Goal: Task Accomplishment & Management: Use online tool/utility

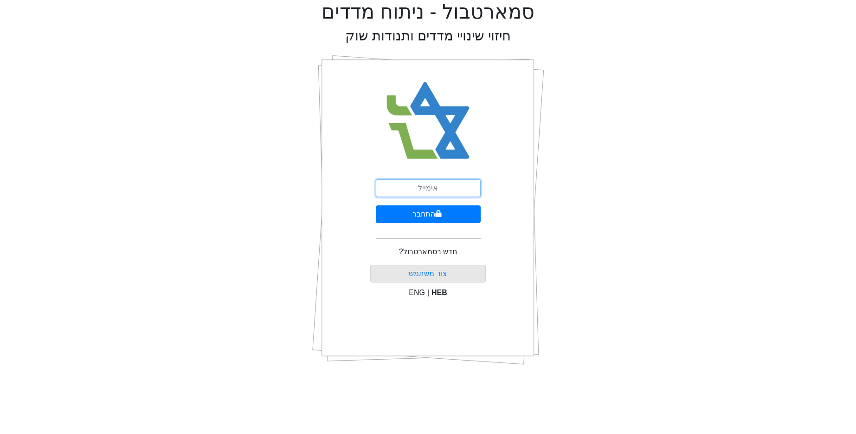
click at [447, 194] on input "email" at bounding box center [428, 188] width 105 height 18
type input "[EMAIL_ADDRESS][DOMAIN_NAME]"
click at [439, 212] on icon "submit" at bounding box center [438, 213] width 6 height 7
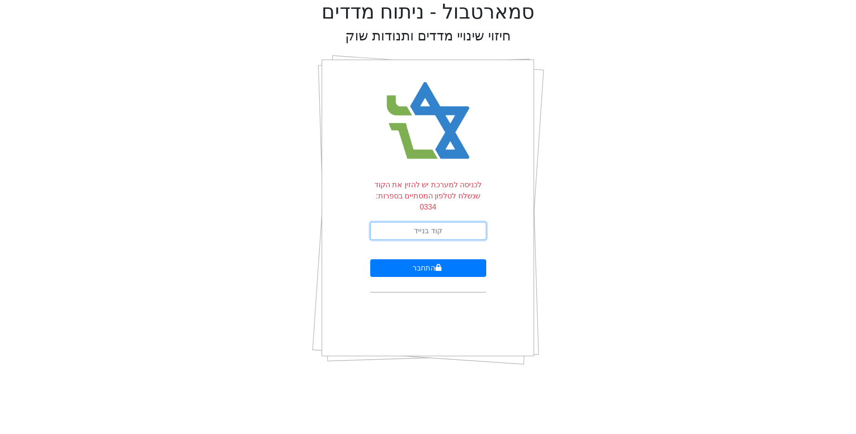
click at [440, 222] on input "text" at bounding box center [428, 231] width 116 height 18
type input "125243"
click at [370, 259] on button "התחבר" at bounding box center [428, 268] width 116 height 18
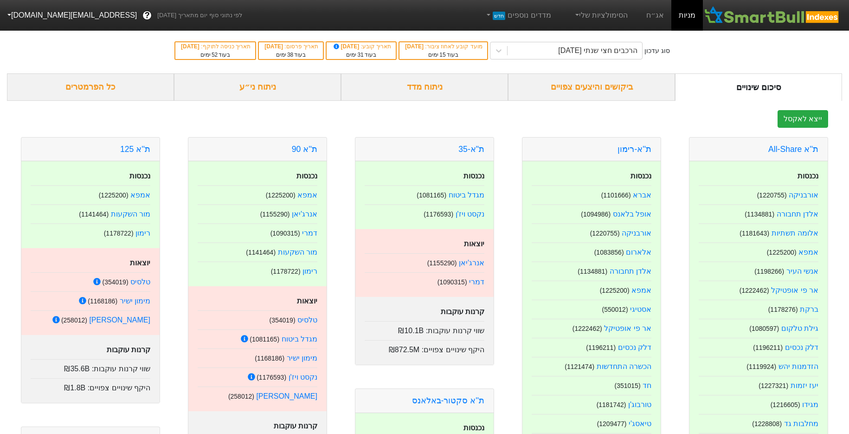
click at [36, 18] on button "[EMAIL_ADDRESS][DOMAIN_NAME]" at bounding box center [71, 15] width 143 height 17
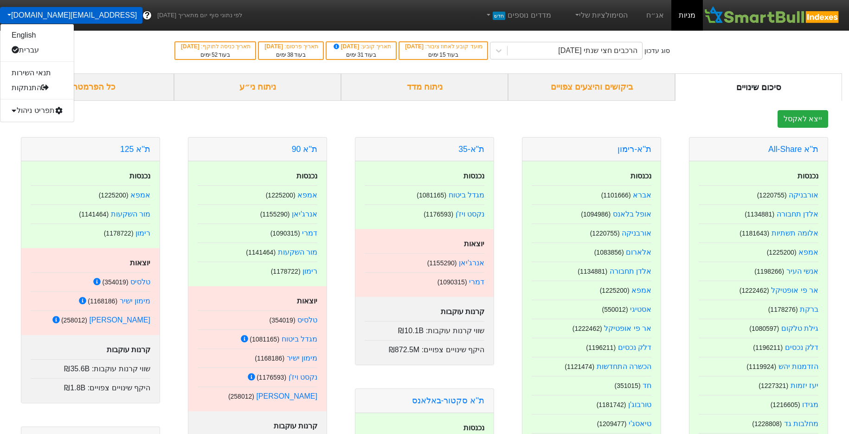
click at [38, 108] on div "תפריט ניהול" at bounding box center [36, 110] width 73 height 15
click at [35, 138] on link "משתמשים" at bounding box center [36, 140] width 73 height 15
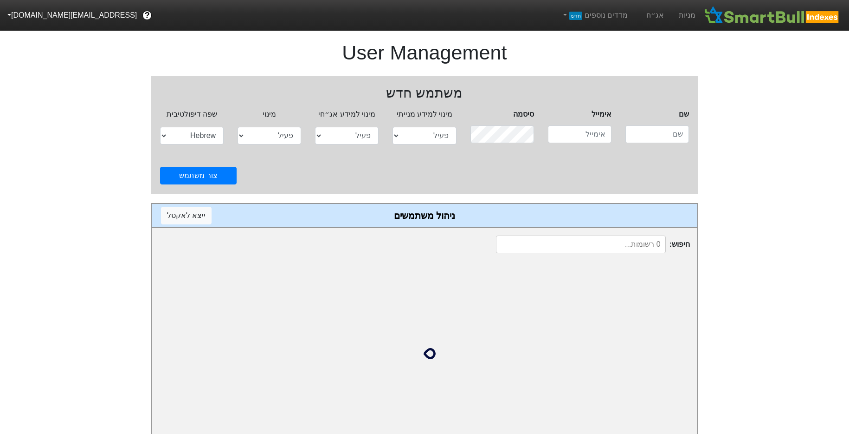
select select "active"
select select "hb"
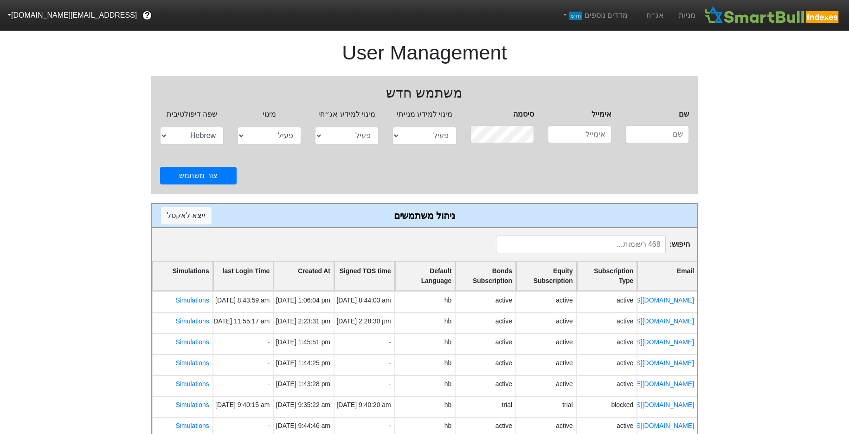
click at [634, 240] on input at bounding box center [581, 244] width 170 height 18
paste input "[EMAIL_ADDRESS][DOMAIN_NAME]"
type input "[EMAIL_ADDRESS][DOMAIN_NAME]"
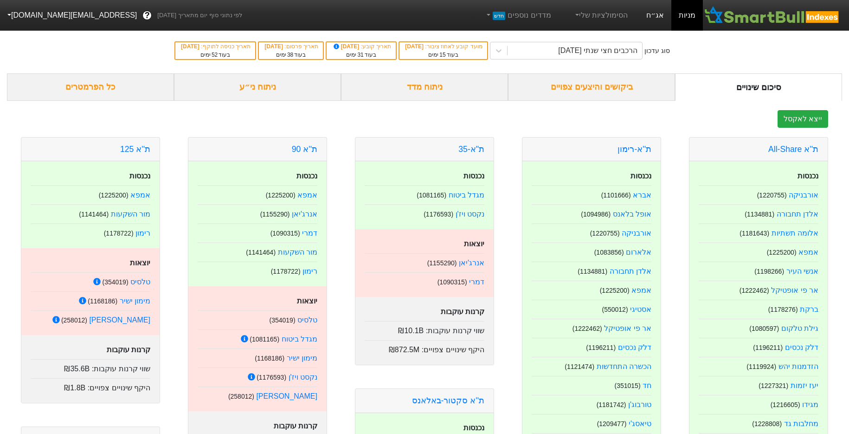
click at [661, 19] on link "אג״ח" at bounding box center [655, 15] width 32 height 31
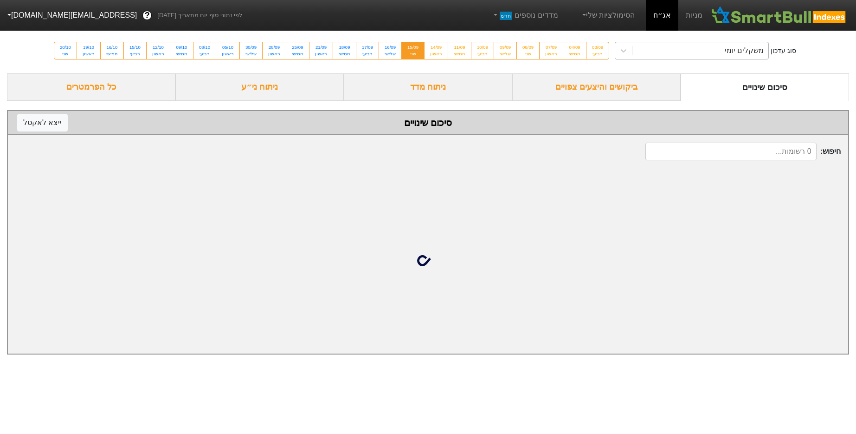
click at [639, 47] on div "משקלים יומי" at bounding box center [701, 50] width 136 height 17
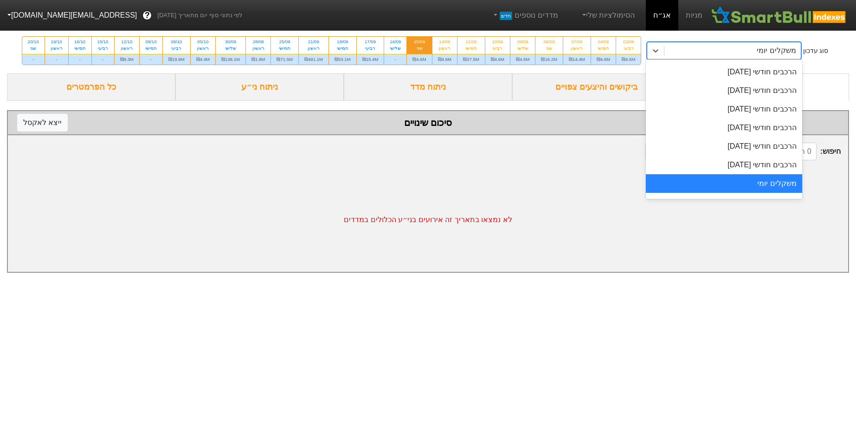
scroll to position [326, 0]
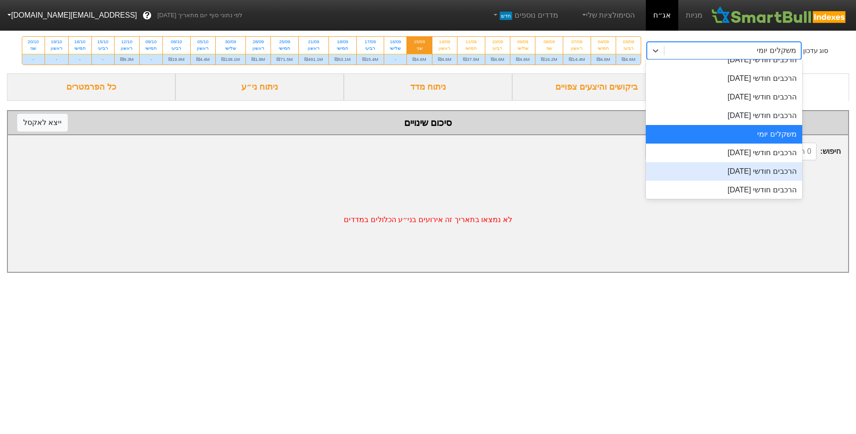
click at [714, 171] on div "הרכבים חודשי [DATE]" at bounding box center [724, 171] width 156 height 19
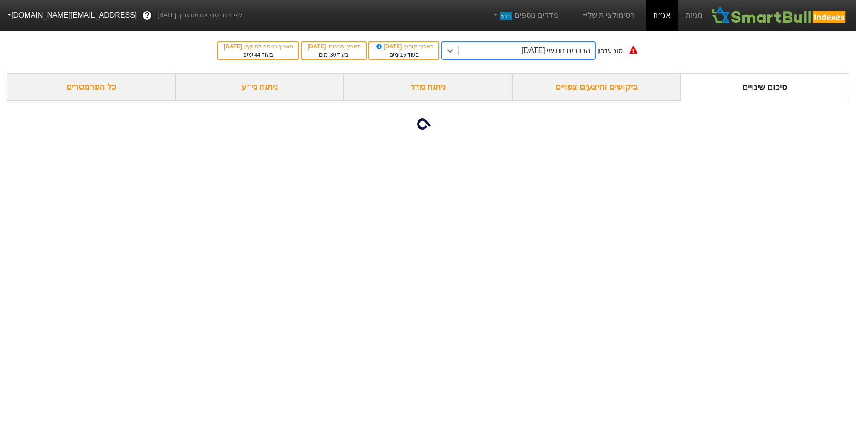
click at [248, 90] on div "ניתוח ני״ע" at bounding box center [259, 86] width 168 height 27
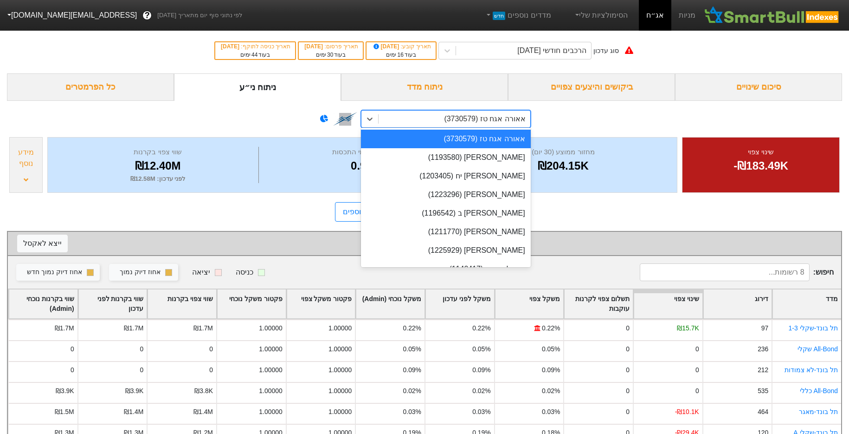
click at [456, 122] on div "אאורה אגח טז (3730579)" at bounding box center [484, 118] width 81 height 11
type input "ב"
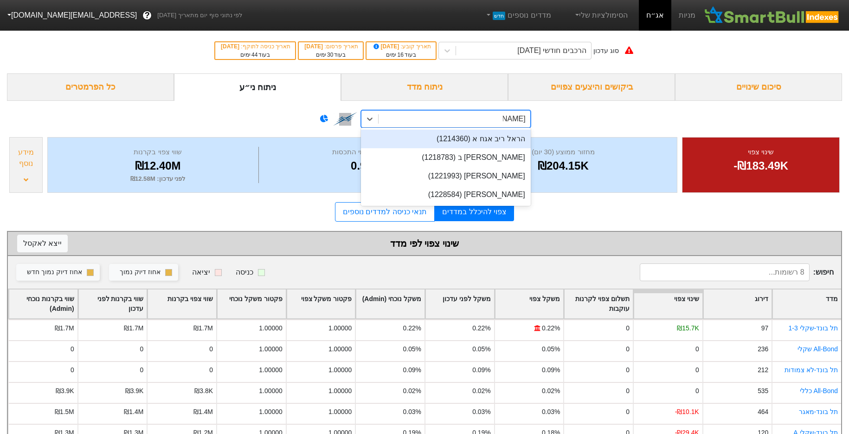
type input "הראל רי"
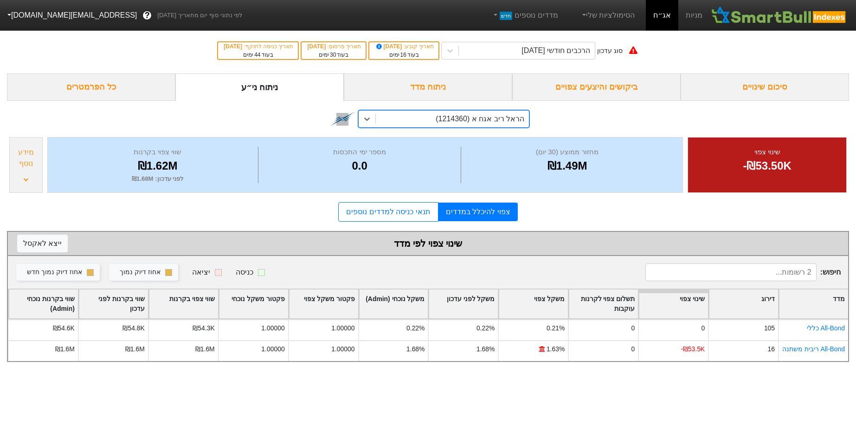
click at [485, 115] on div "הראל ריב אגח א (1214360)" at bounding box center [480, 118] width 89 height 11
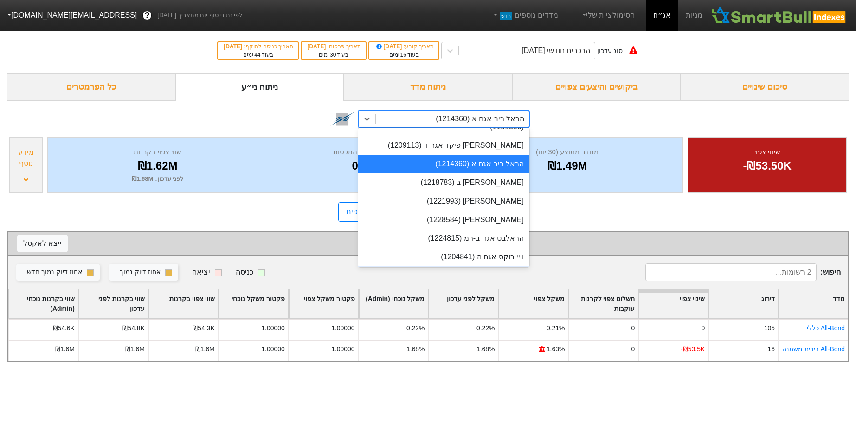
scroll to position [6606, 0]
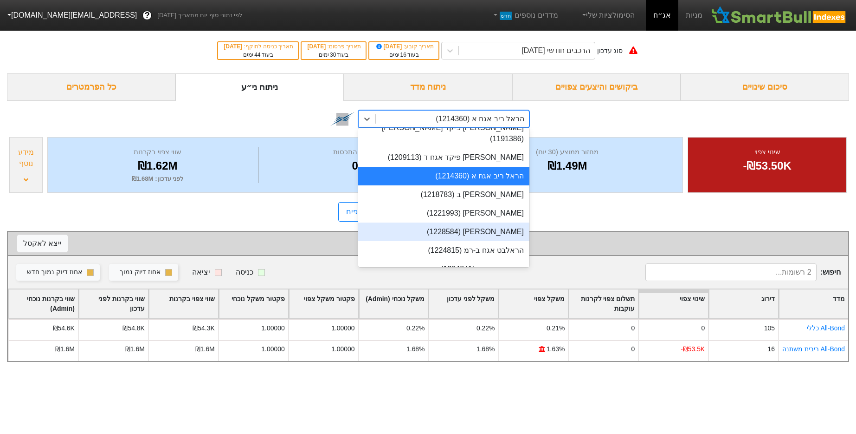
click at [511, 222] on div "הראל ריב אגח ד (1228584)" at bounding box center [443, 231] width 171 height 19
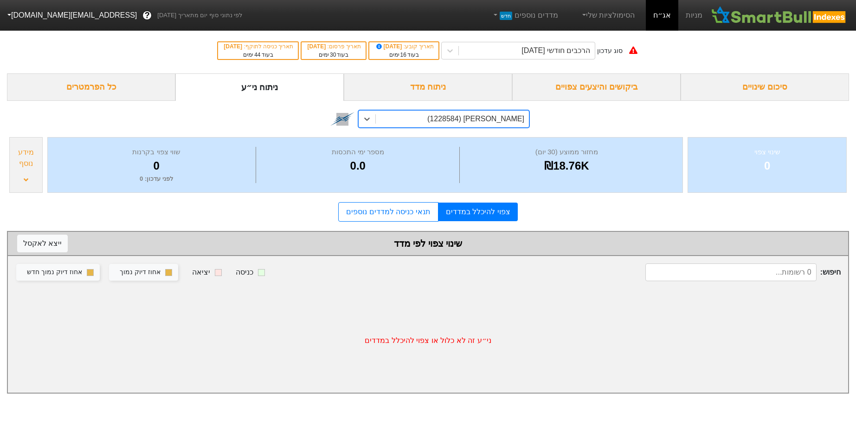
click at [505, 119] on div "הראל ריב אגח ד (1228584)" at bounding box center [476, 118] width 97 height 11
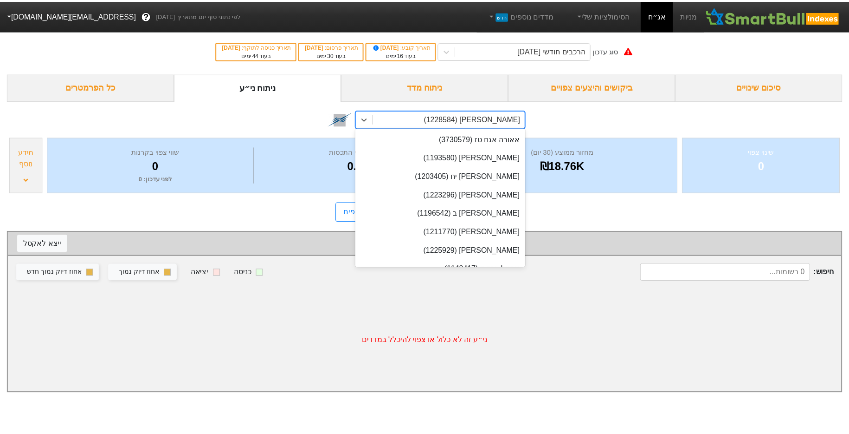
scroll to position [6553, 0]
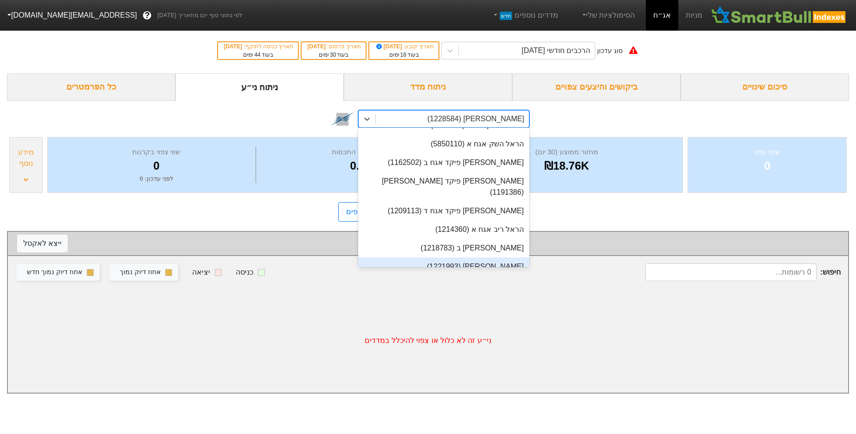
click at [498, 257] on div "הראל ריב אגח ג (1221993)" at bounding box center [443, 266] width 171 height 19
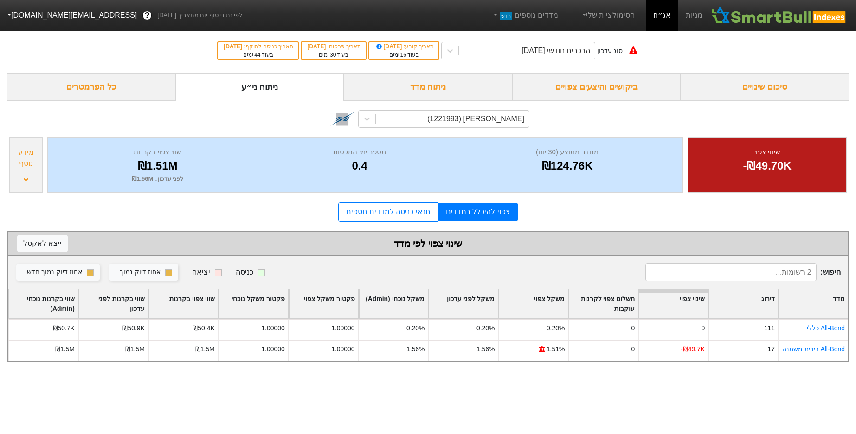
drag, startPoint x: 49, startPoint y: 165, endPoint x: 34, endPoint y: 166, distance: 14.9
click at [49, 165] on div "מחזור ממוצע (30 יום) ₪124.76K מספר ימי התכסות 0.4 שווי צפוי בקרנות ₪1.51M לפני …" at bounding box center [365, 165] width 636 height 56
click at [34, 166] on div "מידע נוסף" at bounding box center [26, 158] width 28 height 22
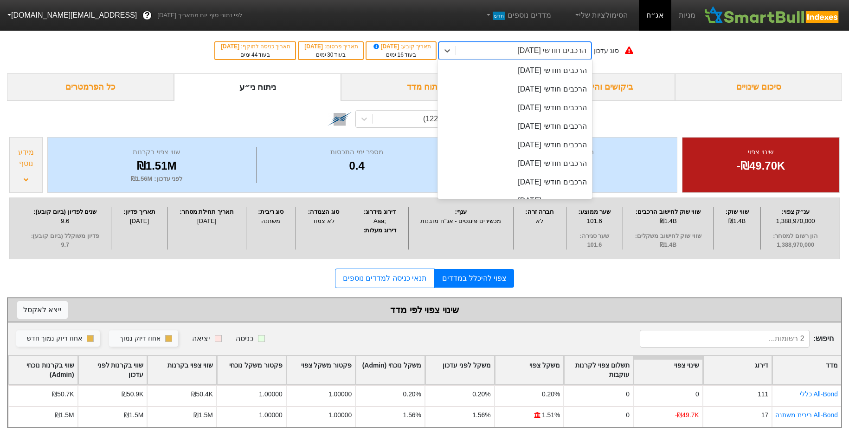
click at [548, 51] on div "הרכבים חודשי 29/10/2025" at bounding box center [552, 50] width 69 height 11
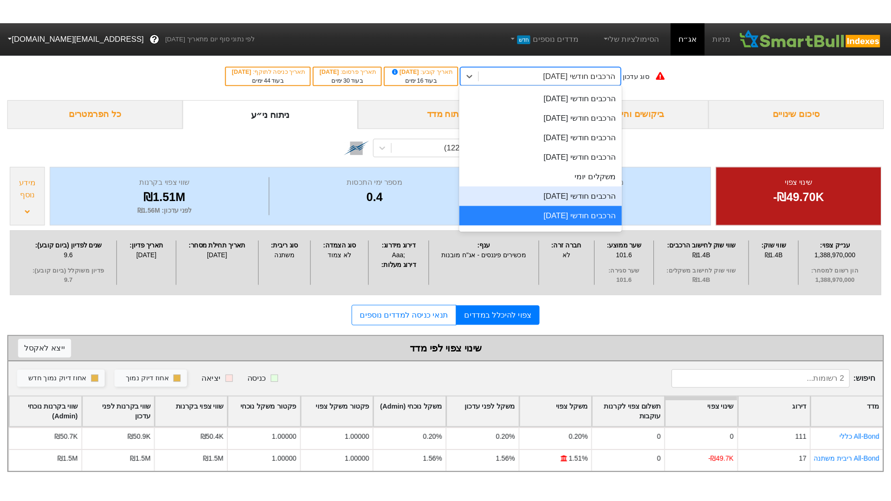
scroll to position [332, 0]
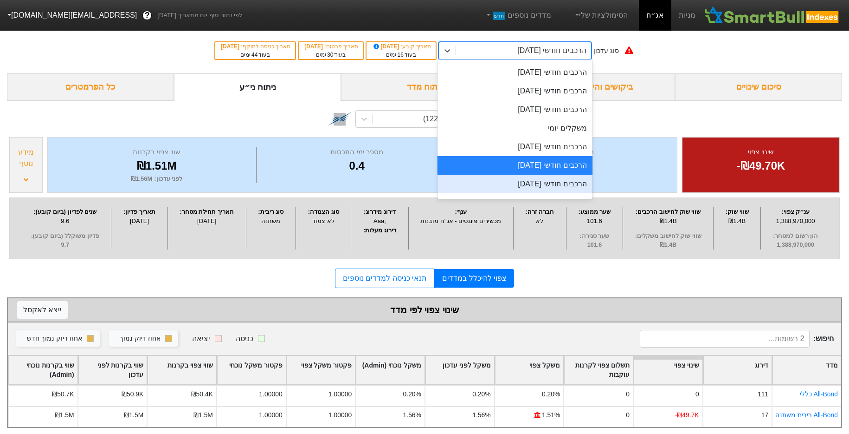
click at [552, 179] on div "הרכבים חודשי [DATE]" at bounding box center [515, 184] width 155 height 19
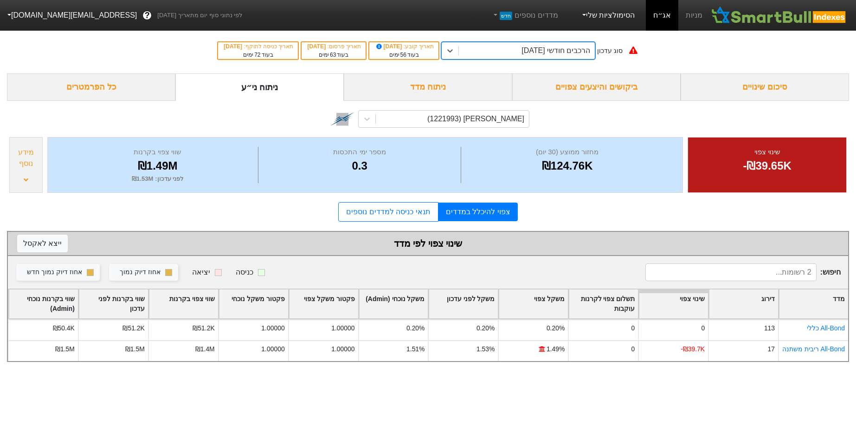
click at [623, 23] on link "הסימולציות שלי" at bounding box center [608, 15] width 62 height 19
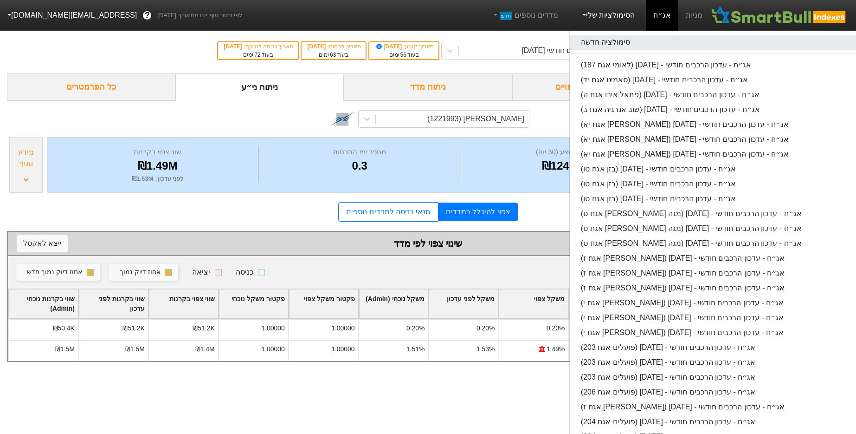
click at [633, 44] on link "סימולציה חדשה" at bounding box center [716, 42] width 293 height 15
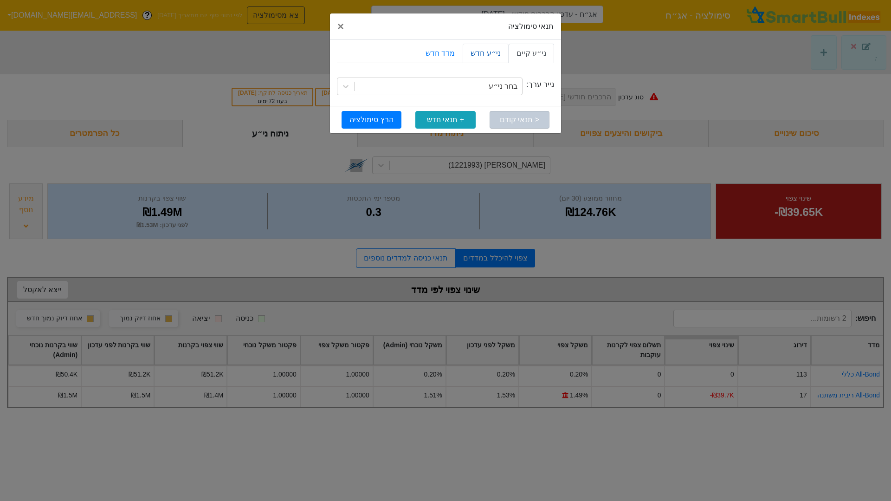
click at [488, 57] on link "ני״ע חדש" at bounding box center [485, 53] width 45 height 19
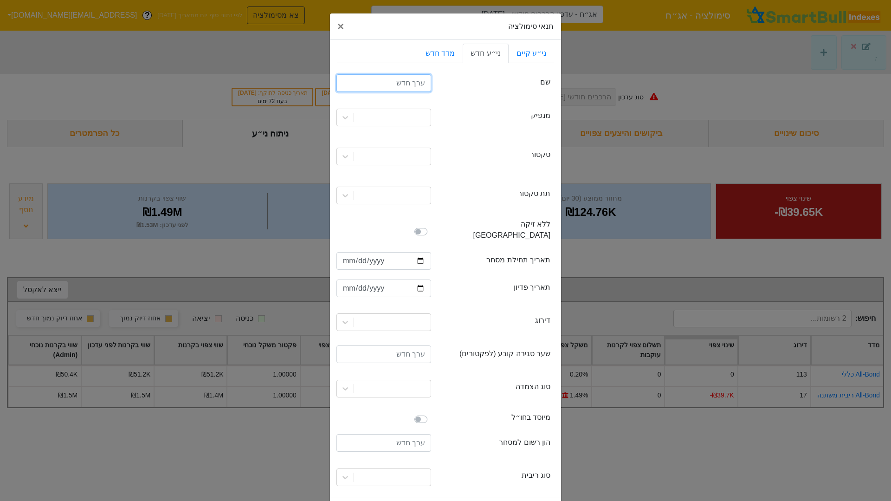
click at [431, 81] on input "text" at bounding box center [384, 83] width 95 height 18
type input "ישראמקו יה״ש אגח ד"
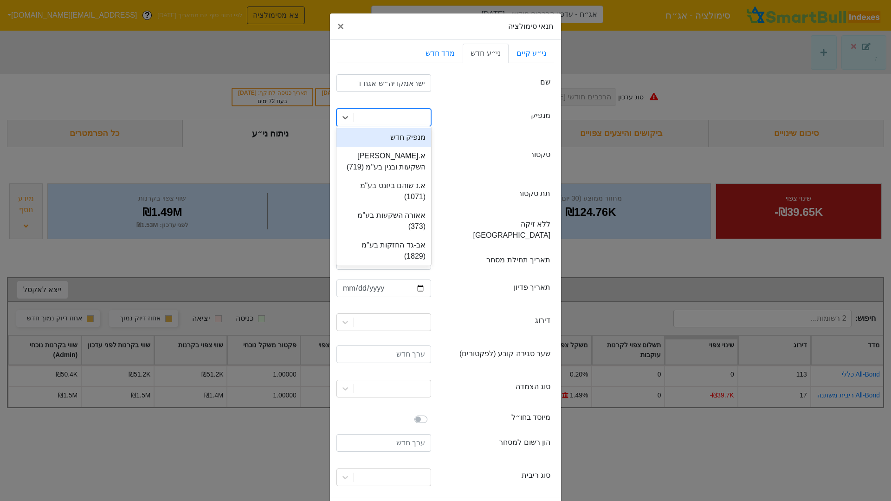
click at [419, 122] on div at bounding box center [392, 117] width 77 height 17
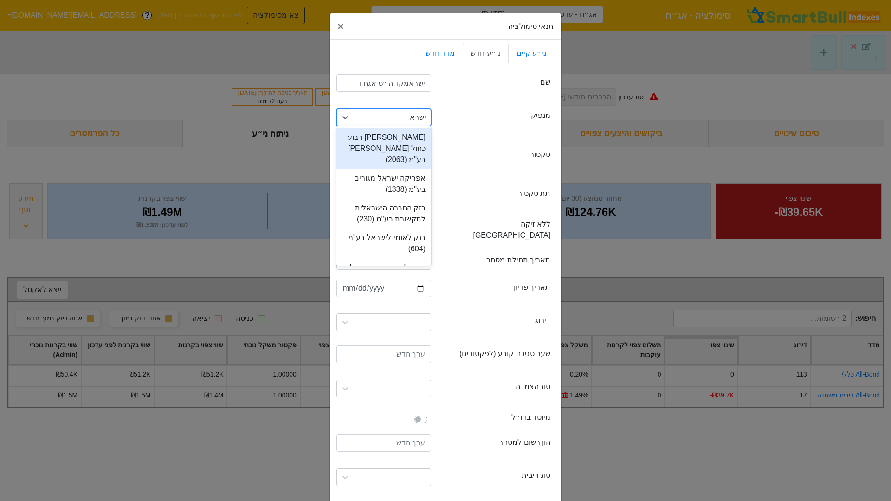
type input "ישראמ"
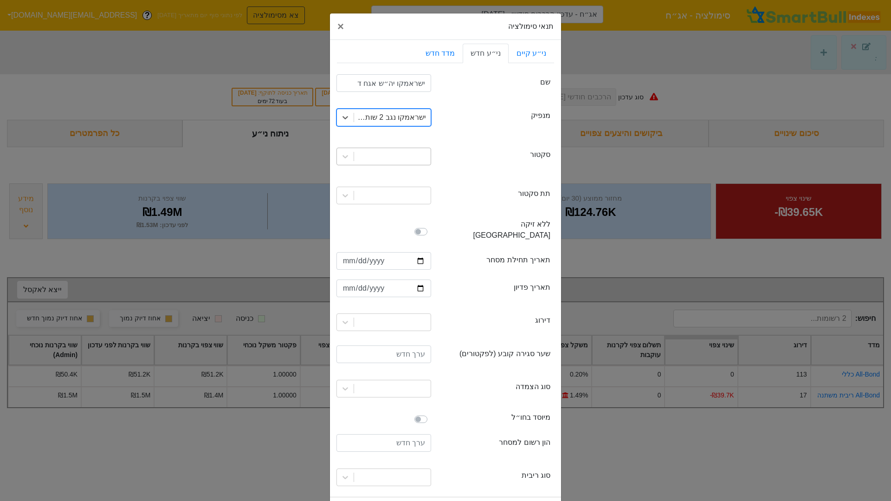
click at [390, 151] on div at bounding box center [392, 156] width 77 height 17
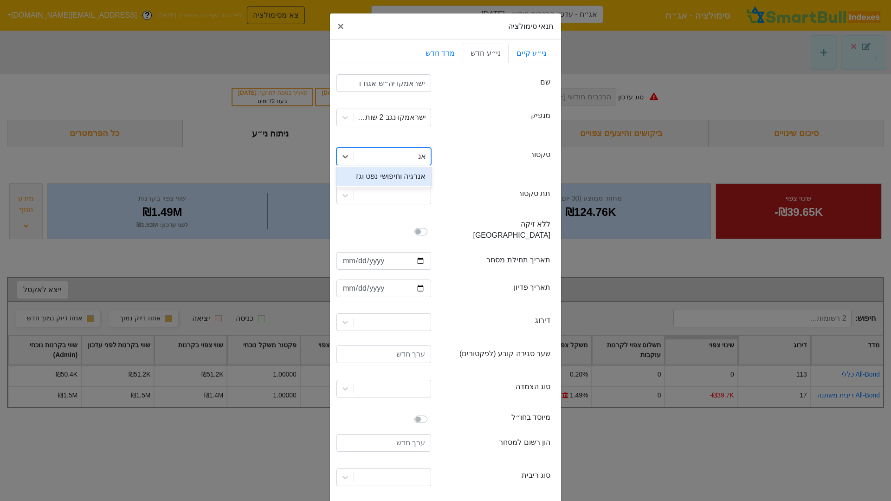
type input "אנר"
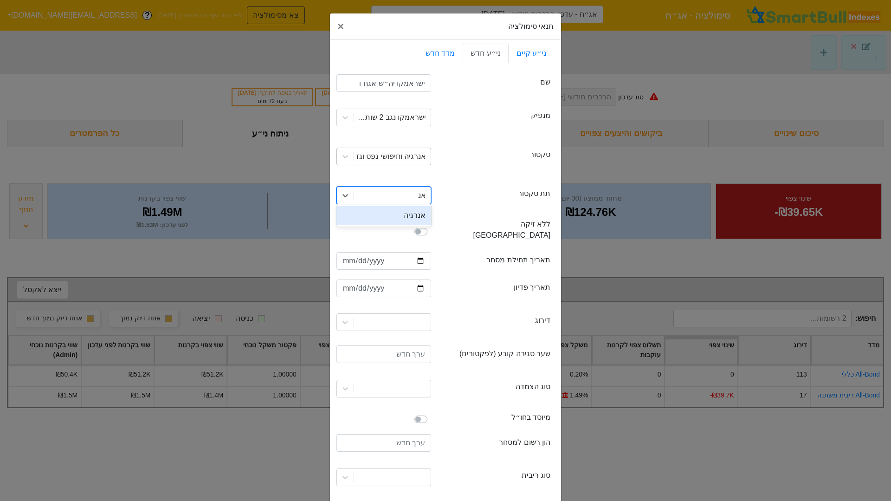
type input "א"
type input "ח"
click at [350, 252] on input "date" at bounding box center [384, 261] width 95 height 18
type input "2025-09-21"
click at [350, 279] on input "date" at bounding box center [384, 288] width 95 height 18
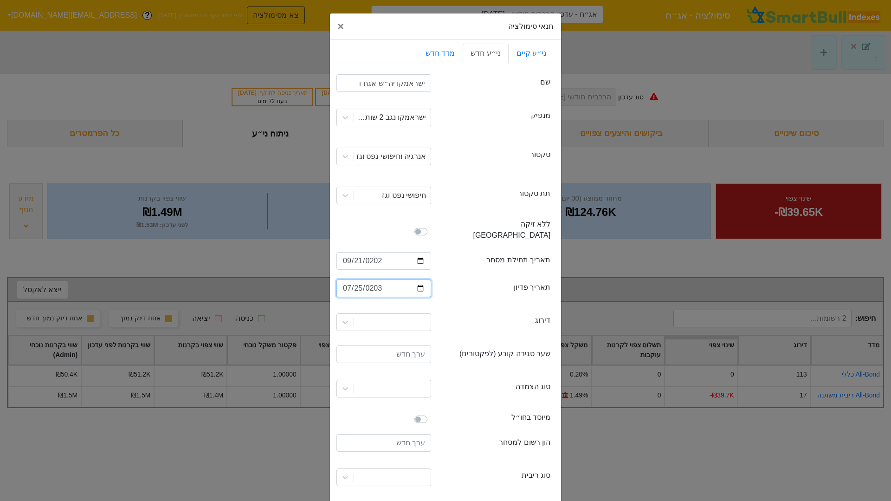
type input "2035-07-25"
click at [479, 303] on div "ratingLevel דירוג" at bounding box center [445, 322] width 217 height 39
click at [400, 314] on div at bounding box center [392, 322] width 77 height 17
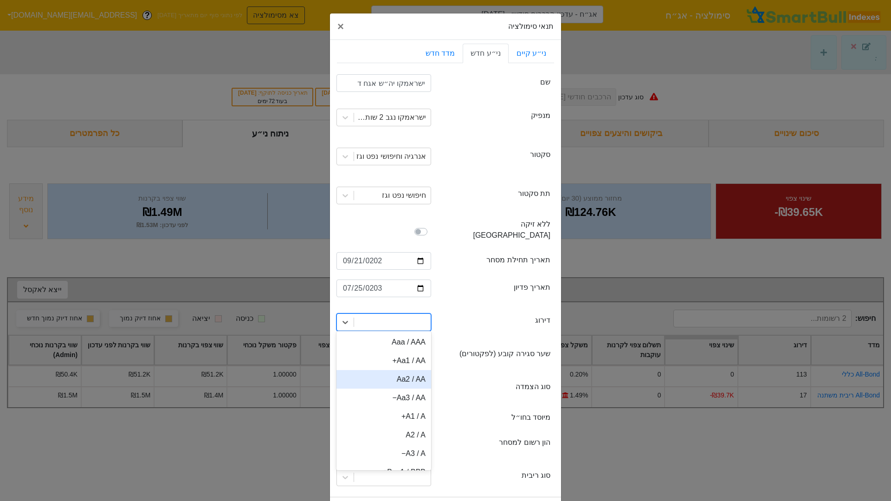
click at [421, 370] on div "Aa2 / AA" at bounding box center [384, 379] width 95 height 19
click at [418, 345] on input "number" at bounding box center [384, 354] width 95 height 18
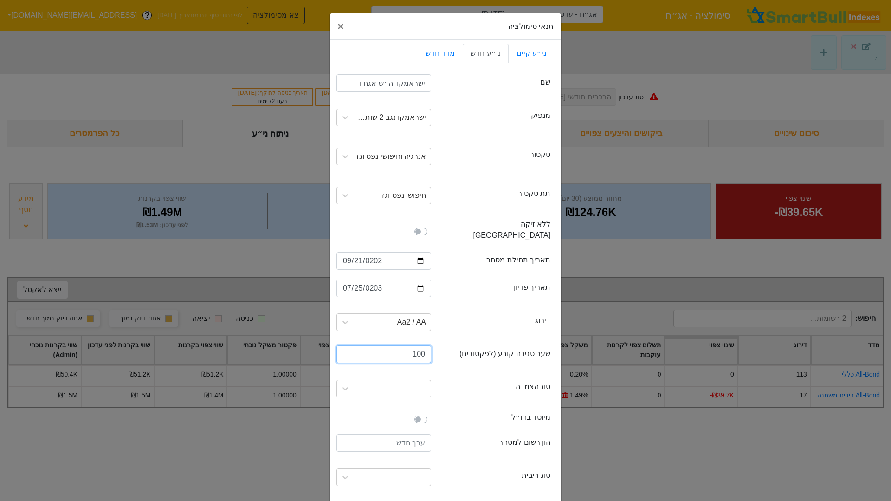
type input "100"
type input "ש"
type input "ל"
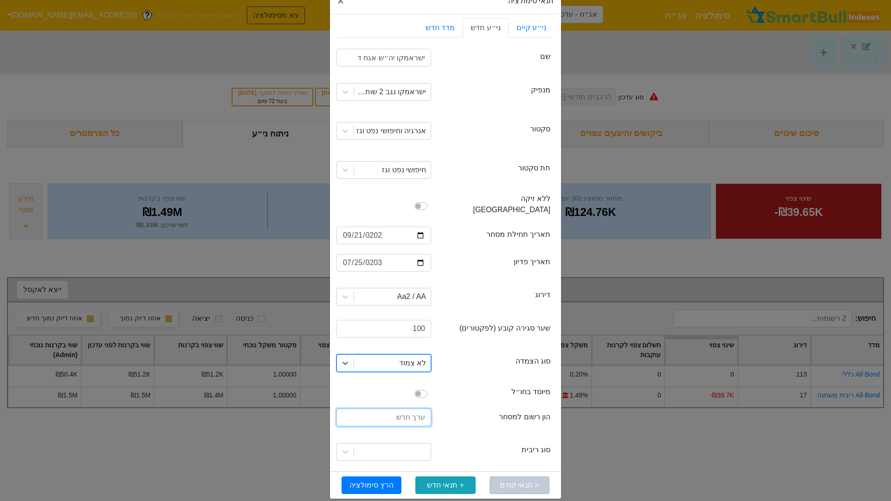
click at [386, 410] on input "number" at bounding box center [384, 417] width 95 height 18
type input "150000000"
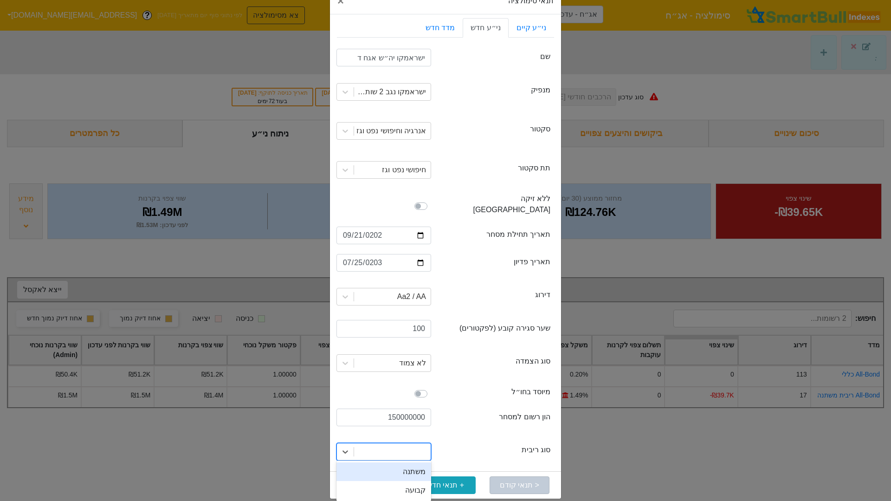
click at [396, 433] on div at bounding box center [392, 451] width 77 height 17
click at [421, 433] on div "קבועה" at bounding box center [384, 490] width 95 height 19
click at [369, 433] on button "הרץ סימולציה" at bounding box center [372, 485] width 60 height 18
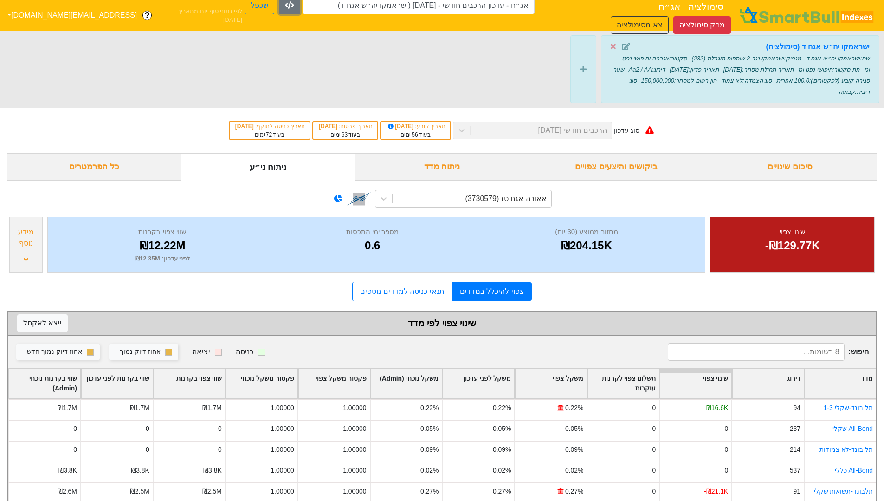
click at [294, 9] on icon "button" at bounding box center [289, 4] width 9 height 7
click at [274, 13] on button "שכפל" at bounding box center [260, 6] width 30 height 18
type input "אג״ח - עדכון הרכבים חודשי - 26/11/25 (ישראמקו יה״ש אגח ד) - העתק"
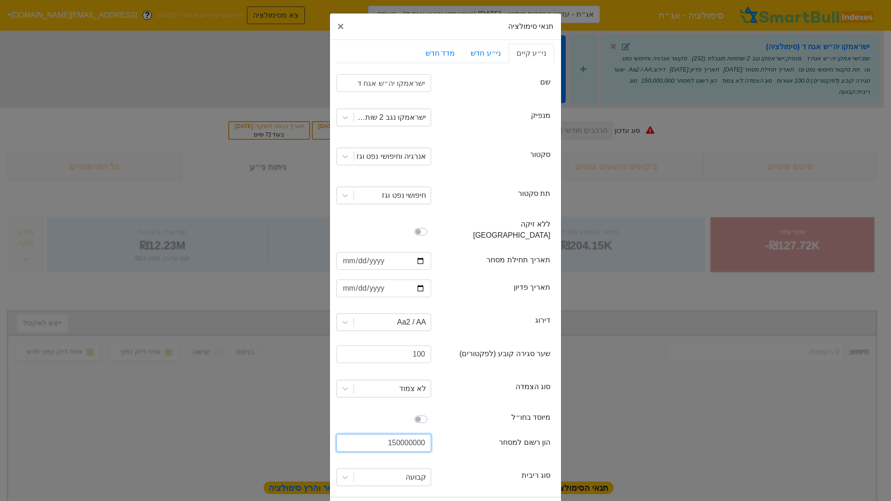
click at [408, 433] on input "150000000" at bounding box center [384, 443] width 95 height 18
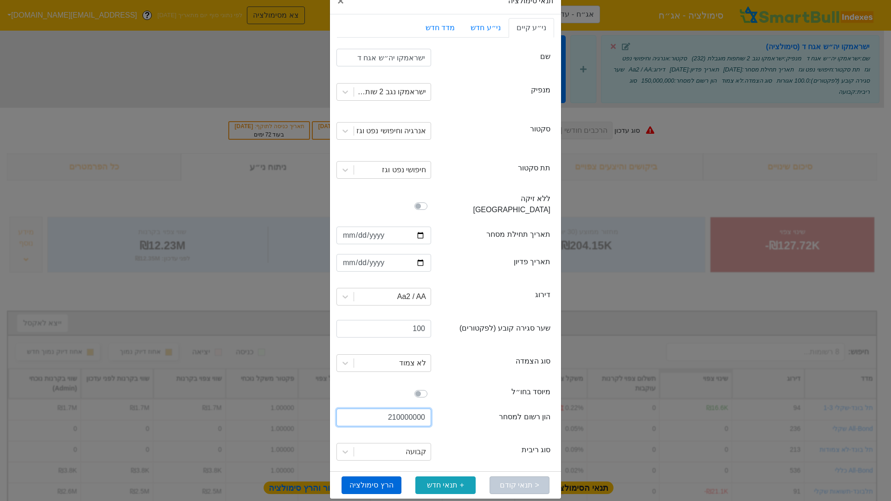
type input "210000000"
click at [399, 433] on button "הרץ סימולציה" at bounding box center [372, 485] width 60 height 18
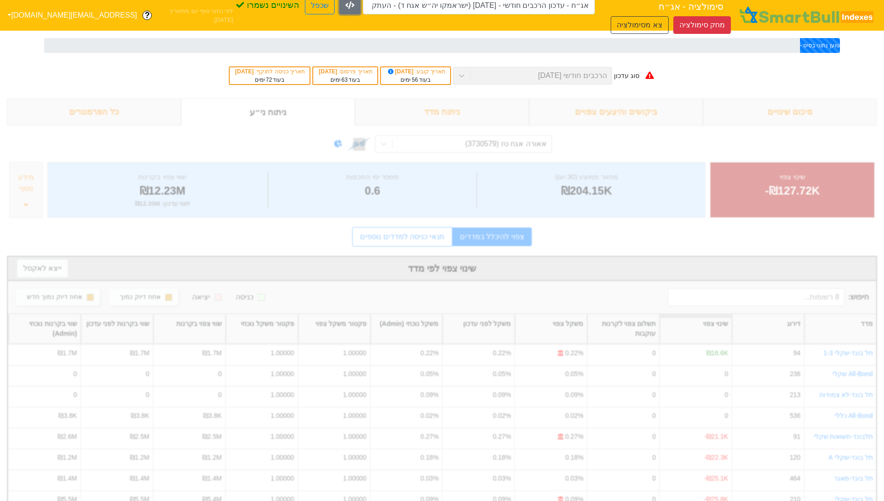
click at [355, 9] on icon "button" at bounding box center [349, 4] width 9 height 7
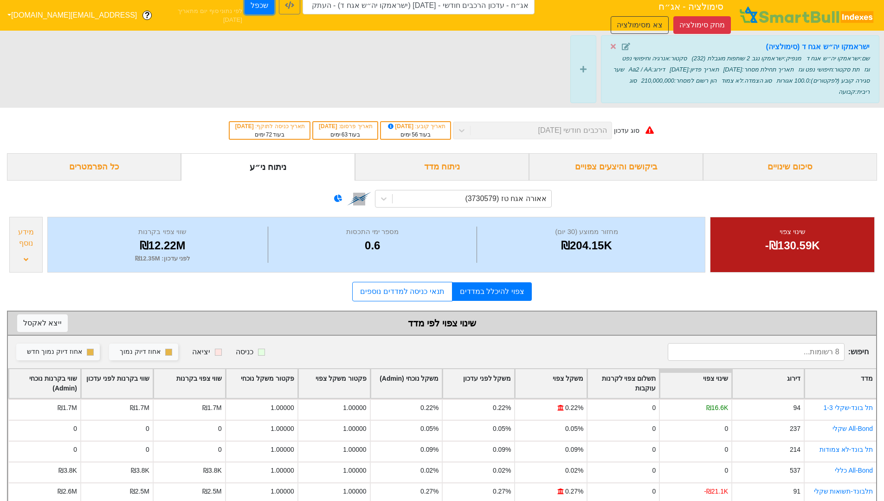
click at [274, 13] on button "שכפל" at bounding box center [260, 6] width 30 height 18
type input "אג״ח - עדכון הרכבים חודשי - 26/11/25 (ישראמקו יה״ש אגח ד) - העתק - העתק"
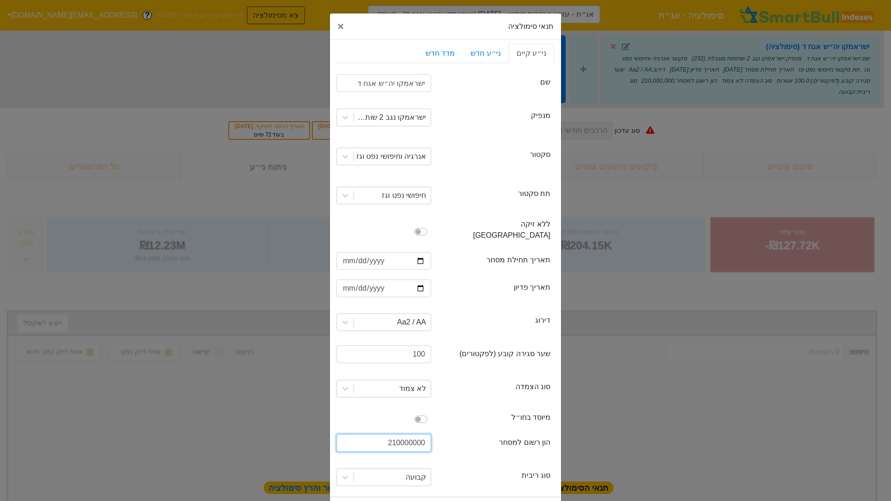
click at [404, 433] on input "210000000" at bounding box center [384, 443] width 95 height 18
click at [400, 433] on input "210000000" at bounding box center [384, 443] width 95 height 18
type input "420000000"
click at [397, 433] on button "הרץ סימולציה" at bounding box center [372, 511] width 60 height 18
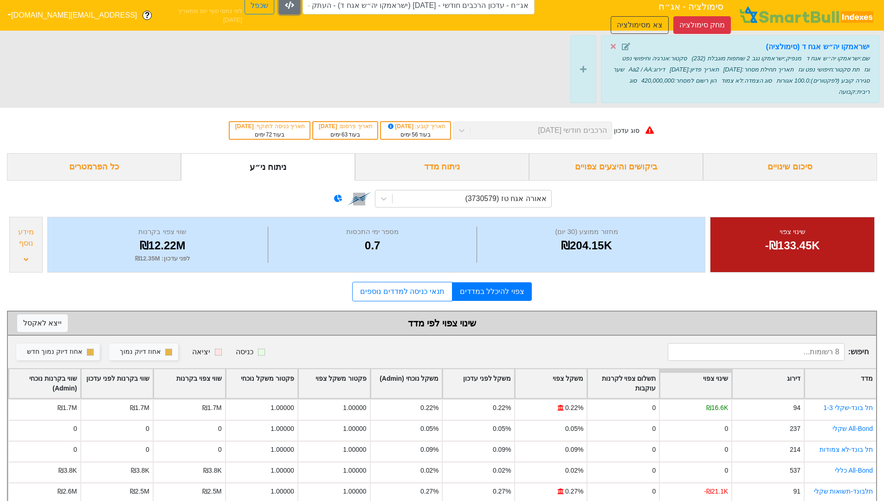
click at [294, 9] on icon "button" at bounding box center [289, 4] width 9 height 7
click at [274, 12] on button "שכפל" at bounding box center [260, 6] width 30 height 18
type input "אג״ח - עדכון הרכבים חודשי - 26/11/25 (ישראמקו יה״ש אגח ד) - העתק - העתק - העתק"
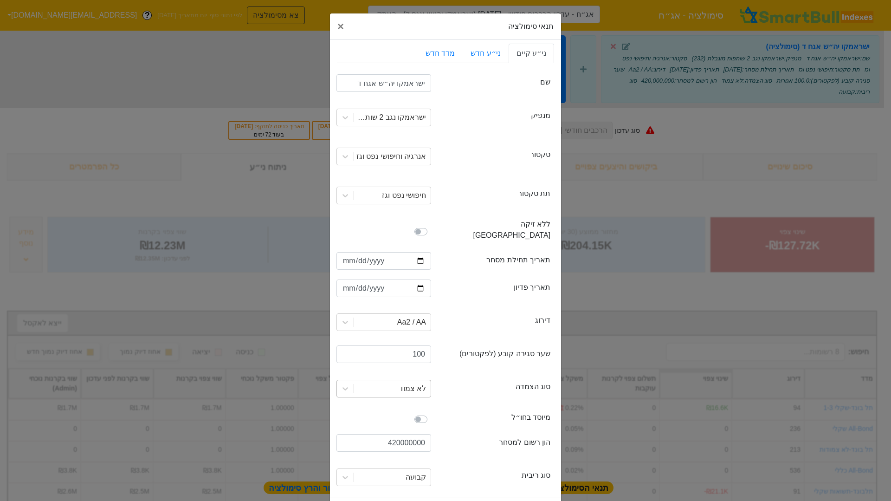
click at [418, 383] on div "לא צמוד" at bounding box center [412, 388] width 27 height 11
click at [412, 418] on div "דולר אמריקאי" at bounding box center [384, 427] width 95 height 19
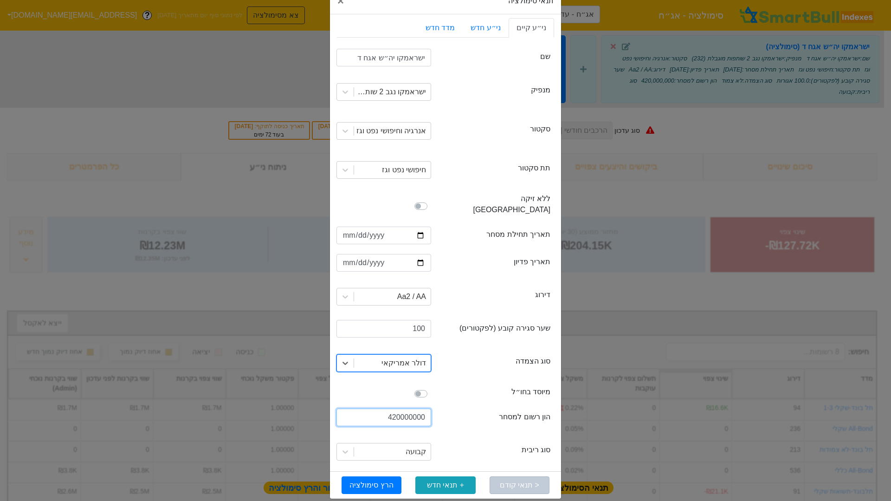
click at [417, 408] on input "420000000" at bounding box center [384, 417] width 95 height 18
type input "150000000"
click at [379, 433] on button "הרץ סימולציה" at bounding box center [372, 485] width 60 height 18
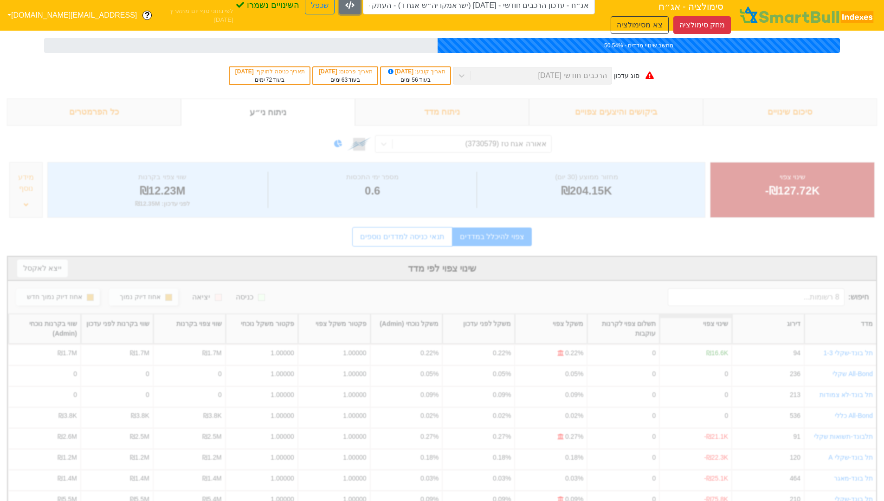
click at [355, 9] on icon "button" at bounding box center [349, 4] width 9 height 7
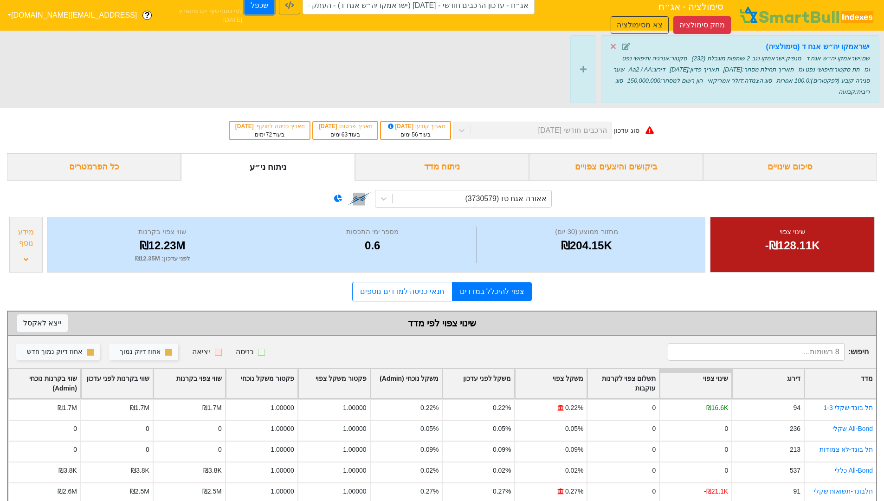
click at [274, 11] on button "שכפל" at bounding box center [260, 6] width 30 height 18
type input "אג״ח - עדכון הרכבים חודשי - 26/11/25 (ישראמקו יה״ש אגח ד) - העתק - העתק - העתק …"
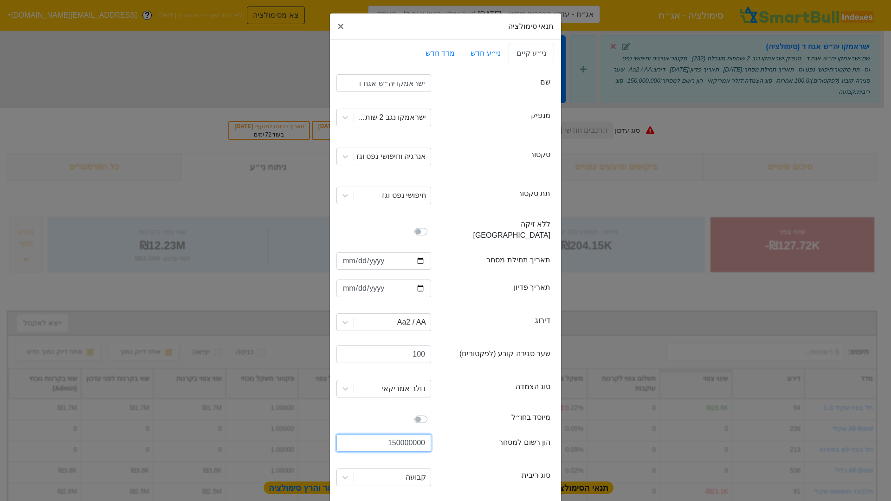
click at [389, 433] on input "150000000" at bounding box center [384, 443] width 95 height 18
drag, startPoint x: 397, startPoint y: 430, endPoint x: 387, endPoint y: 433, distance: 11.2
click at [387, 433] on input "150000000" at bounding box center [384, 443] width 95 height 18
type input "210000000"
click at [493, 415] on div "incorporatedAbroad מיוסד בחו״ל" at bounding box center [496, 419] width 109 height 15
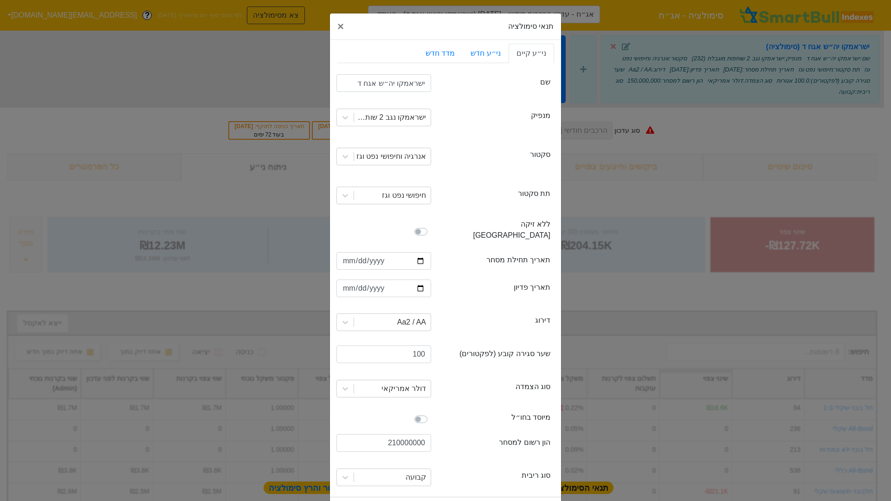
scroll to position [26, 0]
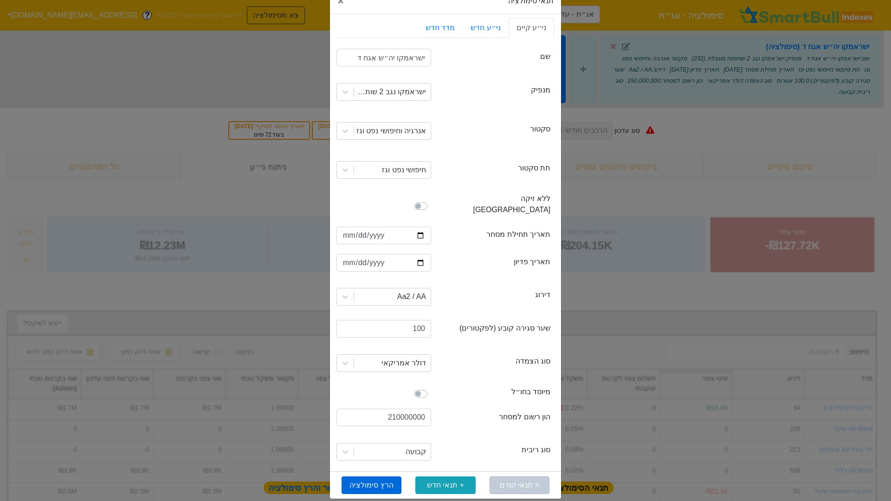
click at [391, 433] on button "הרץ סימולציה" at bounding box center [372, 485] width 60 height 18
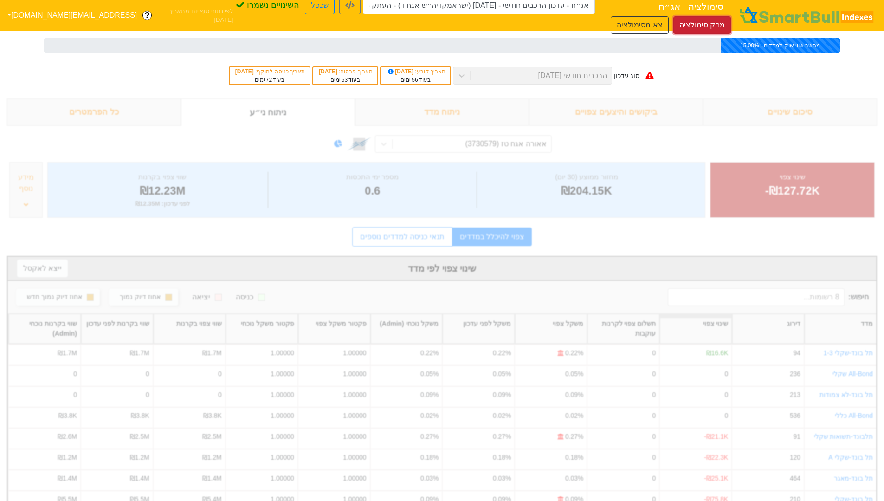
click at [674, 21] on button "מחק סימולציה" at bounding box center [703, 25] width 58 height 18
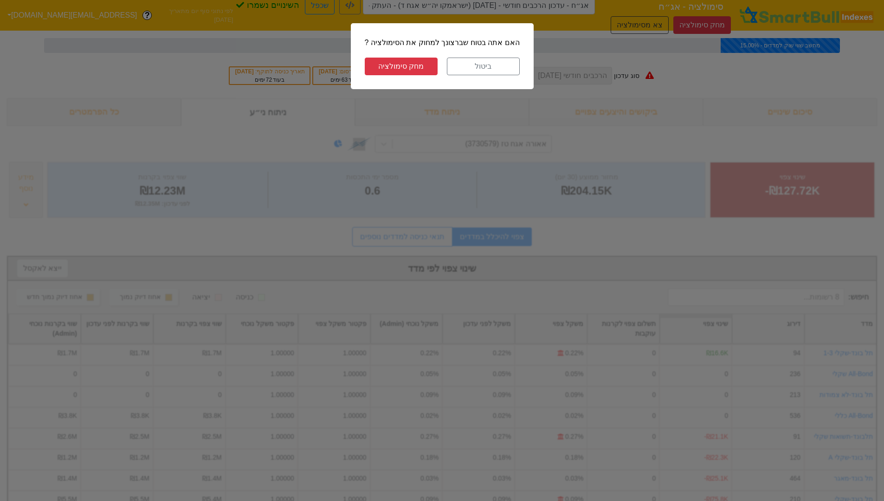
click at [423, 69] on button "מחק סימולציה" at bounding box center [401, 67] width 73 height 18
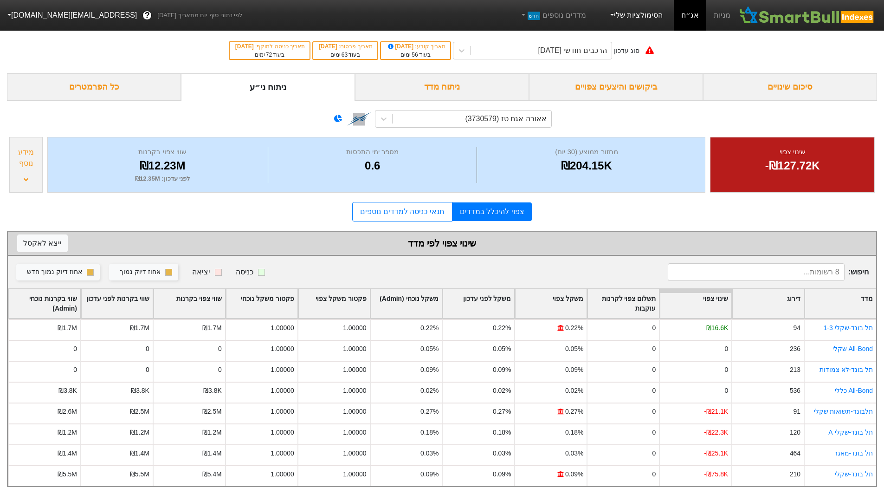
click at [640, 18] on link "הסימולציות שלי" at bounding box center [636, 15] width 62 height 19
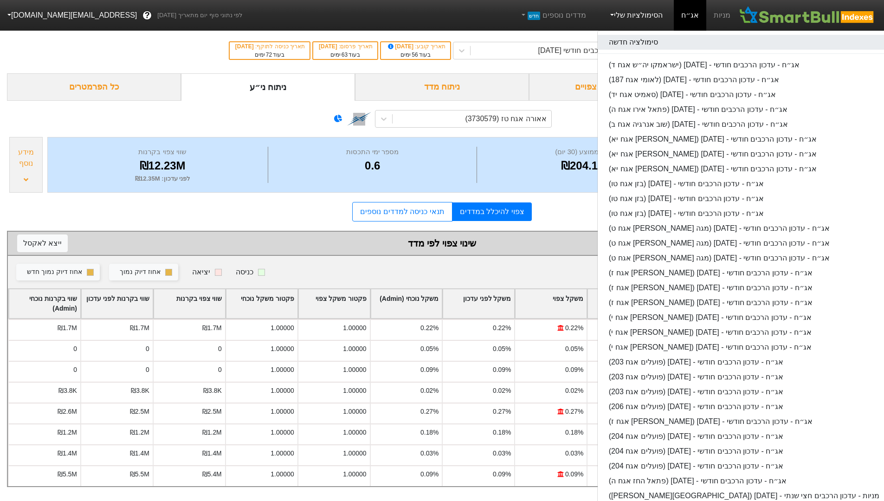
click at [635, 43] on link "סימולציה חדשה" at bounding box center [744, 42] width 293 height 15
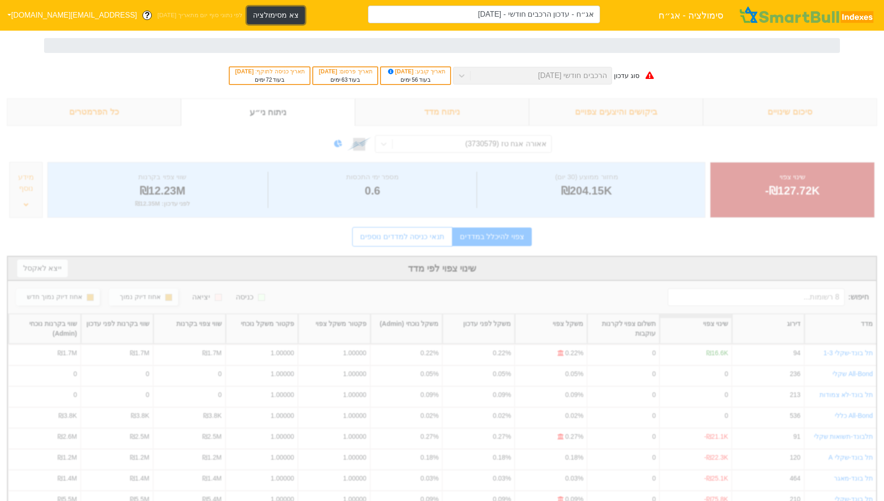
click at [247, 15] on button "צא מסימולציה" at bounding box center [276, 15] width 58 height 18
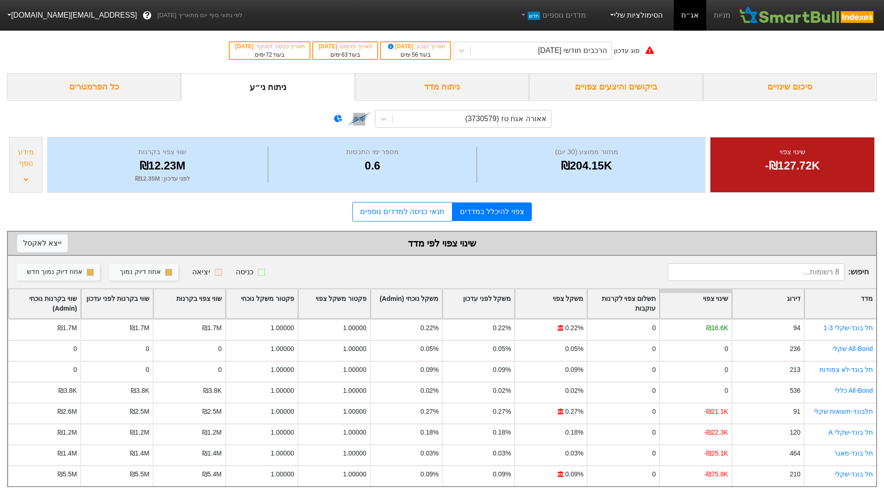
click at [625, 12] on link "הסימולציות שלי" at bounding box center [636, 15] width 62 height 19
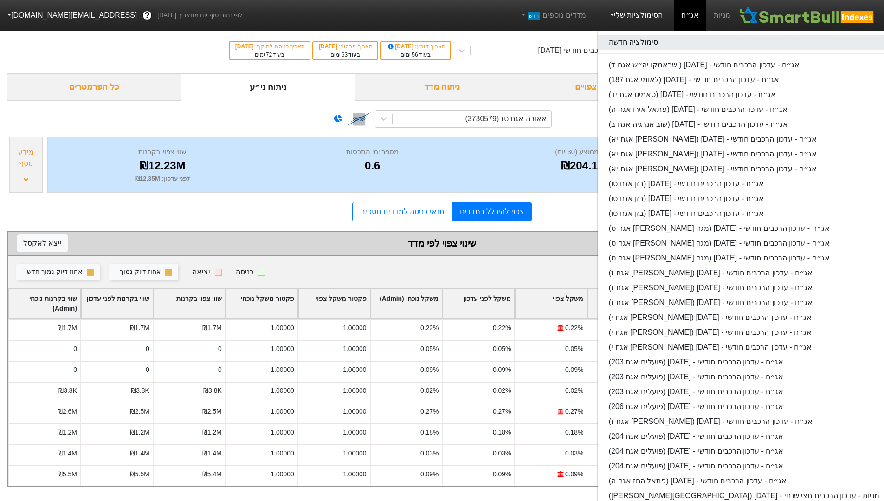
click at [629, 36] on link "סימולציה חדשה" at bounding box center [744, 42] width 293 height 15
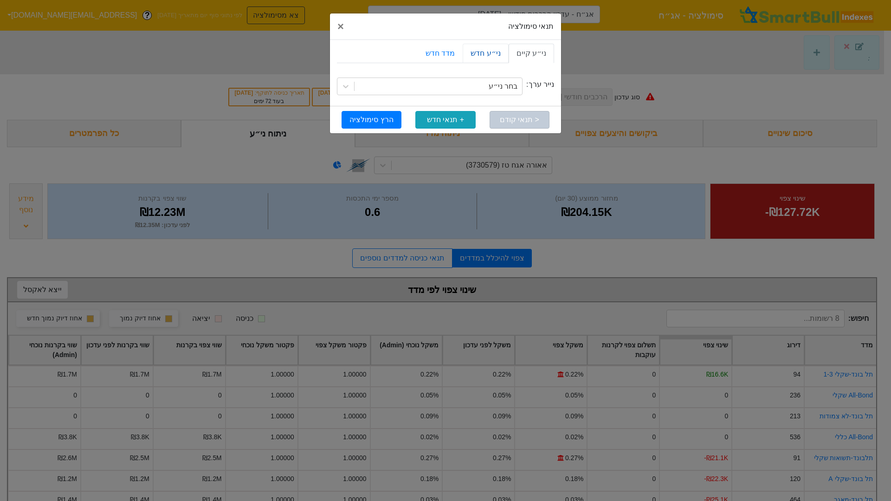
click at [488, 60] on link "ני״ע חדש" at bounding box center [485, 53] width 45 height 19
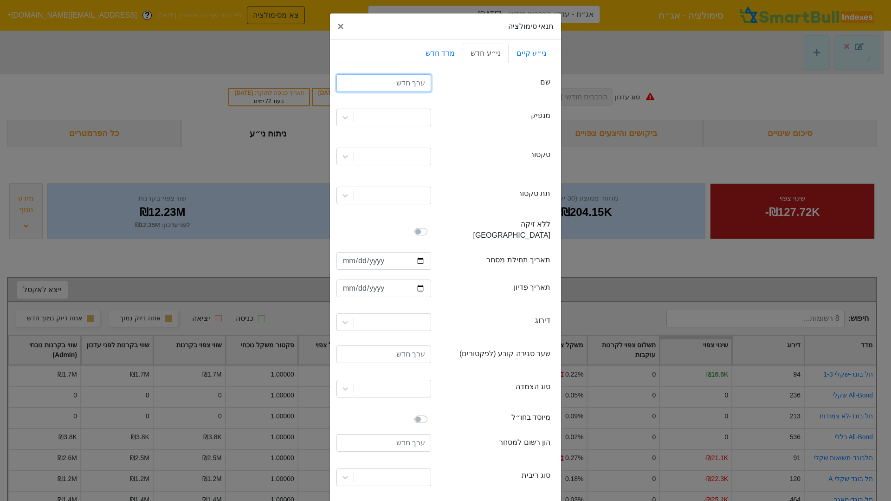
click at [421, 89] on input "text" at bounding box center [384, 83] width 95 height 18
paste input "ישראמקו יה״ש אגח ד"
type input "ישראמקו יה״ש אגח ה"
click at [407, 116] on div at bounding box center [392, 117] width 77 height 17
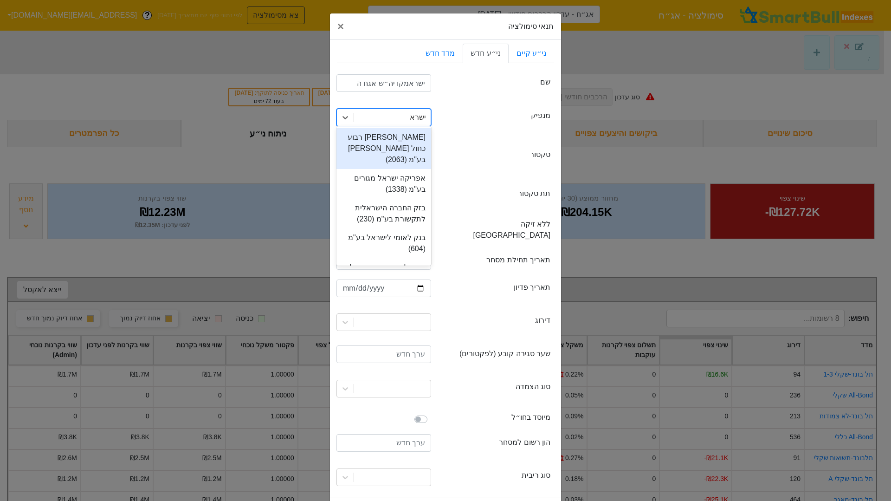
type input "ישראמ"
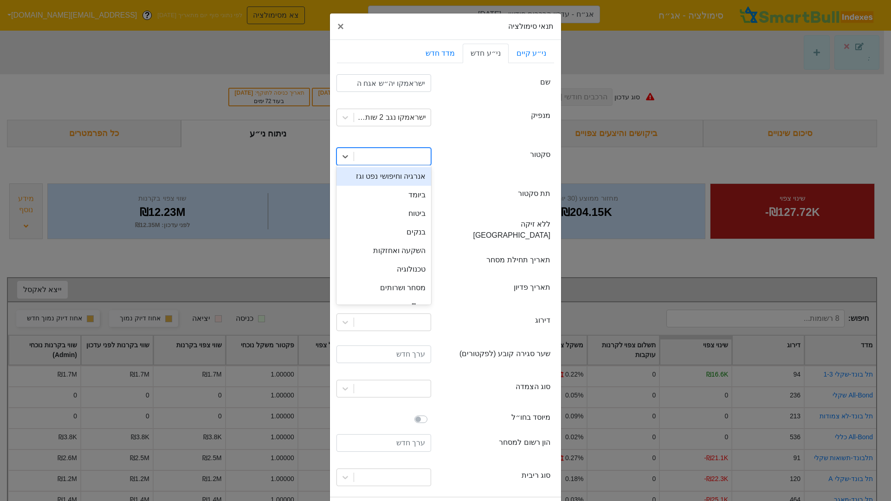
click at [376, 162] on div at bounding box center [392, 156] width 77 height 17
click at [396, 183] on div "אנרגיה וחיפושי נפט וגז" at bounding box center [384, 176] width 95 height 19
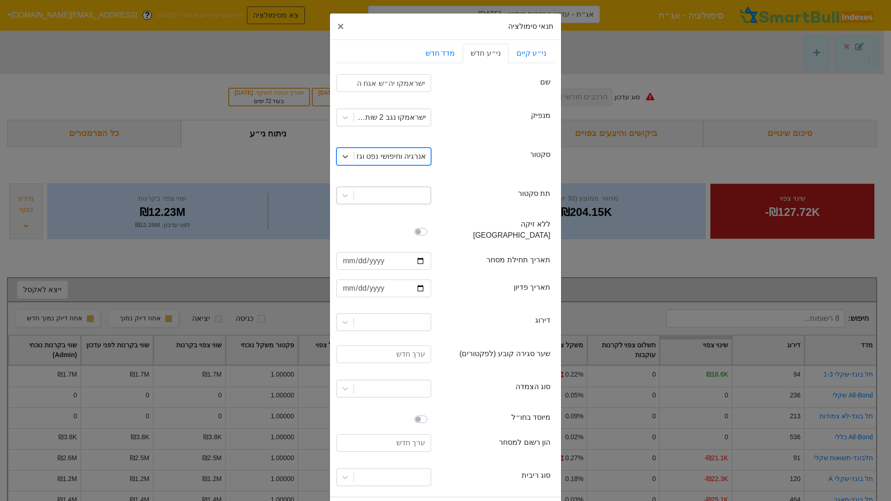
click at [395, 188] on div at bounding box center [392, 195] width 77 height 17
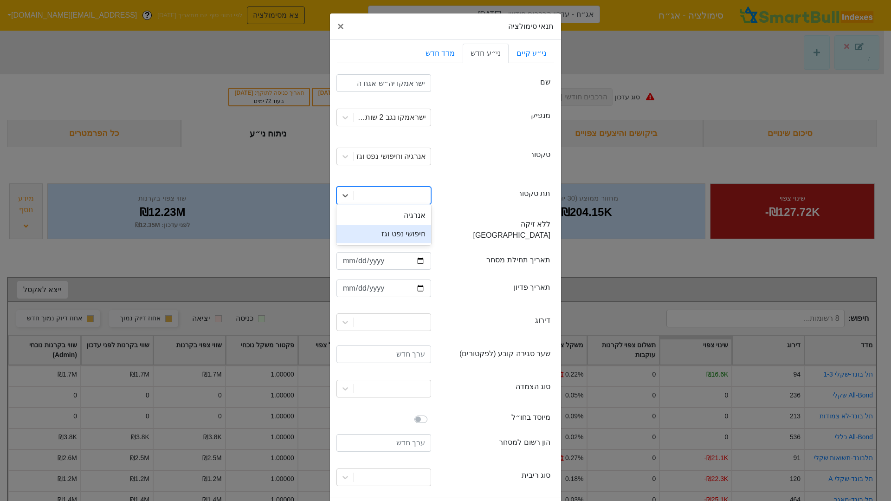
click at [398, 231] on div "חיפושי נפט וגז" at bounding box center [384, 234] width 95 height 19
drag, startPoint x: 342, startPoint y: 251, endPoint x: 352, endPoint y: 249, distance: 10.8
click at [342, 252] on input "date" at bounding box center [384, 261] width 95 height 18
type input "2025-09-21"
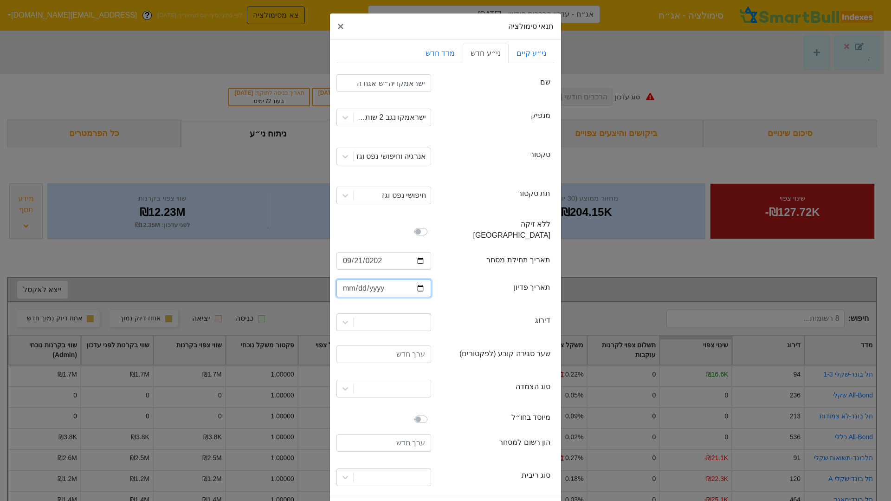
click at [350, 280] on input "date" at bounding box center [384, 288] width 95 height 18
type input "0202-07-25"
type input "2035-07-25"
click at [409, 315] on div at bounding box center [392, 322] width 77 height 17
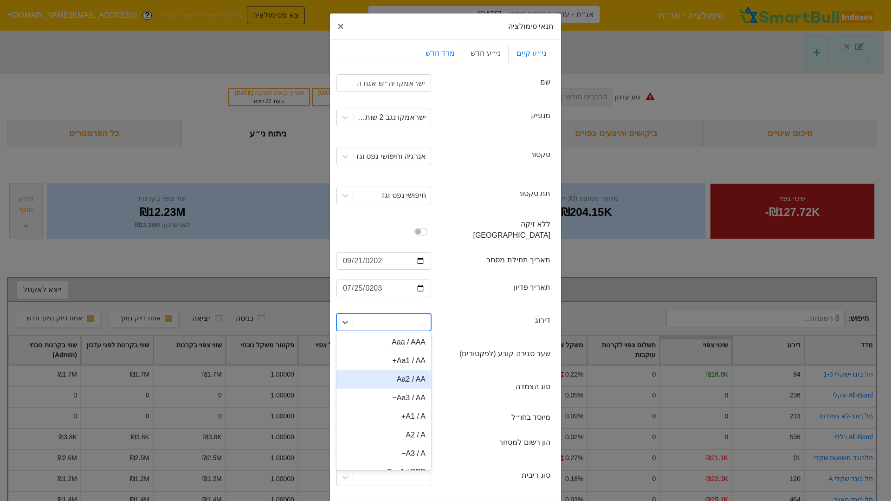
click at [420, 370] on div "Aa2 / AA" at bounding box center [384, 379] width 95 height 19
click at [409, 345] on input "number" at bounding box center [384, 354] width 95 height 18
click at [418, 345] on input "number" at bounding box center [384, 354] width 95 height 18
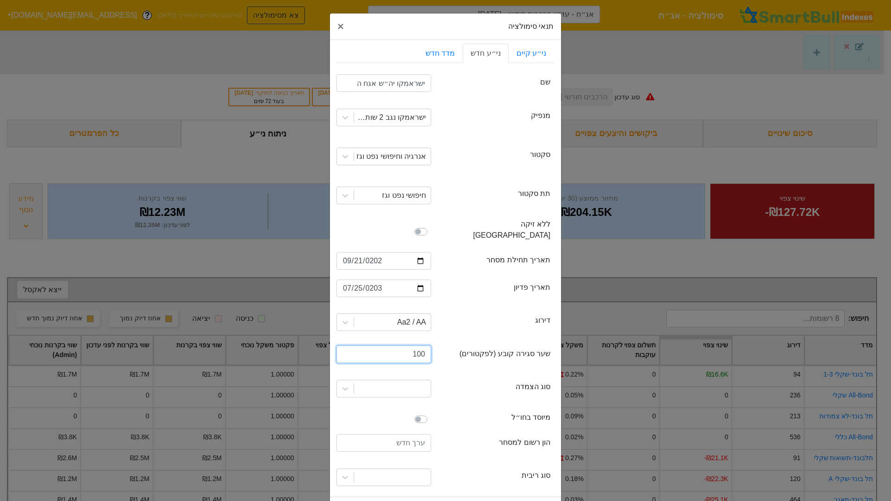
type input "100"
click at [464, 348] on div "closingPrice שער סגירה קובע (לפקטורים)" at bounding box center [496, 355] width 109 height 15
click at [413, 433] on input "number" at bounding box center [384, 443] width 95 height 18
click at [405, 433] on input "number" at bounding box center [384, 443] width 95 height 18
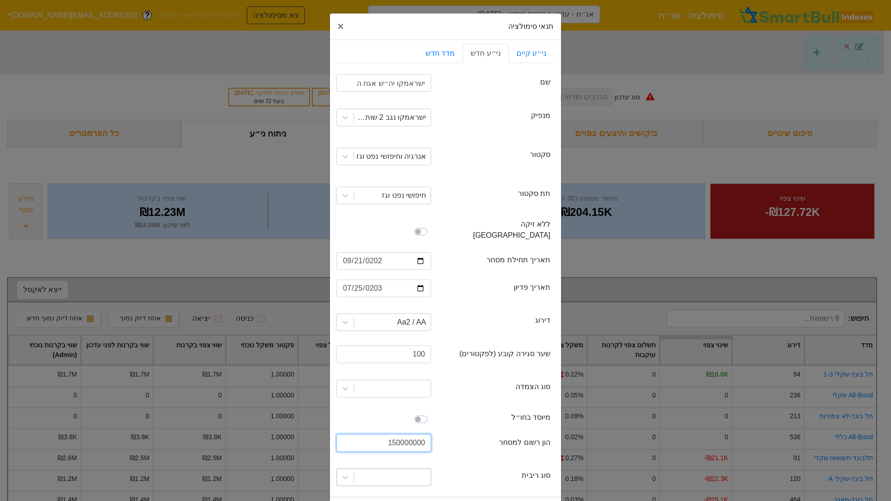
type input "150000000"
click at [403, 433] on div at bounding box center [384, 477] width 95 height 18
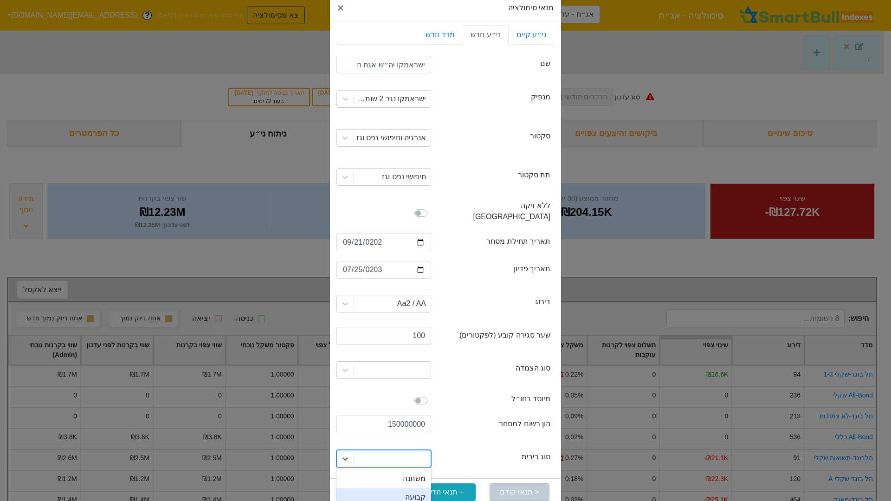
click at [412, 433] on div "קבועה" at bounding box center [384, 497] width 95 height 19
click at [398, 433] on button "הרץ סימולציה" at bounding box center [372, 492] width 60 height 18
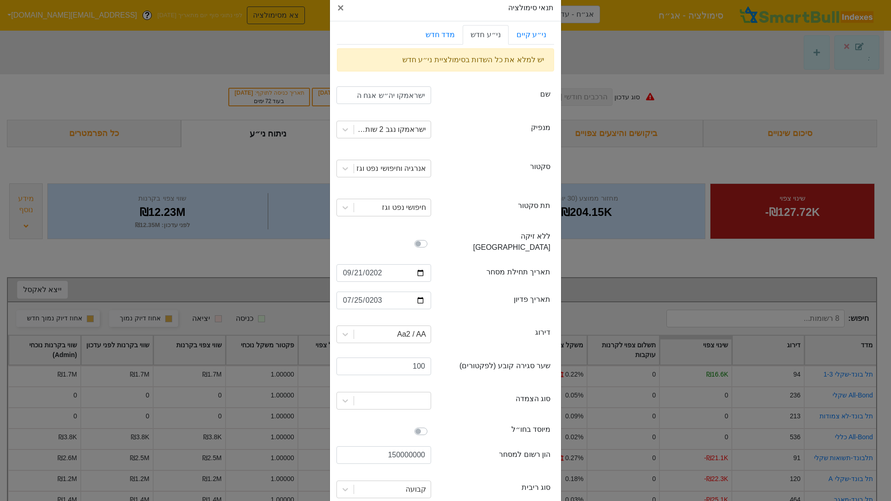
scroll to position [56, 0]
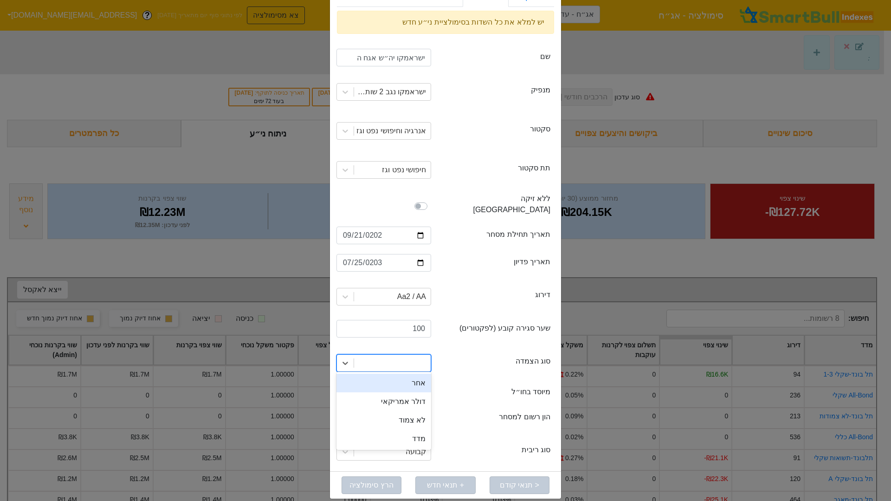
click at [389, 356] on div at bounding box center [392, 363] width 77 height 17
click at [408, 392] on div "דולר אמריקאי" at bounding box center [384, 401] width 95 height 19
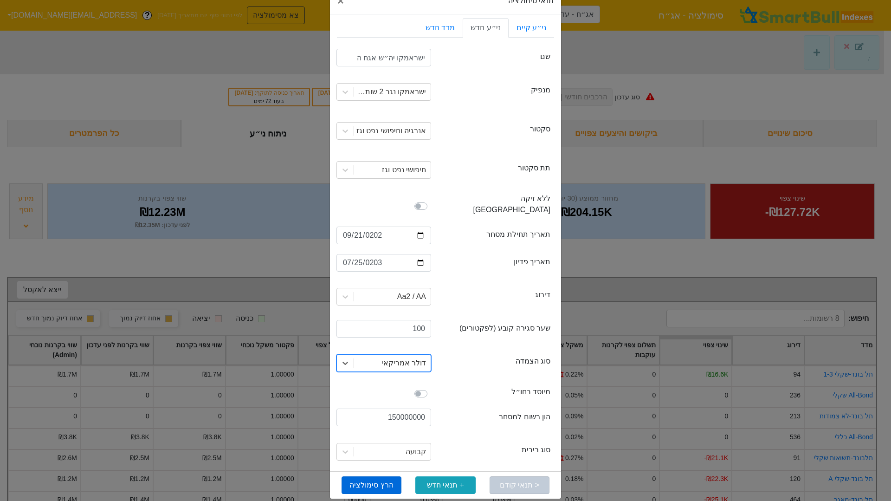
click at [377, 433] on button "הרץ סימולציה" at bounding box center [372, 485] width 60 height 18
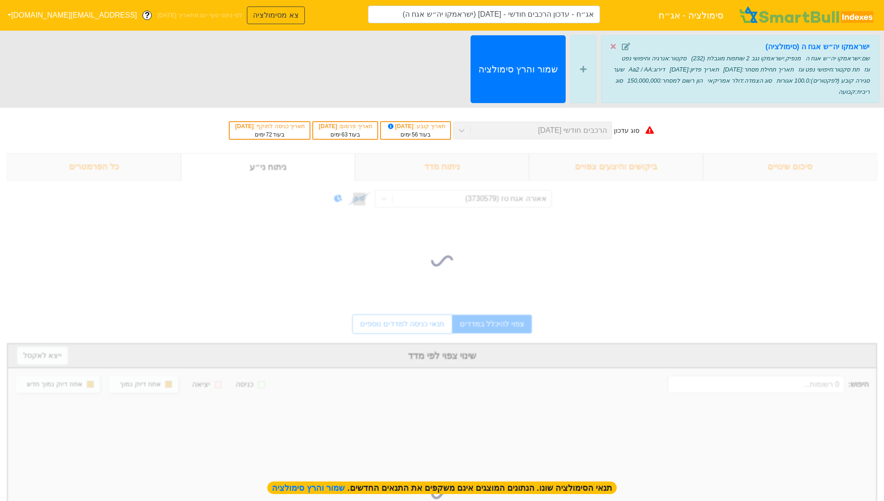
click at [395, 433] on div at bounding box center [442, 494] width 868 height 186
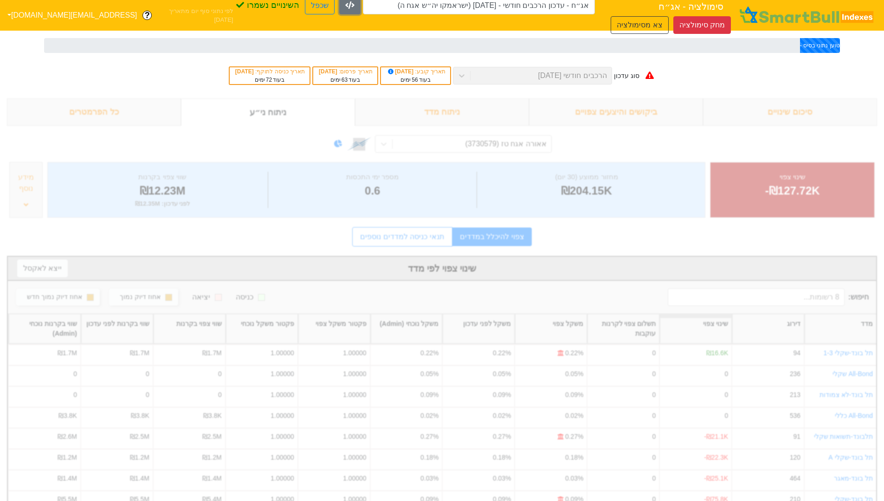
click at [361, 14] on button "button" at bounding box center [349, 6] width 21 height 18
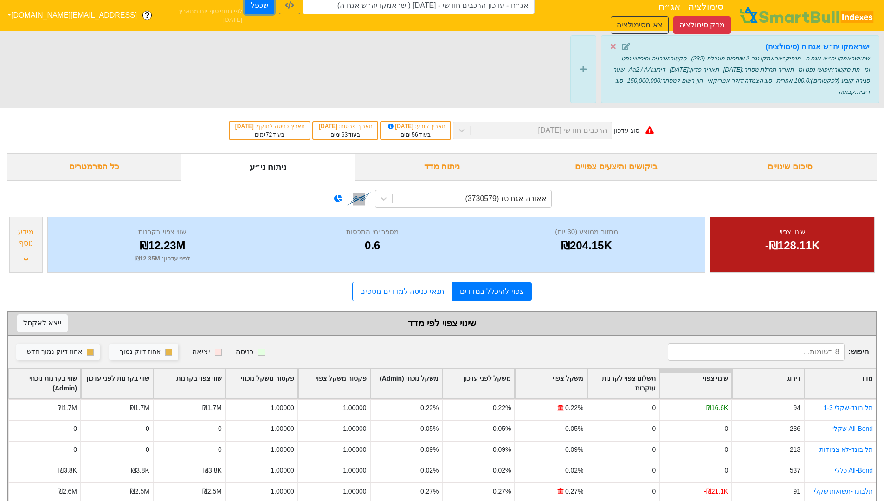
click at [274, 14] on button "שכפל" at bounding box center [260, 6] width 30 height 18
type input "אג״ח - עדכון הרכבים חודשי - 26/11/25 (ישראמקו יה״ש אגח ה) - העתק"
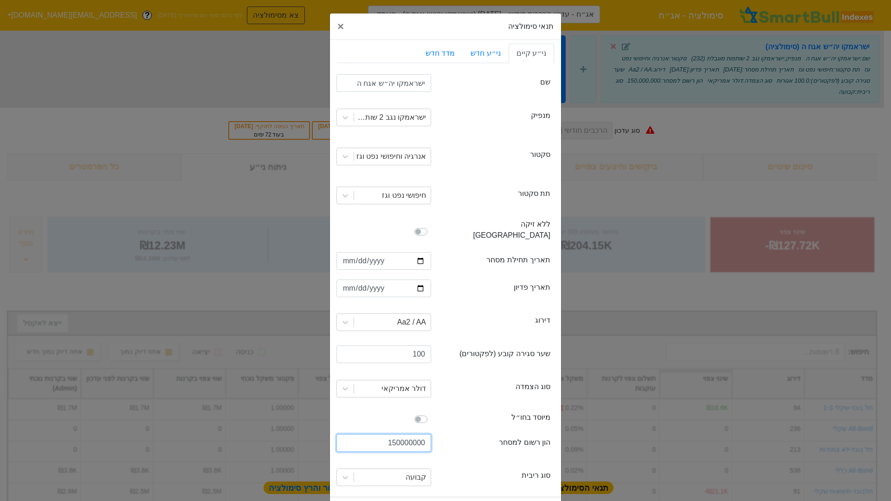
drag, startPoint x: 399, startPoint y: 434, endPoint x: 389, endPoint y: 434, distance: 10.3
click at [389, 433] on input "150000000" at bounding box center [384, 443] width 95 height 18
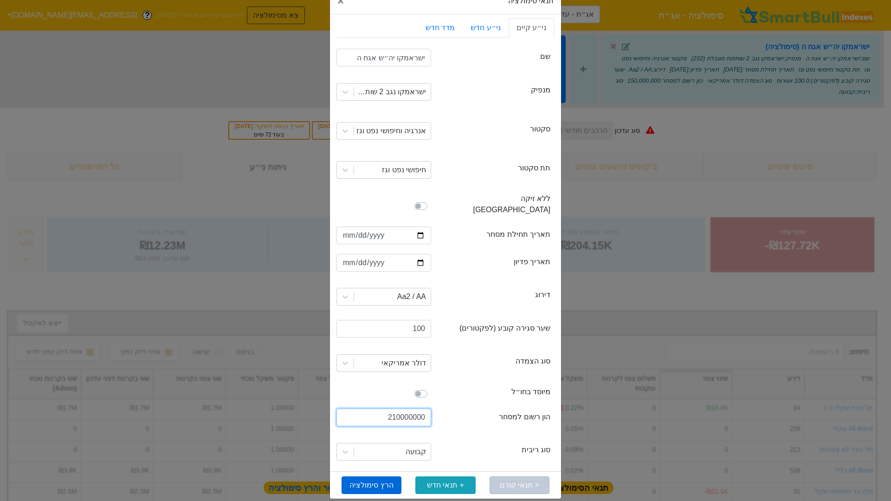
type input "210000000"
click at [384, 433] on button "הרץ סימולציה" at bounding box center [372, 485] width 60 height 18
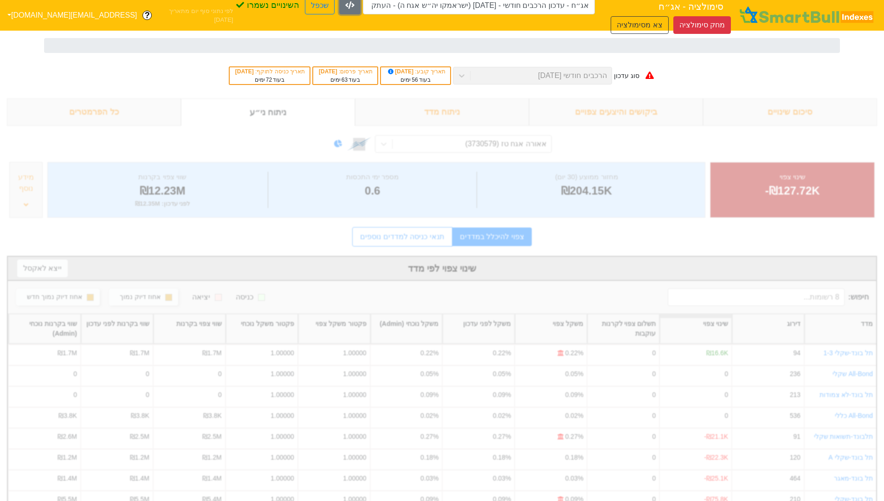
click at [361, 14] on button "button" at bounding box center [349, 6] width 21 height 18
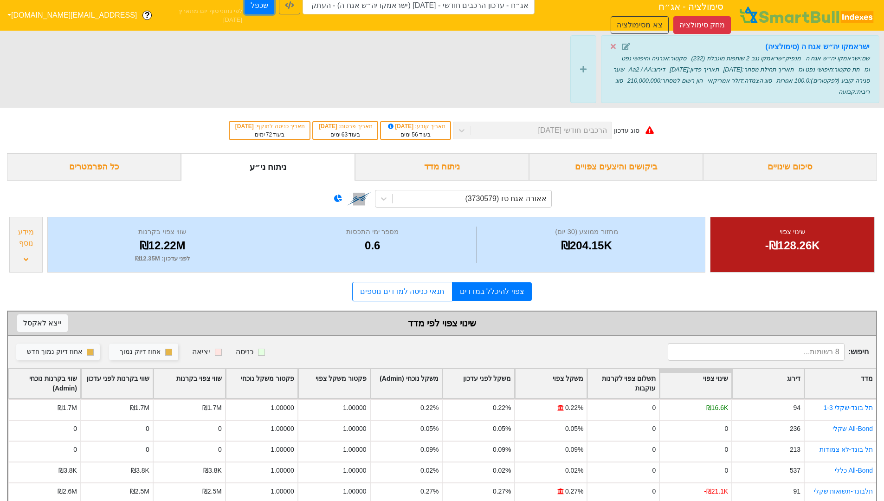
click at [274, 13] on button "שכפל" at bounding box center [260, 6] width 30 height 18
type input "אג״ח - עדכון הרכבים חודשי - 26/11/25 (ישראמקו יה״ש אגח ה) - העתק - העתק"
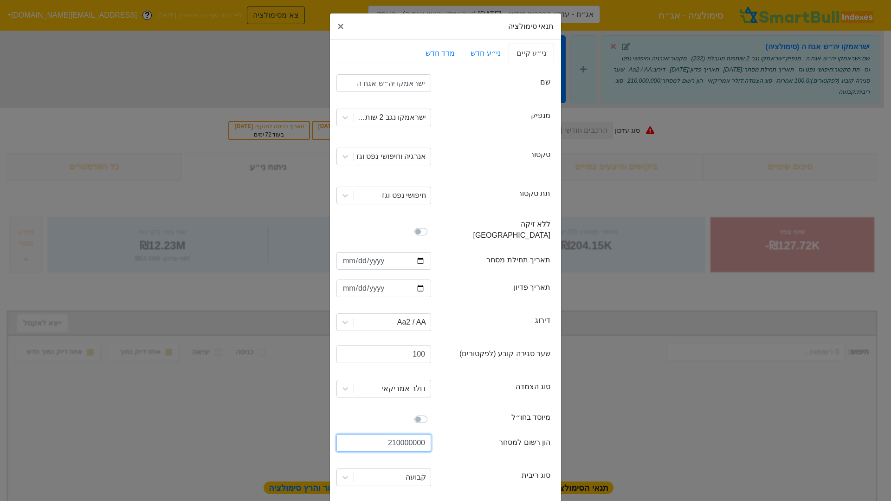
click at [402, 433] on input "210000000" at bounding box center [384, 443] width 95 height 18
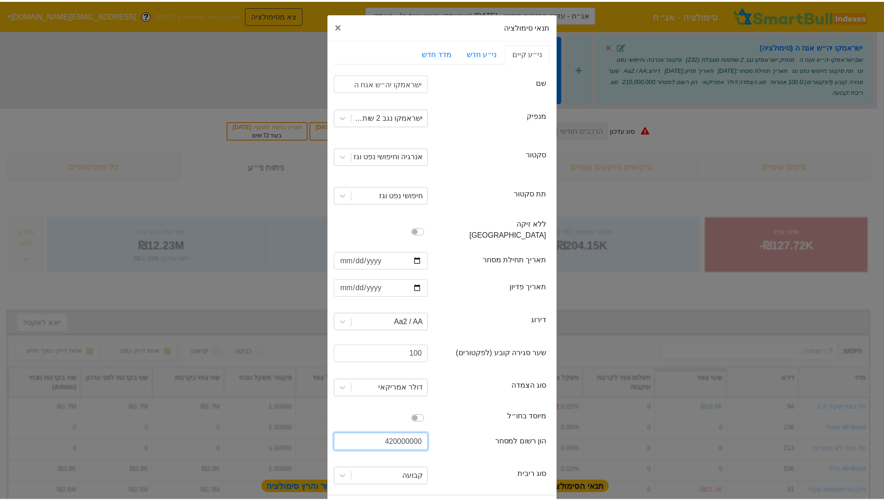
scroll to position [26, 0]
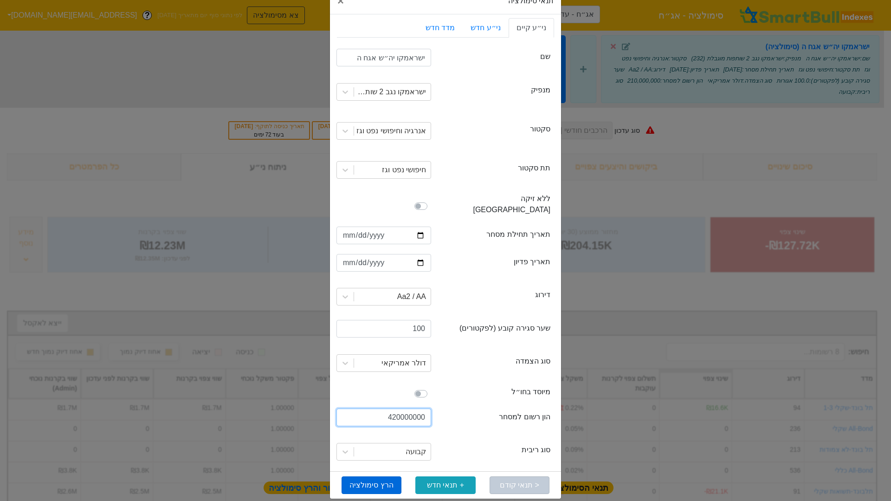
type input "420000000"
click at [390, 433] on button "הרץ סימולציה" at bounding box center [372, 485] width 60 height 18
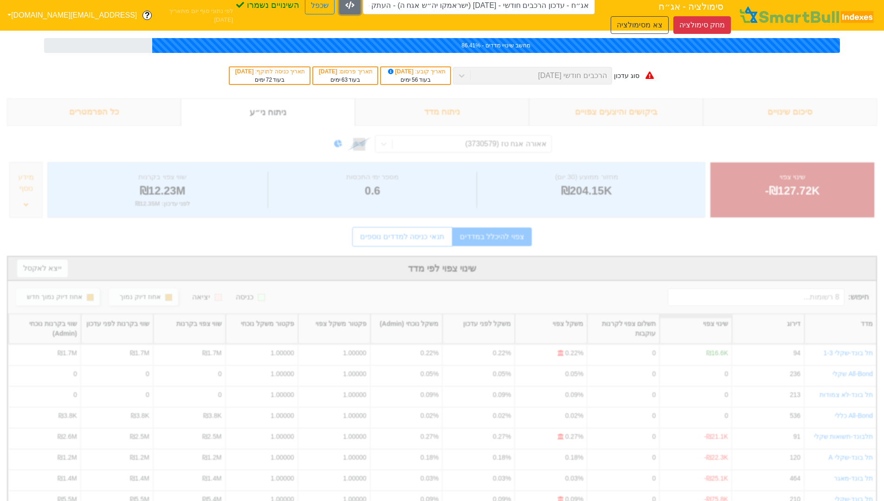
click at [355, 9] on icon "button" at bounding box center [349, 4] width 9 height 7
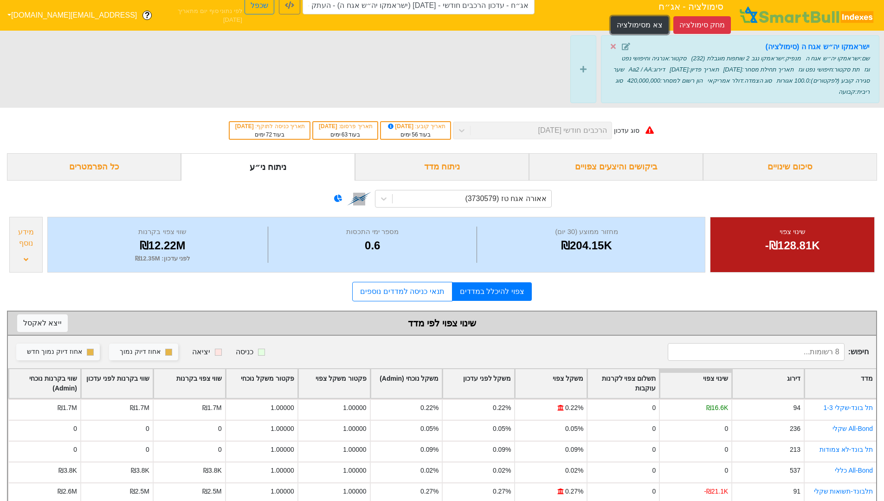
click at [611, 16] on button "צא מסימולציה" at bounding box center [640, 25] width 58 height 18
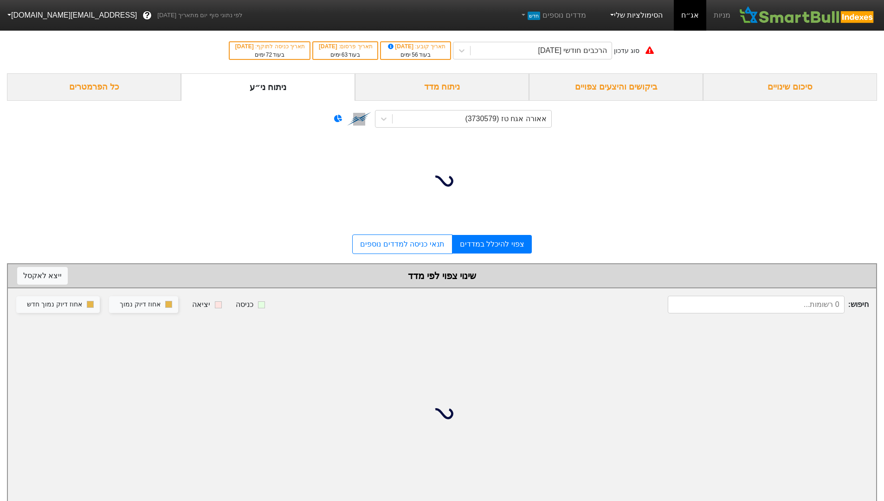
click at [662, 23] on link "הסימולציות שלי" at bounding box center [636, 15] width 62 height 19
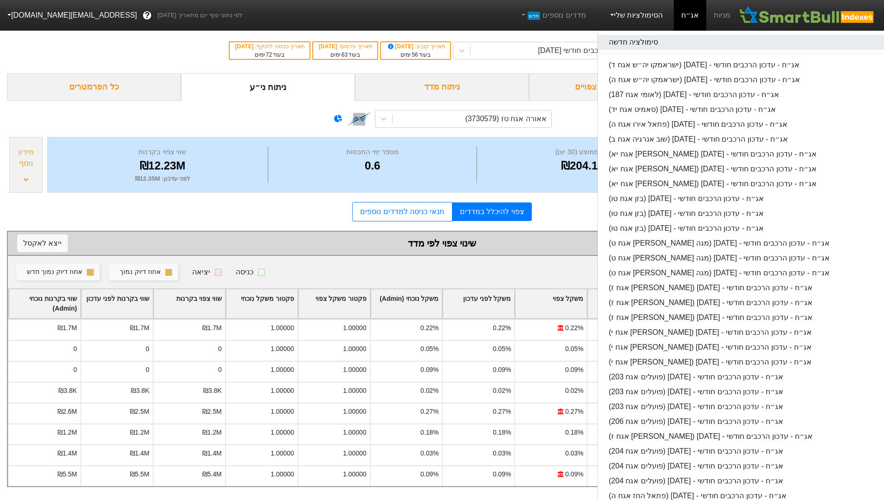
click at [649, 43] on link "סימולציה חדשה" at bounding box center [744, 42] width 293 height 15
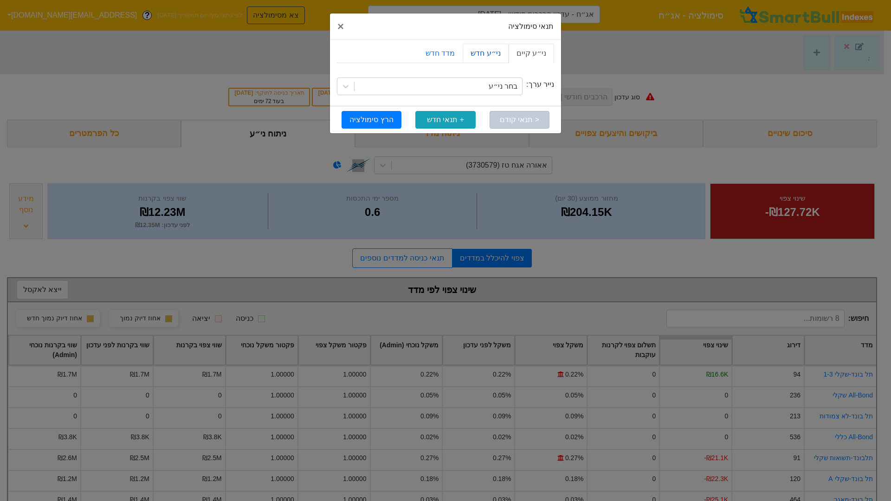
click at [484, 51] on link "ני״ע חדש" at bounding box center [485, 53] width 45 height 19
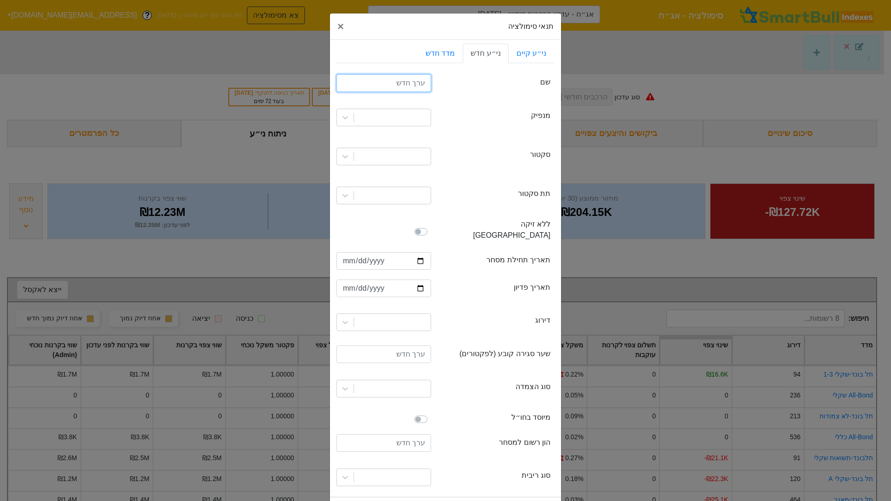
click at [415, 81] on input "text" at bounding box center [384, 83] width 95 height 18
type input "ווישור גלובלטק אגח א"
click at [407, 124] on div at bounding box center [392, 117] width 77 height 17
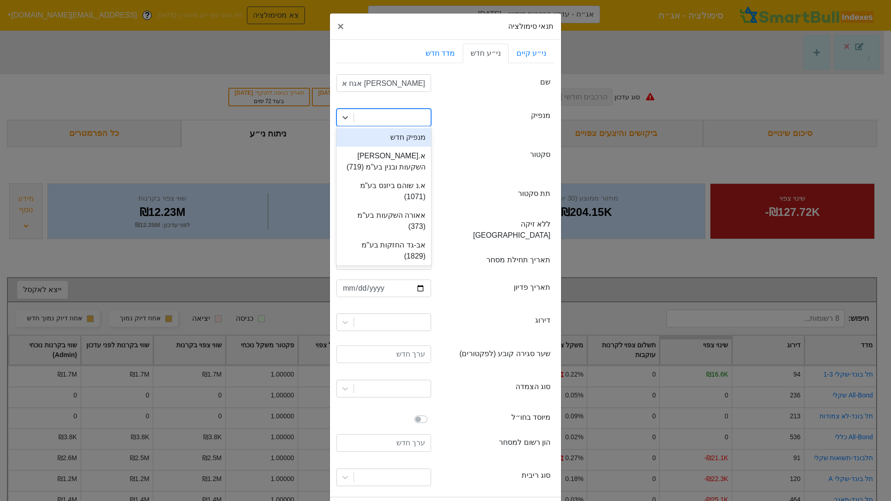
click at [448, 126] on div "issuer מנפיק option מנפיק חדש focused, 1 of 290. 290 results available. Use Up …" at bounding box center [445, 117] width 217 height 39
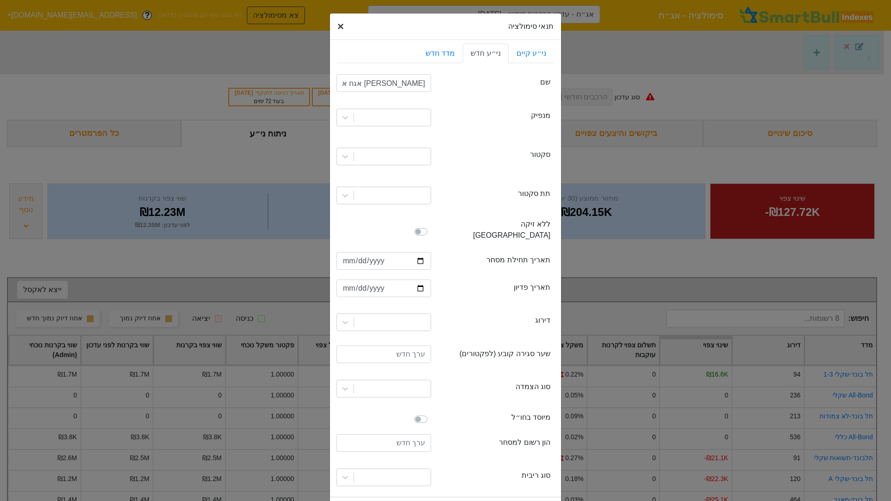
click at [344, 27] on span "×" at bounding box center [340, 26] width 6 height 13
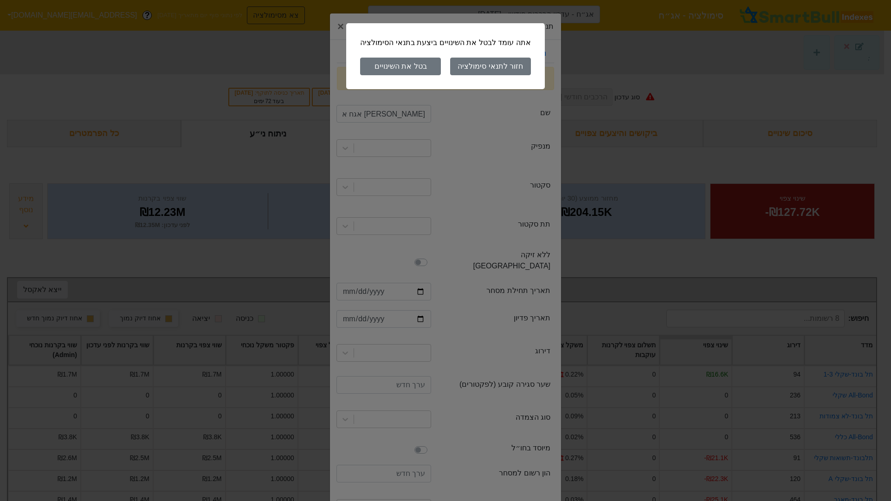
click at [402, 71] on button "בטל את השינויים" at bounding box center [400, 67] width 81 height 18
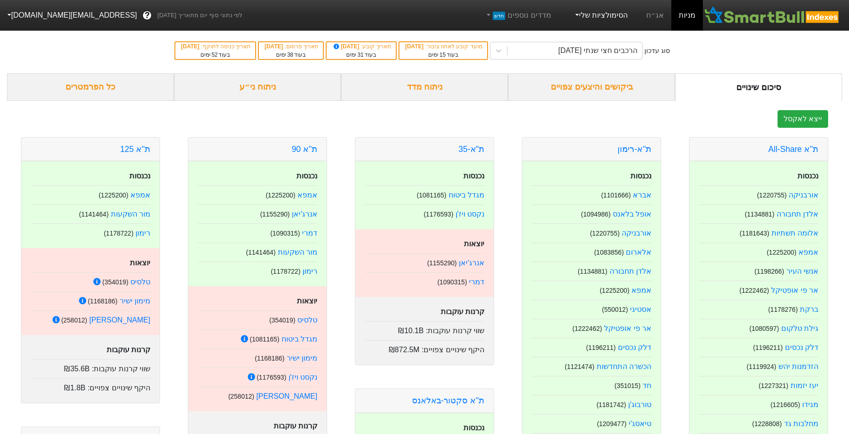
click at [628, 13] on link "הסימולציות שלי" at bounding box center [601, 15] width 62 height 19
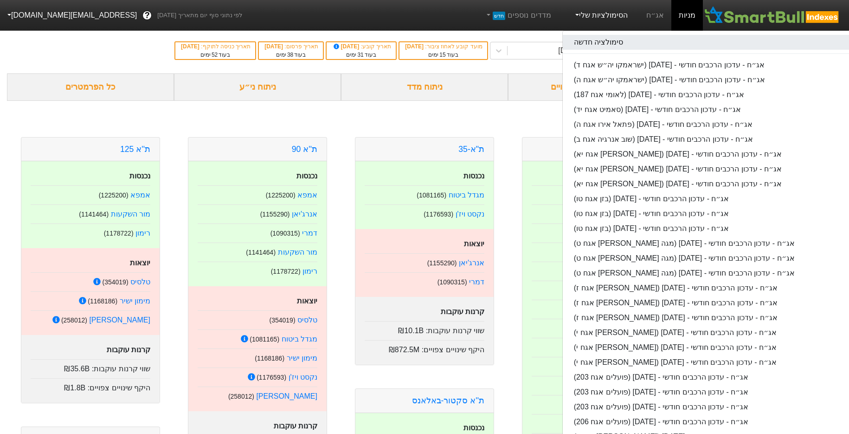
click at [609, 47] on link "סימולציה חדשה" at bounding box center [709, 42] width 293 height 15
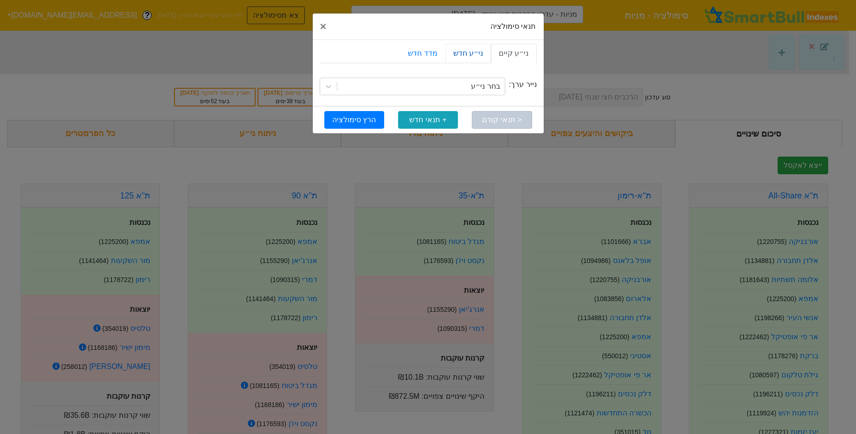
click at [465, 48] on link "ני״ע חדש" at bounding box center [468, 53] width 45 height 19
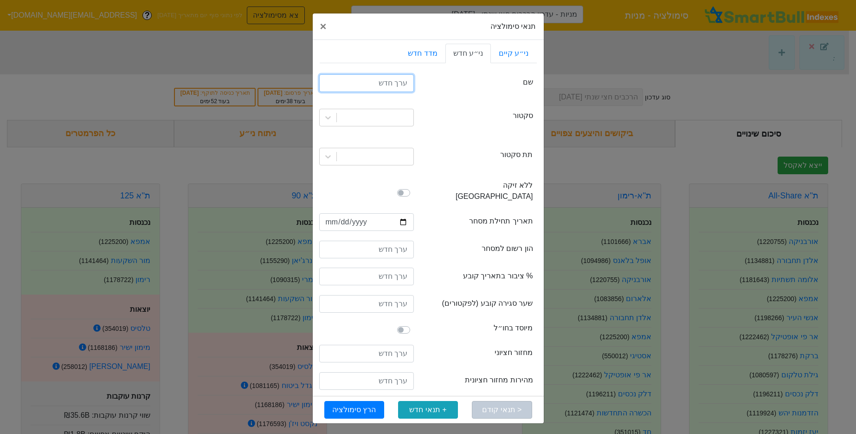
click at [381, 83] on input "text" at bounding box center [366, 83] width 95 height 18
type input "אספן גרופ אגח י"
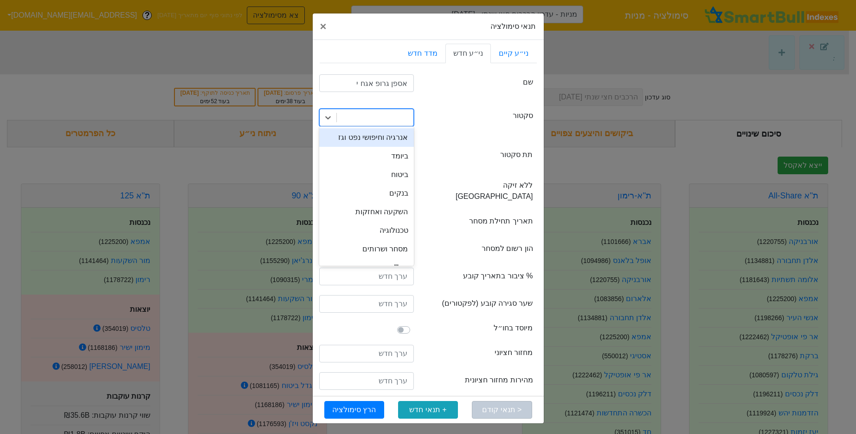
click at [386, 124] on div at bounding box center [375, 117] width 77 height 17
type input "נדל"
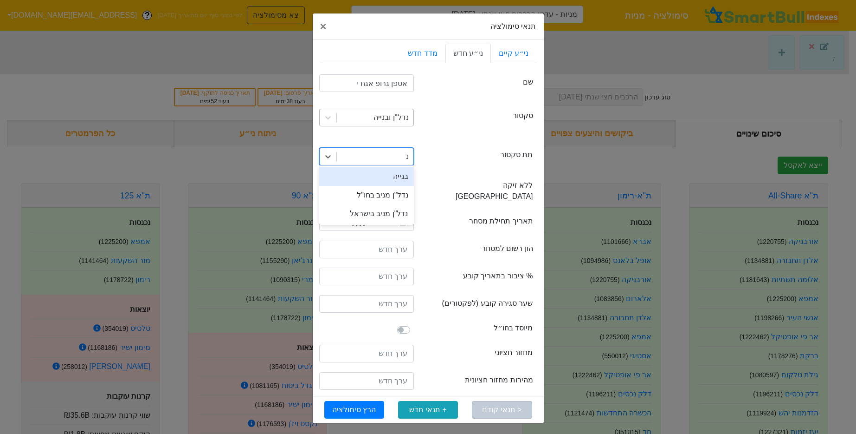
type input "נד"
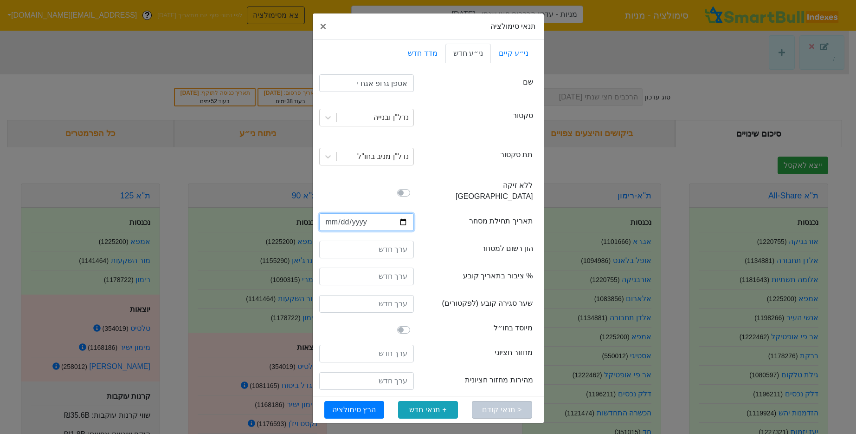
click at [334, 214] on input "date" at bounding box center [366, 222] width 95 height 18
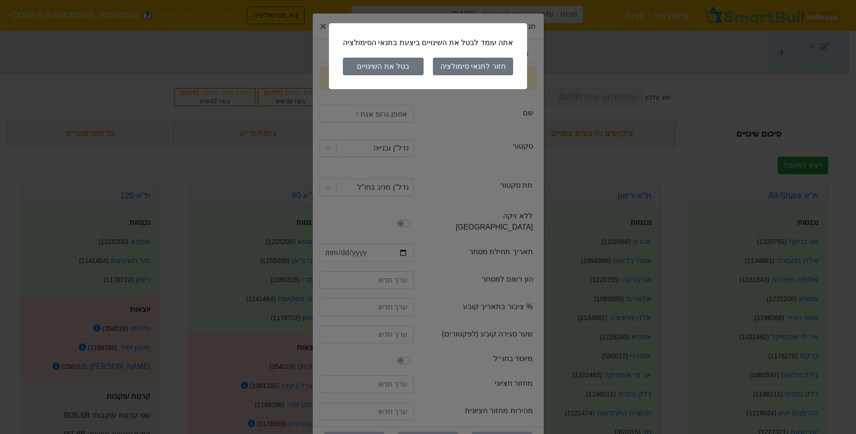
click at [423, 66] on button "בטל את השינויים" at bounding box center [383, 67] width 81 height 18
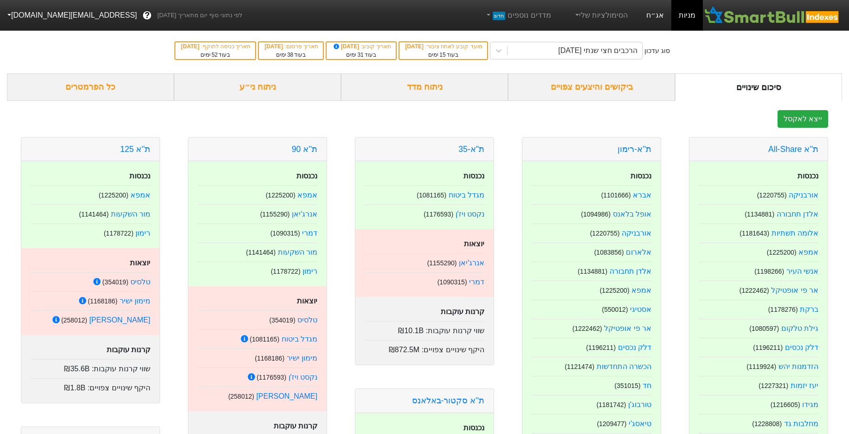
click at [661, 18] on link "אג״ח" at bounding box center [655, 15] width 32 height 31
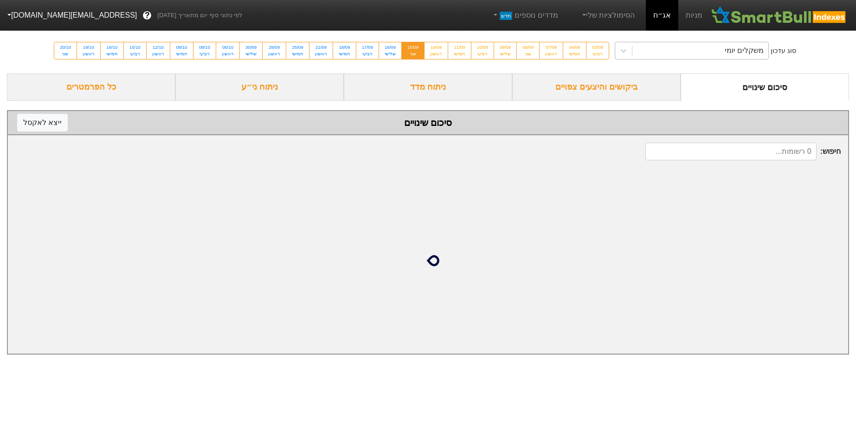
click at [685, 50] on div "משקלים יומי" at bounding box center [701, 50] width 136 height 17
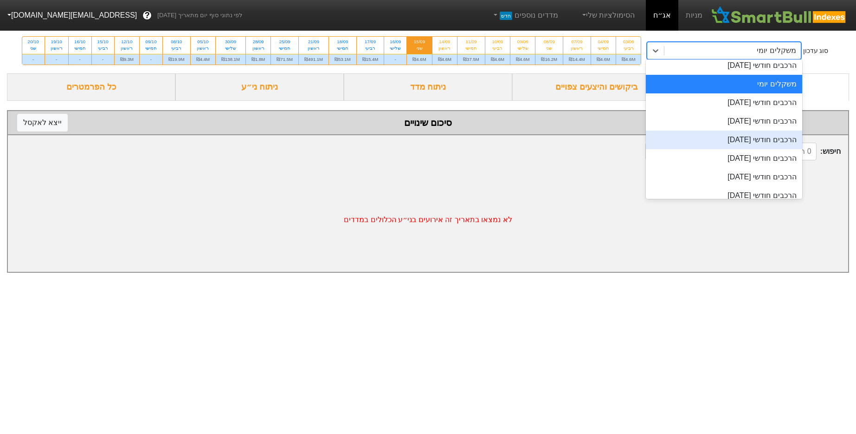
scroll to position [364, 0]
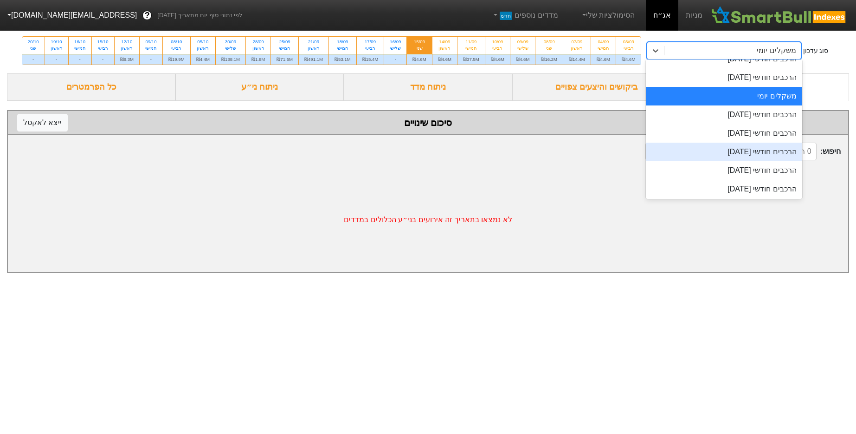
click at [745, 150] on div "הרכבים חודשי [DATE]" at bounding box center [724, 152] width 156 height 19
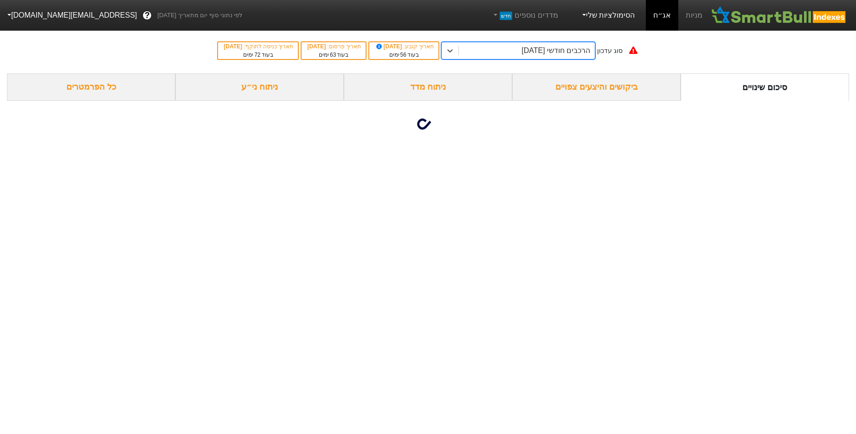
click at [634, 19] on link "הסימולציות שלי" at bounding box center [608, 15] width 62 height 19
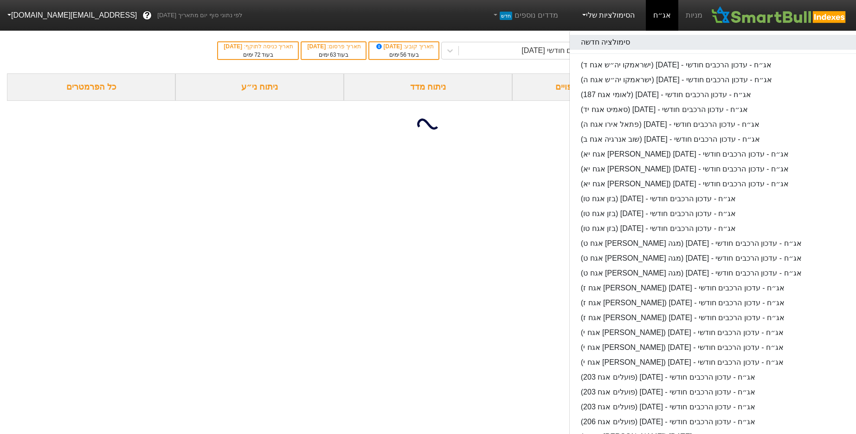
click at [621, 42] on link "סימולציה חדשה" at bounding box center [716, 42] width 293 height 15
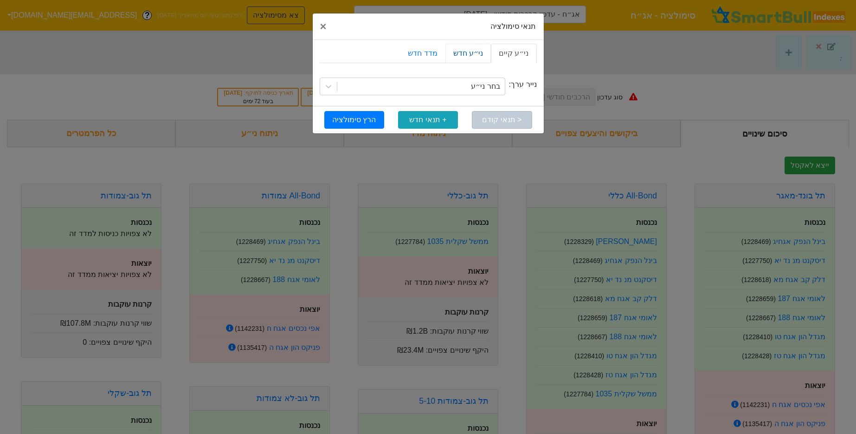
click at [466, 59] on link "ני״ע חדש" at bounding box center [468, 53] width 45 height 19
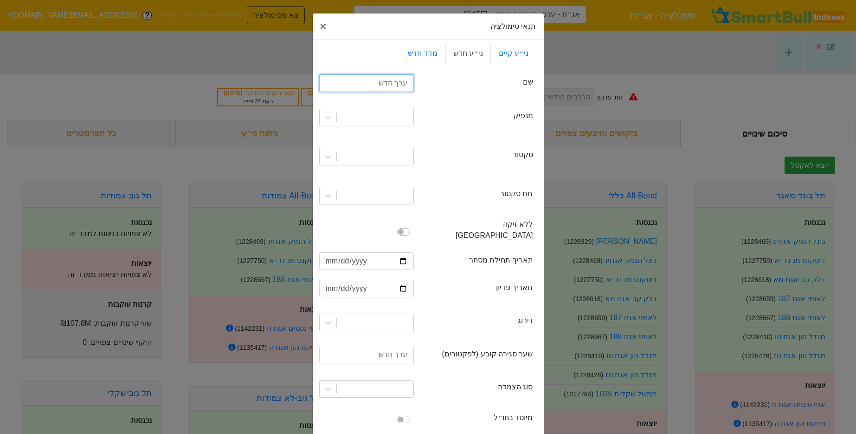
click at [396, 81] on input "text" at bounding box center [366, 83] width 95 height 18
type input "אספן אגח י"
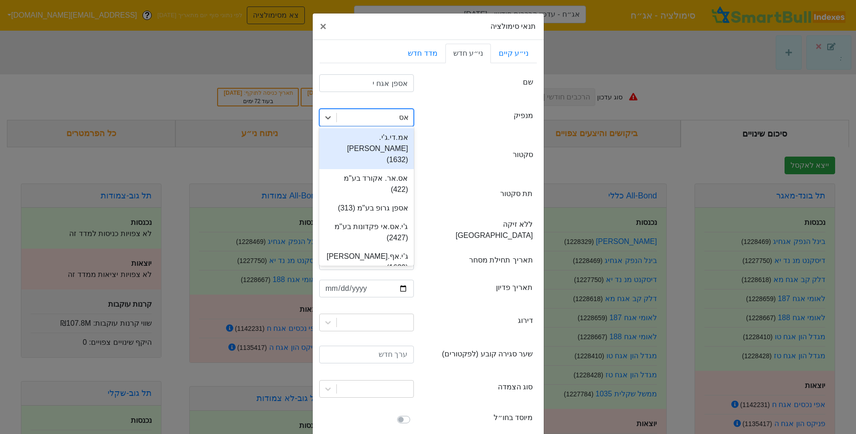
type input "אספ"
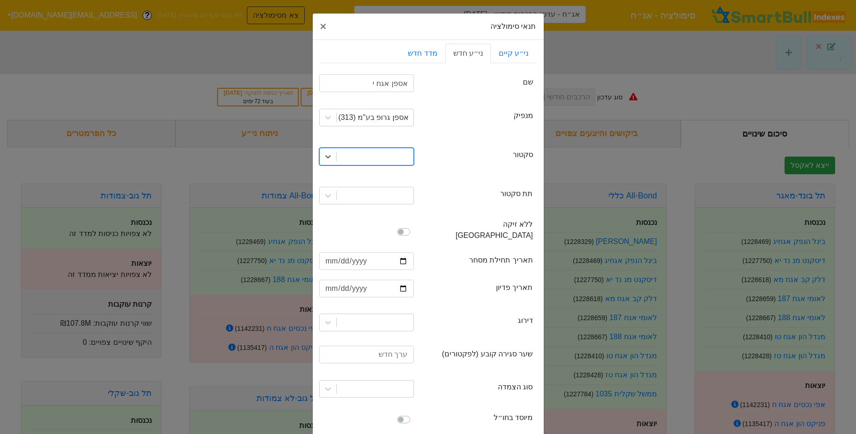
type input "א"
type input "נד"
type input "נ"
type input "2025-09-21"
type input "2033-06-30"
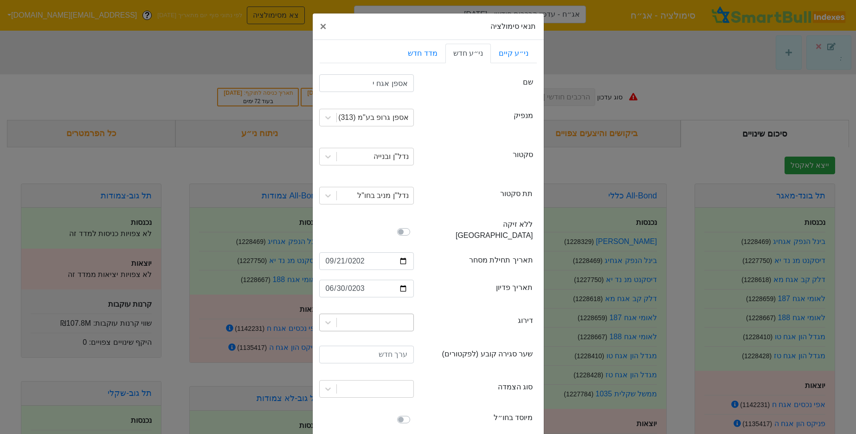
click at [390, 318] on div at bounding box center [366, 322] width 95 height 18
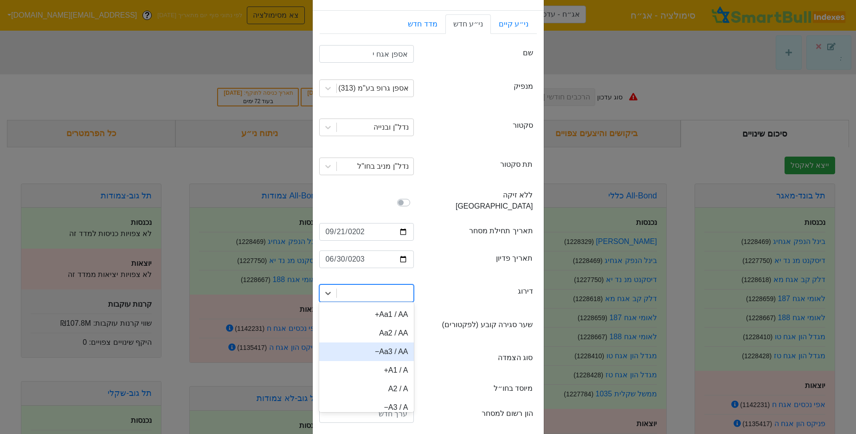
scroll to position [29, 0]
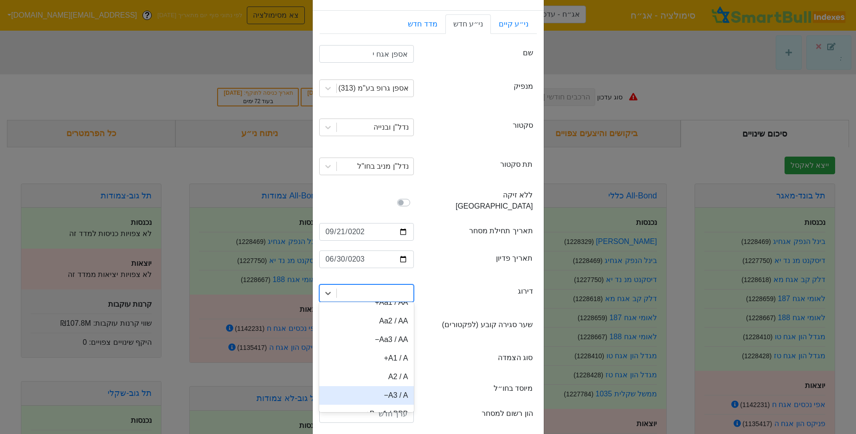
click at [398, 386] on div "A3 / A−" at bounding box center [366, 395] width 95 height 19
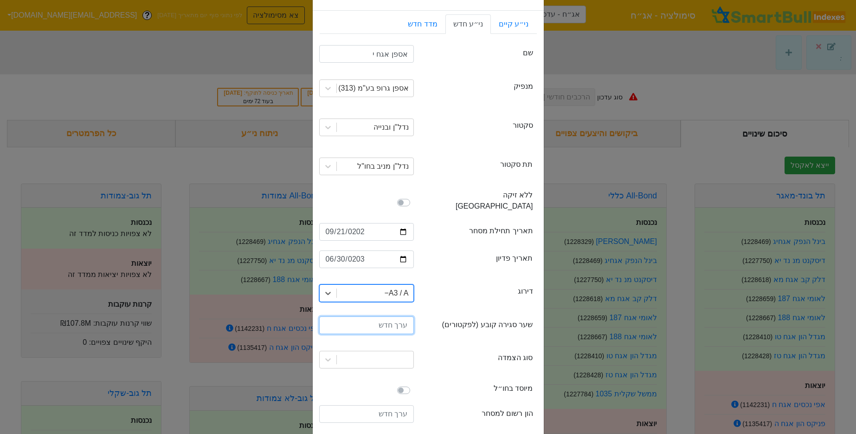
click at [397, 316] on input "number" at bounding box center [366, 325] width 95 height 18
type input "1"
type input "100"
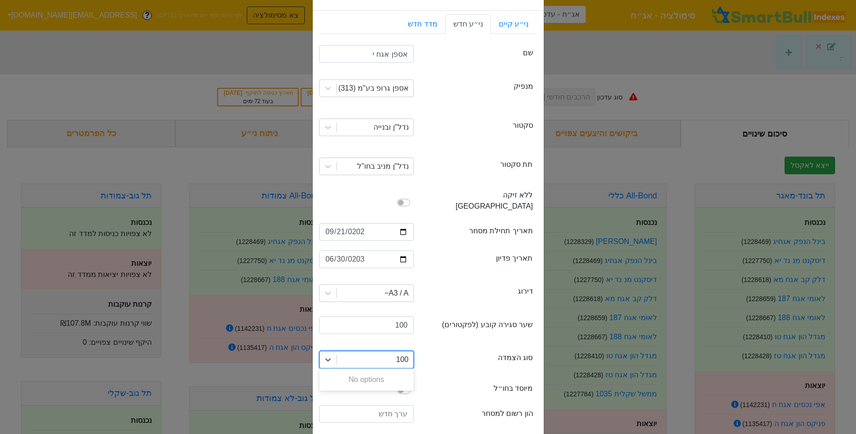
type input "100"
click at [492, 365] on div "linkage סוג הצמדה 0 results available for search term 100. Select is focused ,t…" at bounding box center [428, 359] width 217 height 39
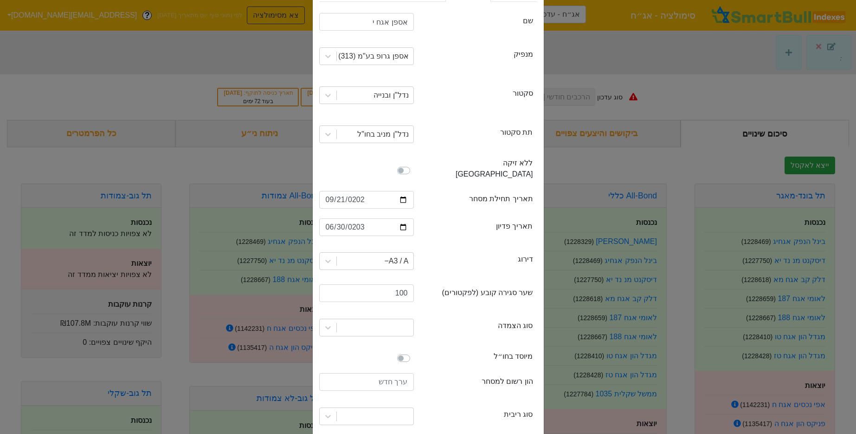
click at [391, 380] on div at bounding box center [366, 383] width 109 height 20
click at [395, 376] on input "number" at bounding box center [366, 382] width 95 height 18
type input "2"
type input "150000000"
click at [385, 415] on div "0 results available. Select is focused ,type to refine list, press Down to open…" at bounding box center [366, 416] width 109 height 32
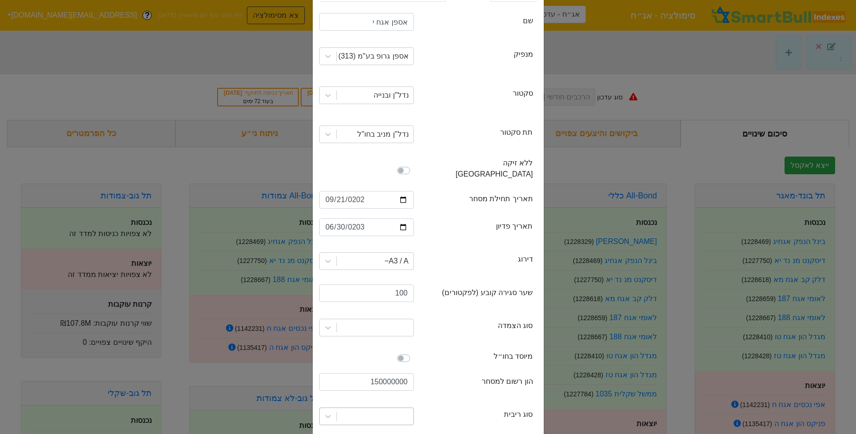
click at [392, 407] on div at bounding box center [366, 416] width 95 height 18
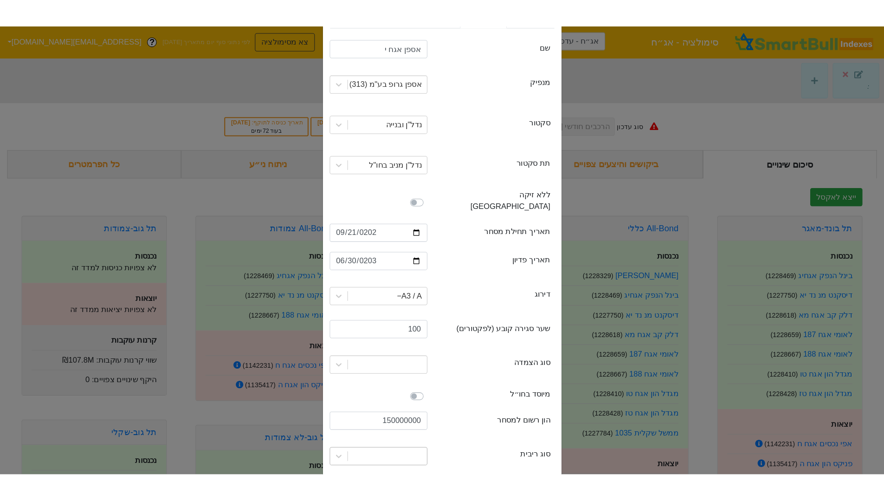
scroll to position [86, 0]
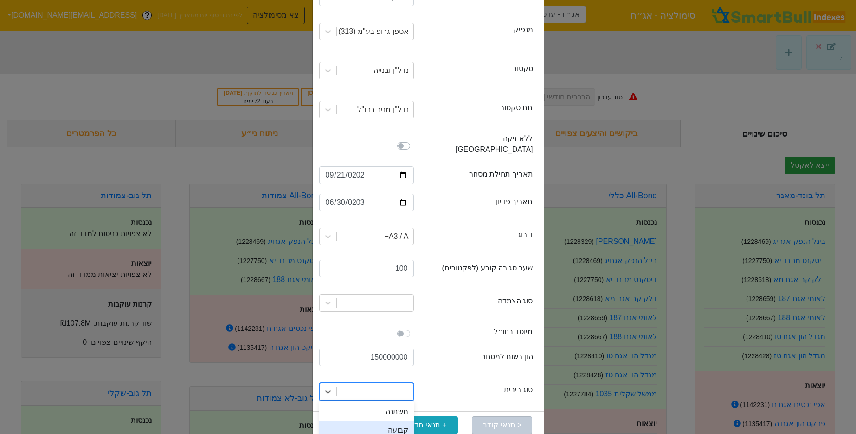
click at [398, 421] on div "קבועה" at bounding box center [366, 430] width 95 height 19
click at [420, 291] on div at bounding box center [366, 303] width 109 height 32
click at [411, 300] on div at bounding box center [366, 303] width 95 height 18
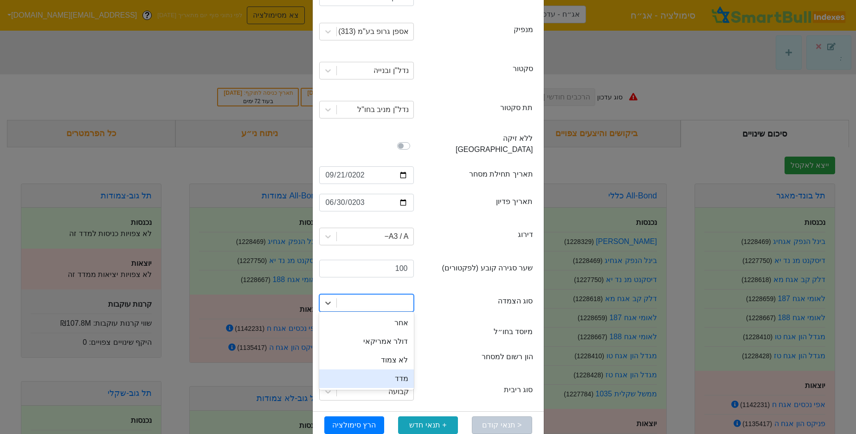
click at [401, 369] on div "מדד" at bounding box center [366, 378] width 95 height 19
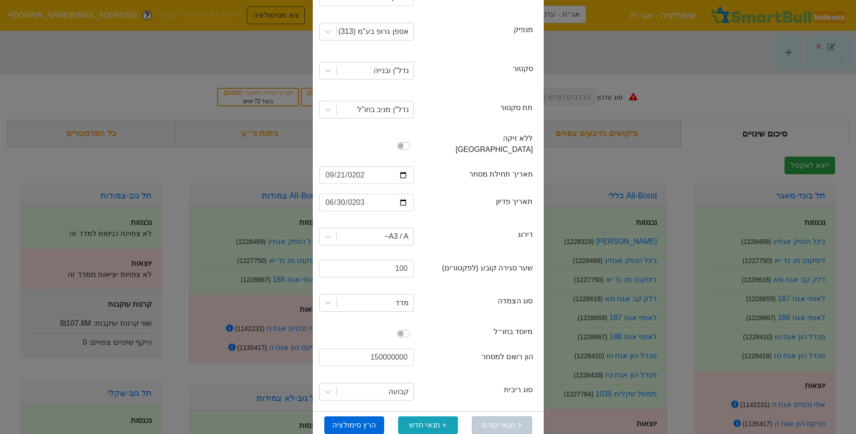
click at [361, 416] on button "הרץ סימולציה" at bounding box center [354, 425] width 60 height 18
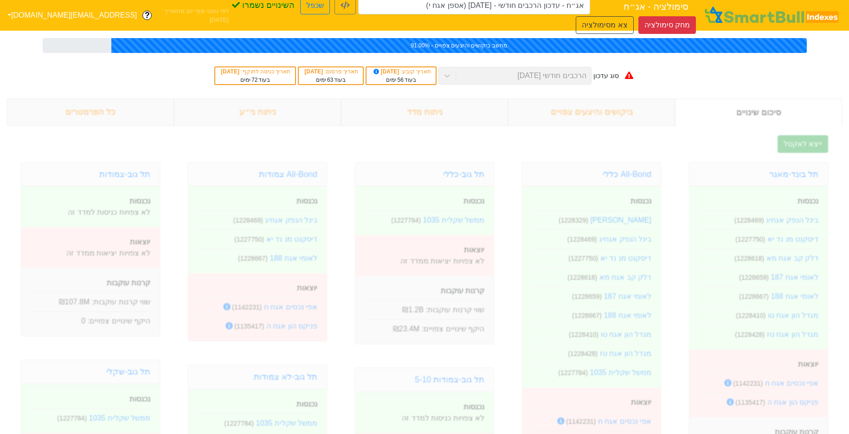
type input "אג״ח - עדכון הרכבים חודשי - 26/11/25 (אספן אגח י)"
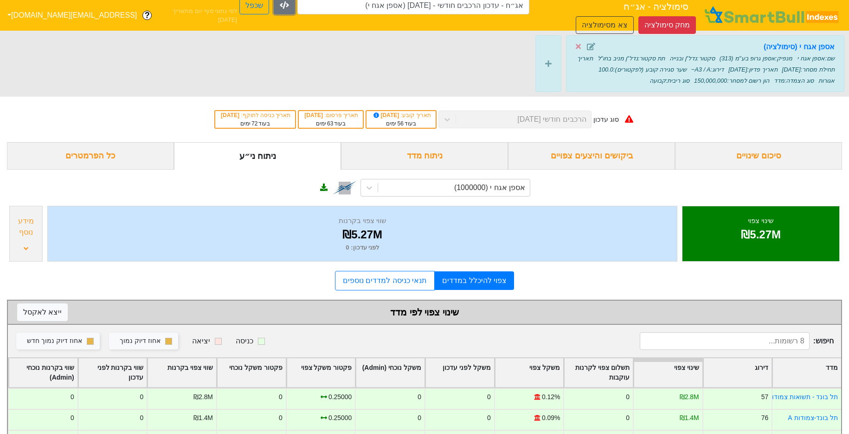
click at [289, 9] on icon "button" at bounding box center [284, 4] width 9 height 7
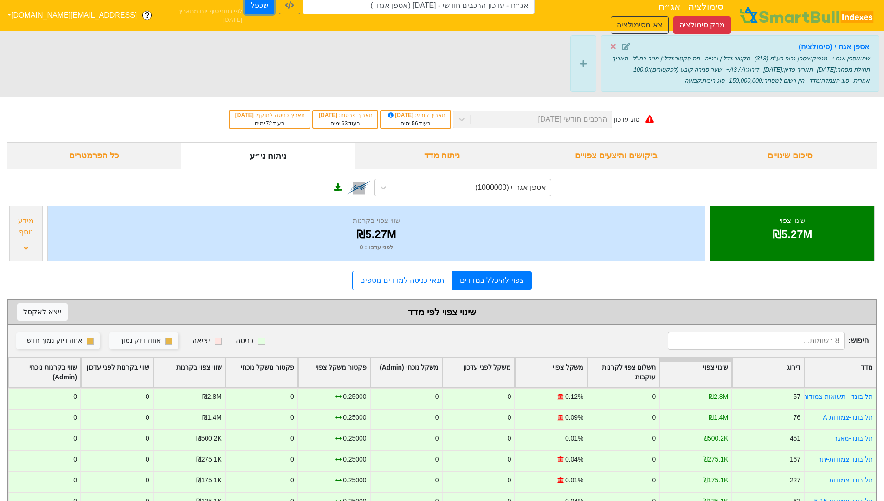
click at [274, 12] on button "שכפל" at bounding box center [260, 6] width 30 height 18
type input "אג״ח - עדכון הרכבים חודשי - 26/11/25 (אספן אגח י) - העתק"
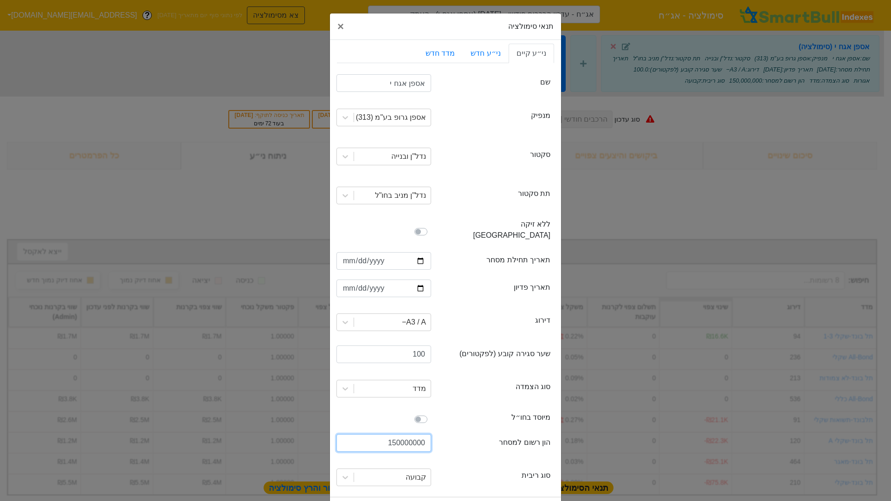
click at [407, 433] on input "150000000" at bounding box center [384, 443] width 95 height 18
type input "200000000"
click at [382, 433] on button "הרץ סימולציה" at bounding box center [372, 511] width 60 height 18
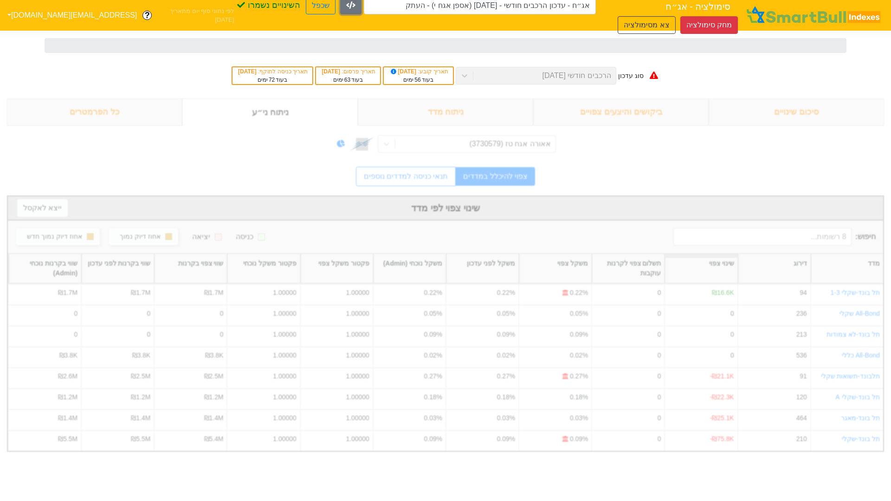
click at [362, 12] on button "button" at bounding box center [350, 6] width 21 height 18
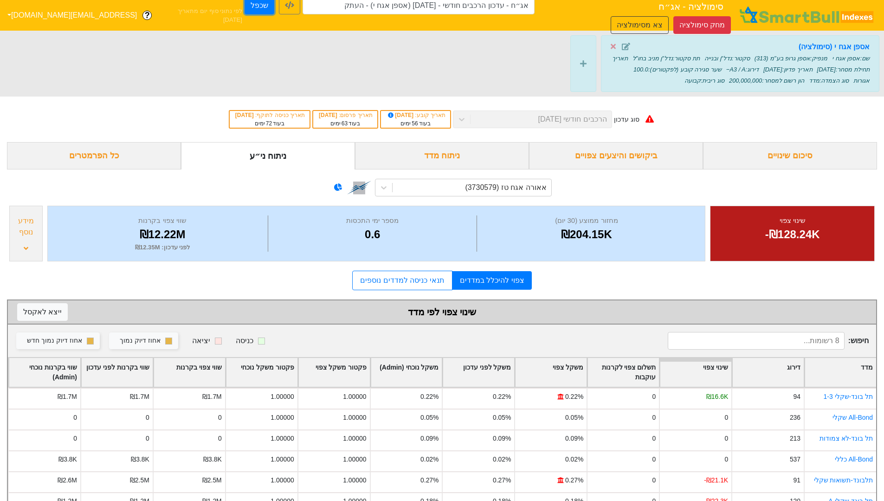
click at [274, 14] on button "שכפל" at bounding box center [260, 6] width 30 height 18
type input "אג״ח - עדכון הרכבים חודשי - 26/11/25 (אספן אגח י) - העתק - העתק"
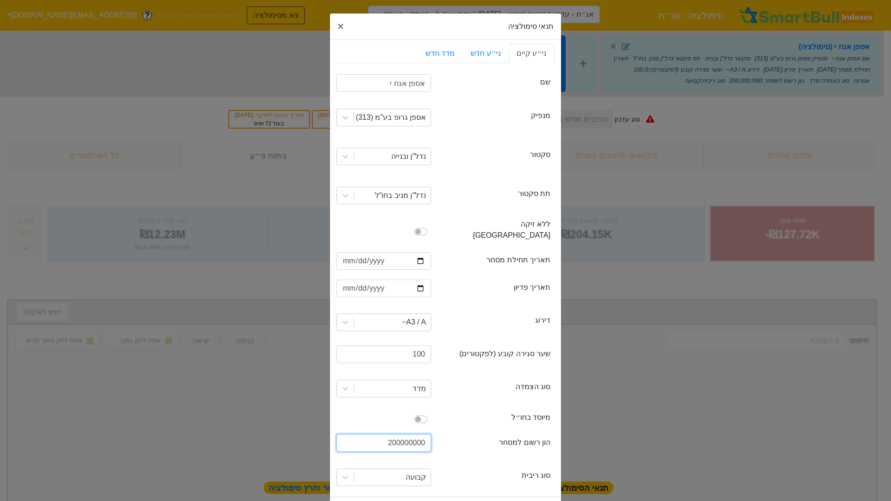
click at [402, 433] on input "200000000" at bounding box center [384, 443] width 95 height 18
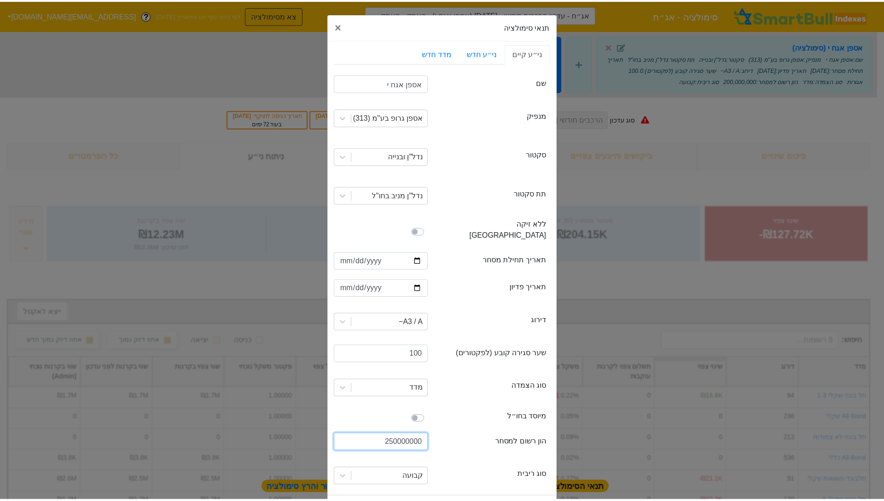
scroll to position [26, 0]
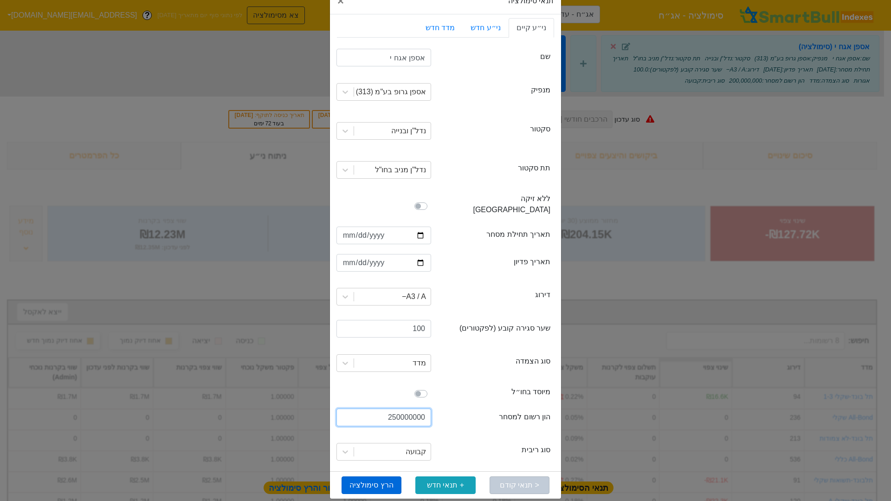
type input "250000000"
click at [378, 433] on button "הרץ סימולציה" at bounding box center [372, 485] width 60 height 18
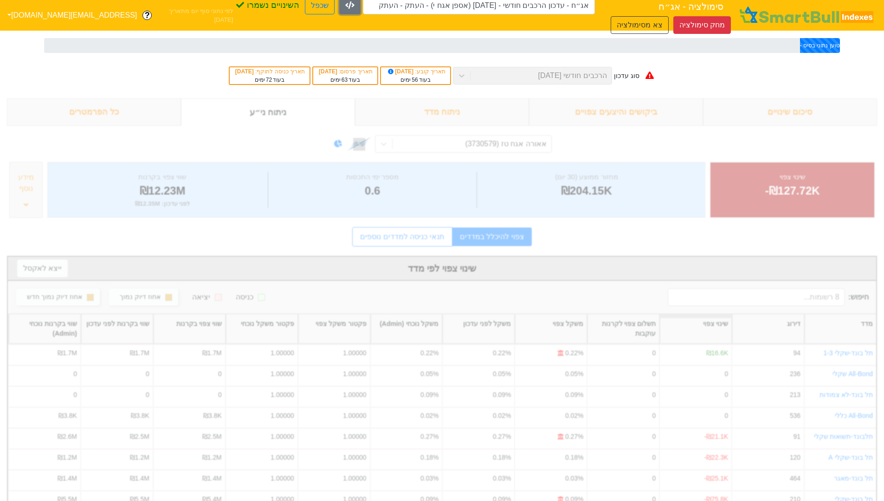
click at [355, 9] on icon "button" at bounding box center [349, 4] width 9 height 7
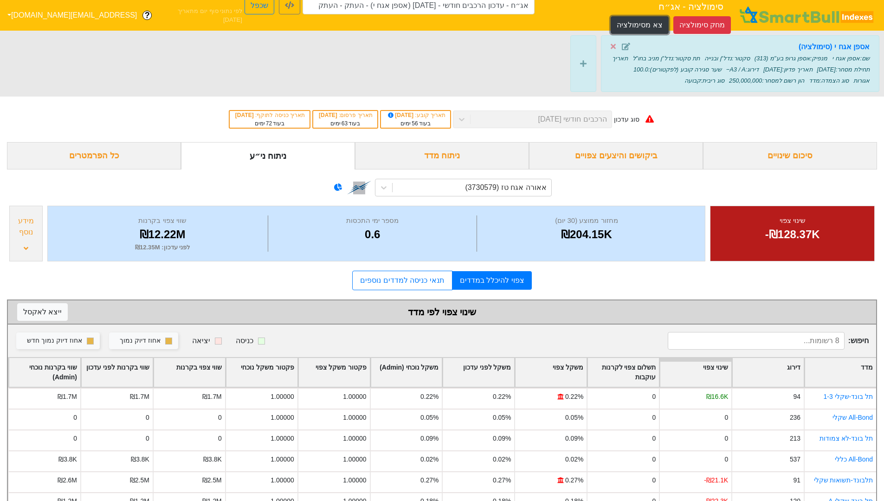
click at [611, 16] on button "צא מסימולציה" at bounding box center [640, 25] width 58 height 18
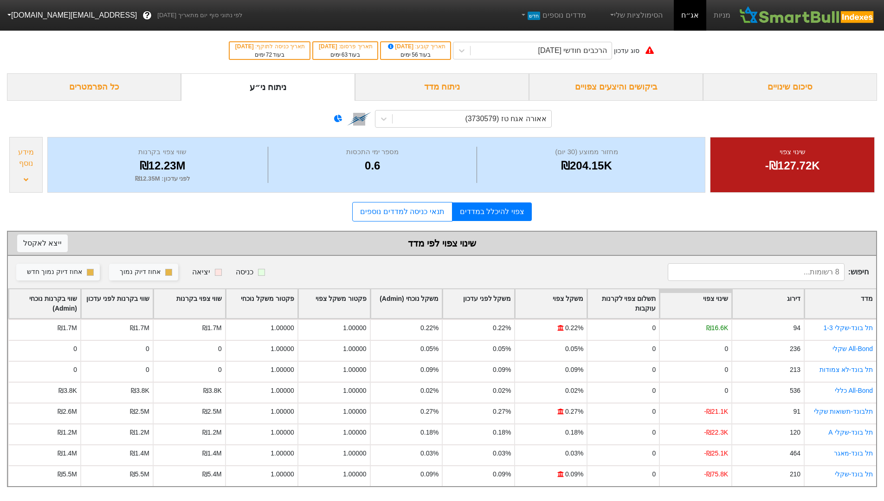
click at [423, 87] on div "ניתוח מדד" at bounding box center [442, 86] width 174 height 27
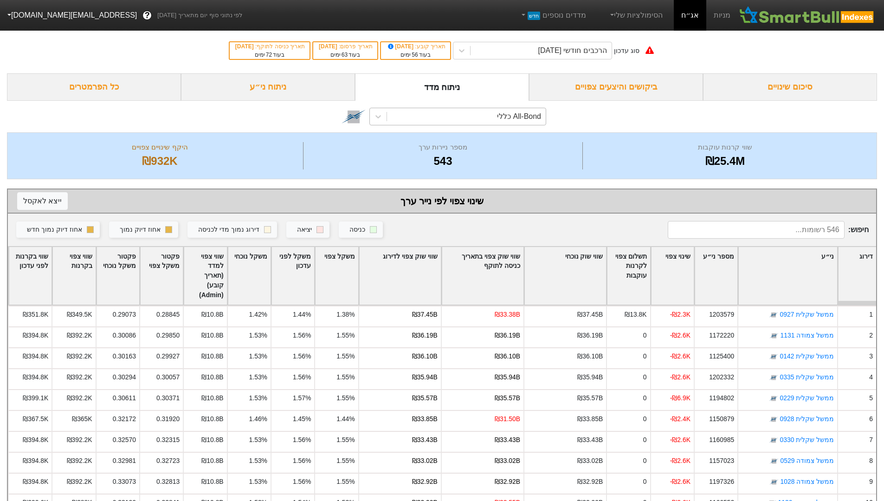
click at [504, 117] on div "All-Bond כללי" at bounding box center [519, 116] width 44 height 11
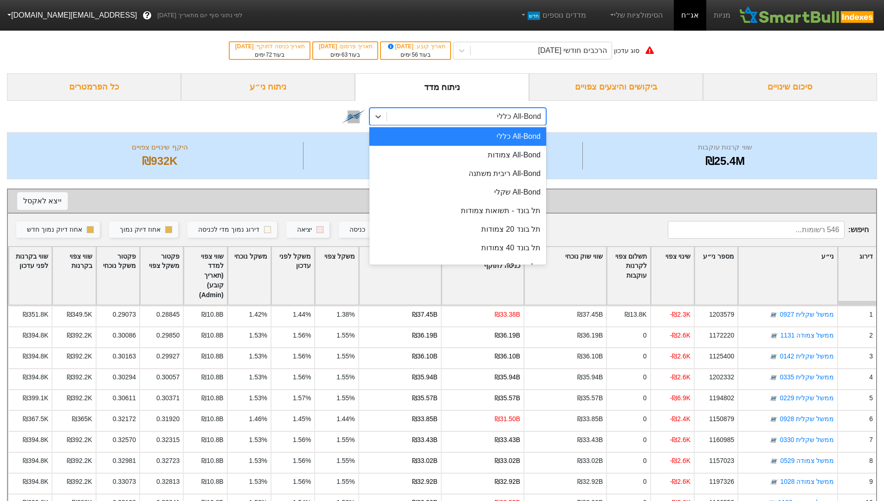
click at [309, 78] on div "ניתוח ני״ע" at bounding box center [268, 86] width 174 height 27
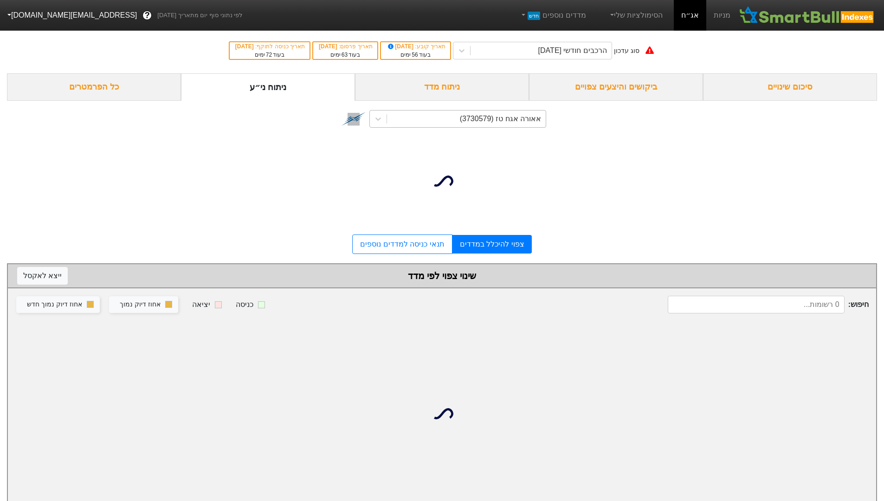
click at [463, 117] on div "אאורה אגח טז (3730579)" at bounding box center [466, 118] width 159 height 17
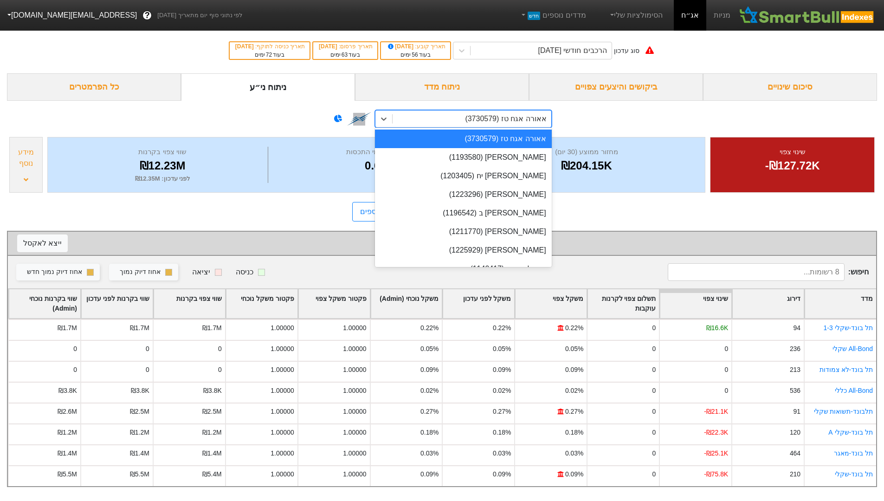
paste input "3130424"
type input "3130424"
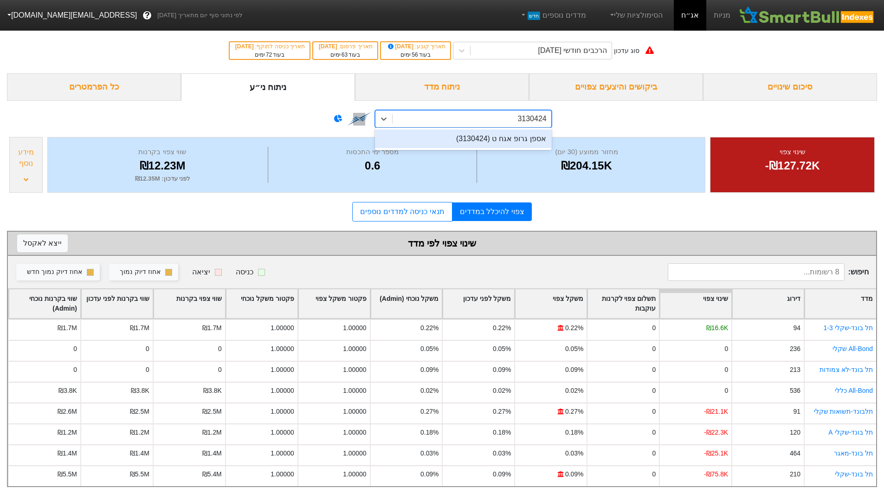
click at [502, 137] on div "אספן גרופ אגח ט (3130424)" at bounding box center [463, 139] width 177 height 19
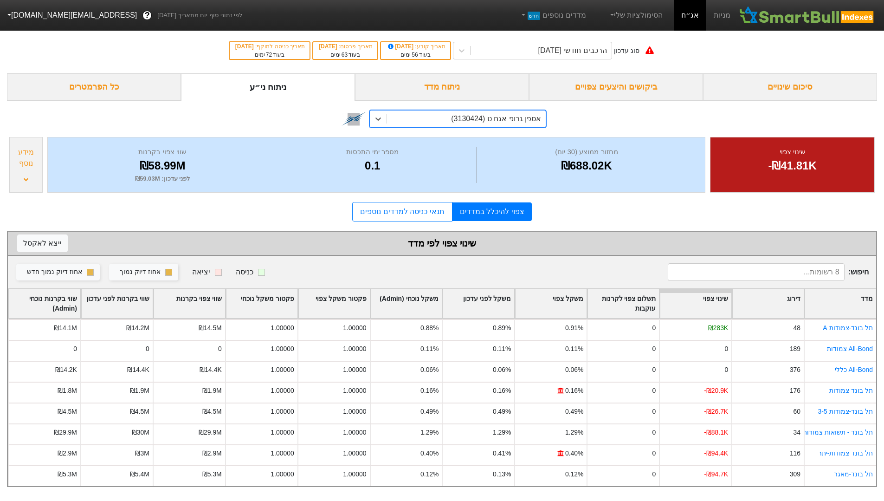
click at [28, 168] on div "מידע נוסף" at bounding box center [26, 158] width 28 height 22
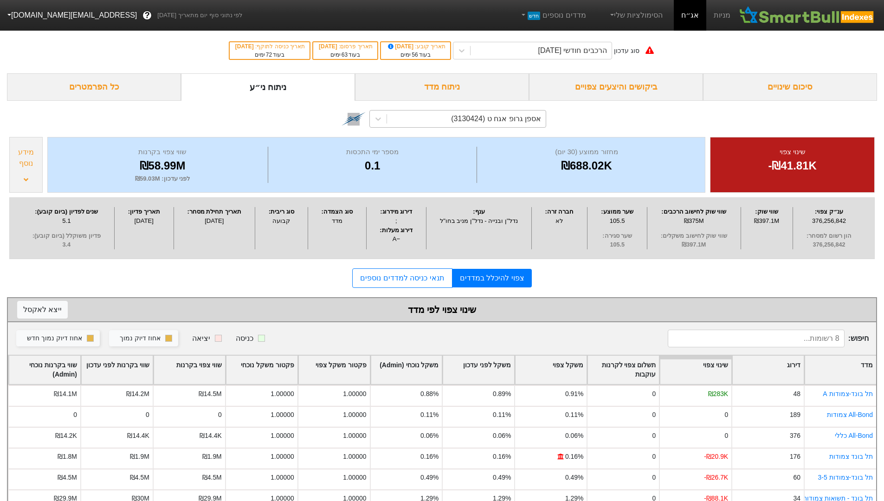
click at [455, 114] on div "אספן גרופ אגח ט (3130424)" at bounding box center [466, 118] width 159 height 17
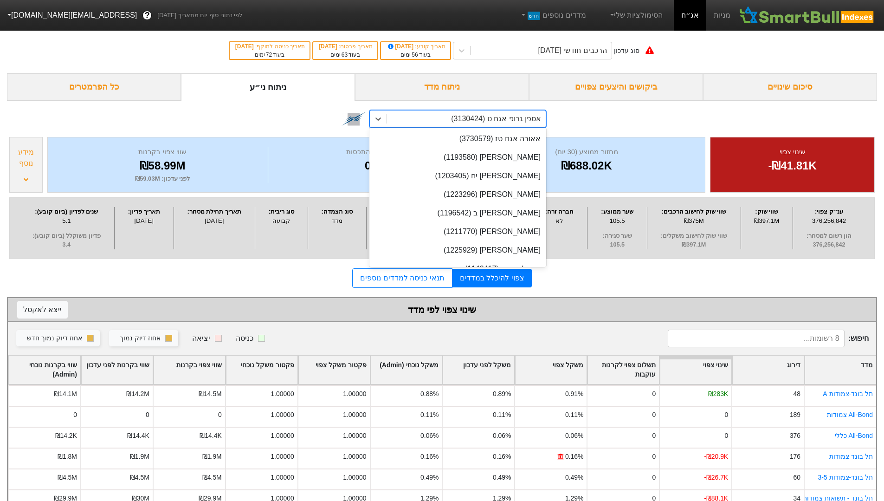
scroll to position [2505, 0]
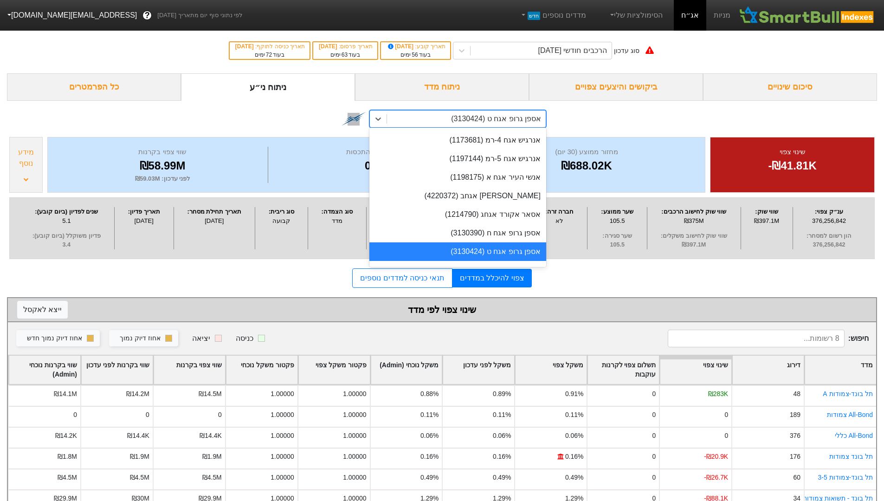
paste input "3130390"
type input "3130390"
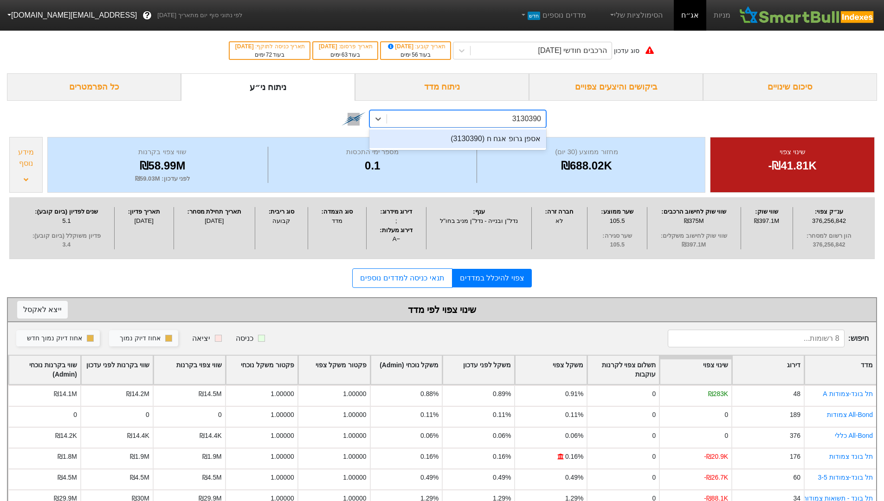
scroll to position [0, 0]
click at [480, 139] on div "אספן גרופ אגח ח (3130390)" at bounding box center [457, 139] width 177 height 19
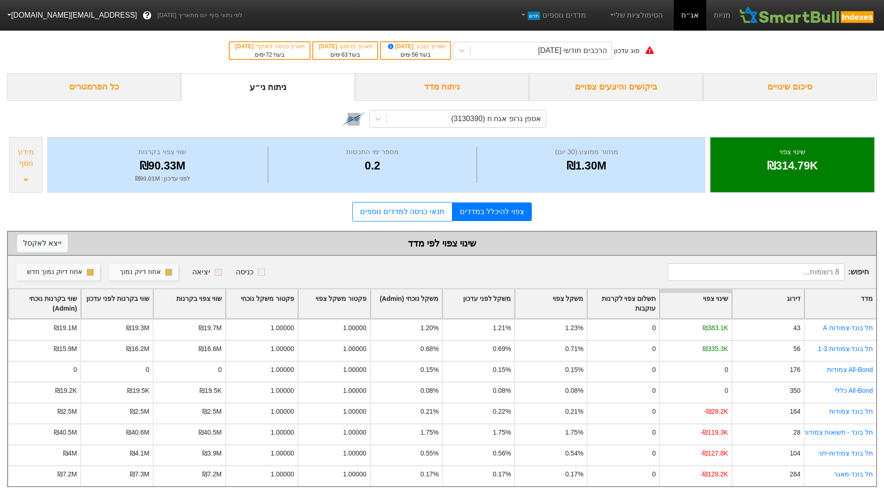
click at [18, 169] on div "מידע נוסף" at bounding box center [25, 165] width 33 height 56
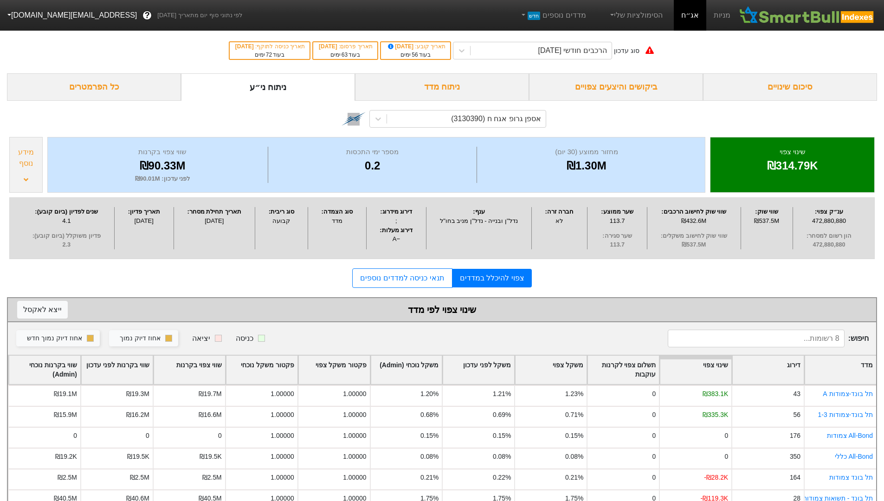
click at [21, 167] on div "מידע נוסף" at bounding box center [26, 158] width 28 height 22
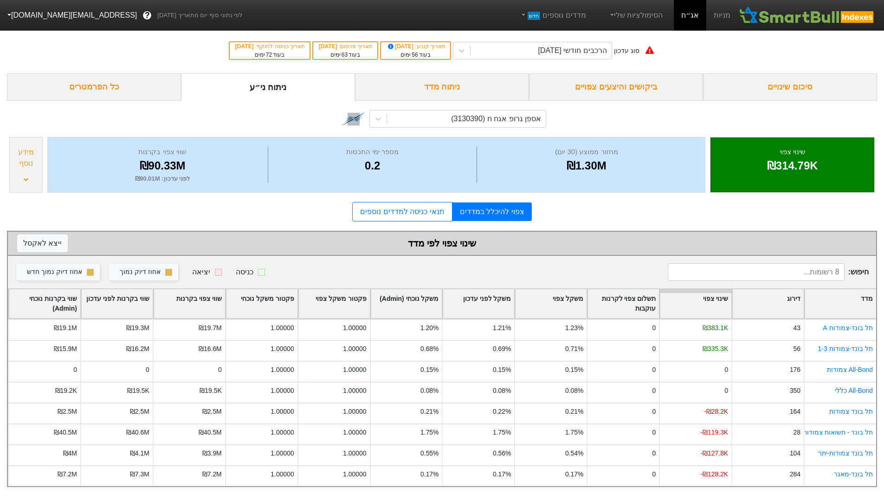
click at [21, 167] on div "מידע נוסף" at bounding box center [26, 158] width 28 height 22
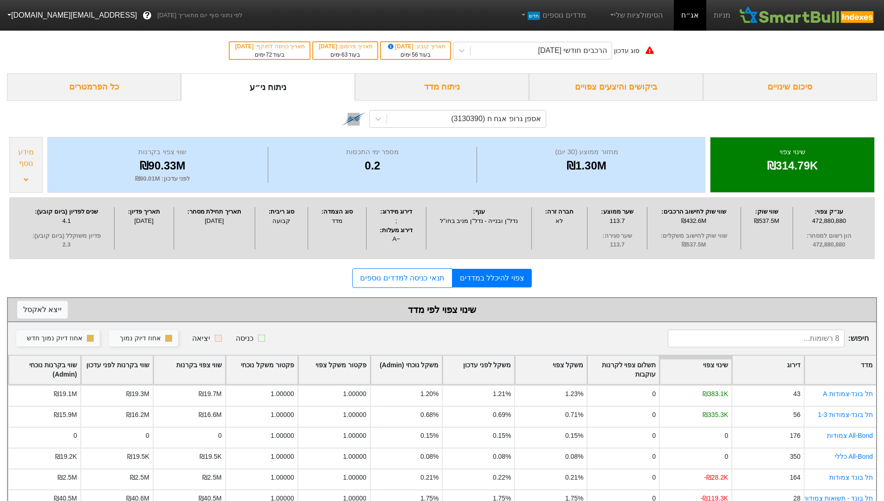
click at [583, 137] on div "מחזור ממוצע (30 יום) ₪1.30M מספר ימי התכסות 0.2 שווי צפוי בקרנות ₪90.33M לפני ע…" at bounding box center [376, 165] width 658 height 56
click at [465, 82] on div "ניתוח מדד" at bounding box center [442, 86] width 174 height 27
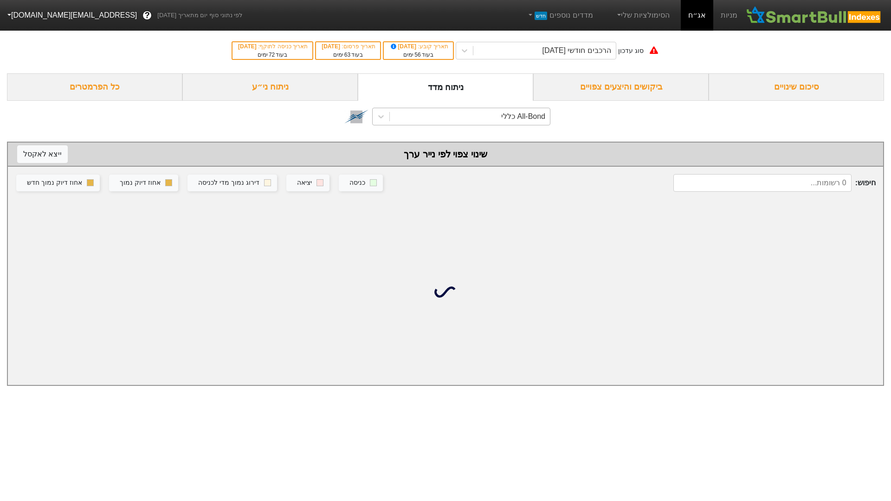
click at [458, 117] on div "All-Bond כללי" at bounding box center [470, 116] width 160 height 17
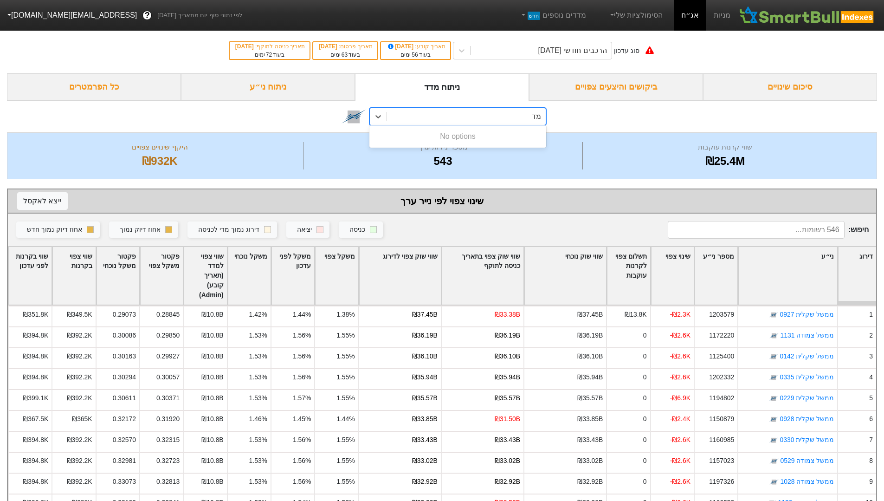
type input "מדד"
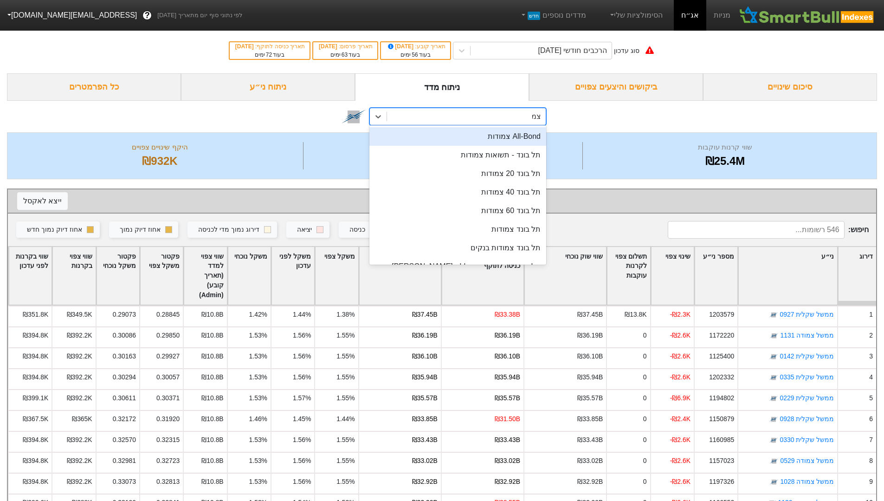
type input "צמו"
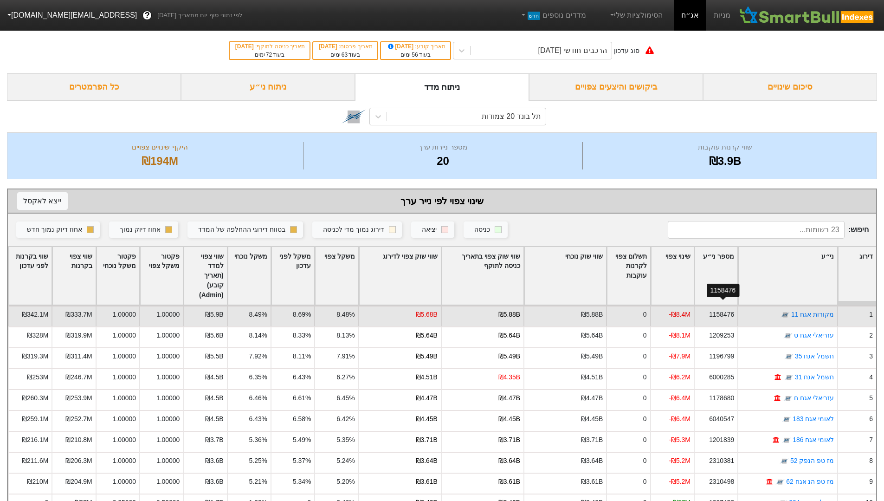
click at [723, 310] on div "1158476" at bounding box center [721, 315] width 25 height 10
copy div "1158476"
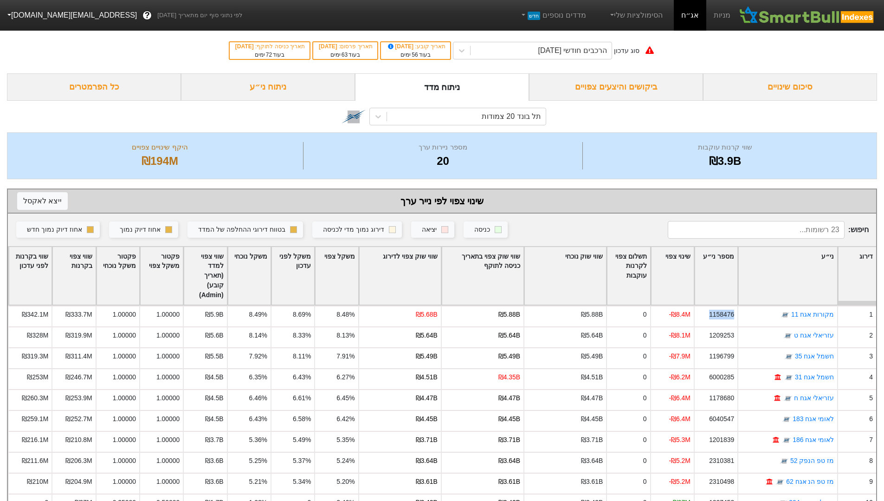
click at [711, 16] on link "מניות" at bounding box center [722, 15] width 32 height 31
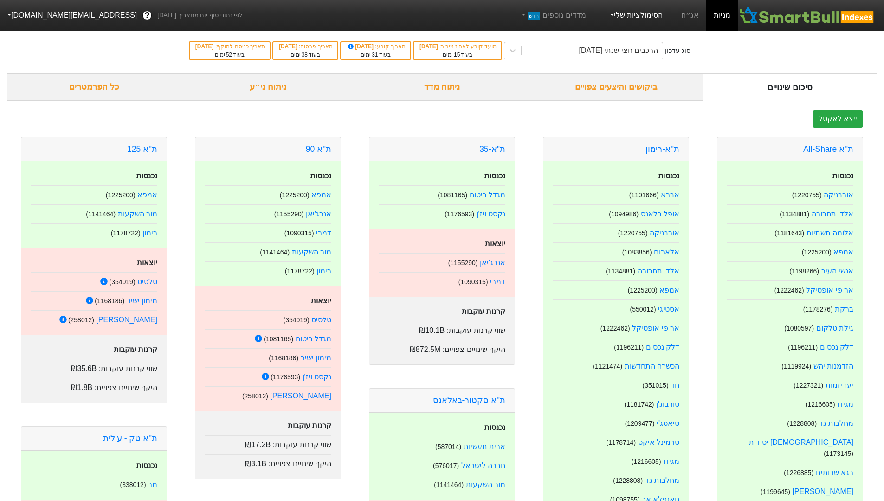
click at [641, 10] on link "הסימולציות שלי" at bounding box center [636, 15] width 62 height 19
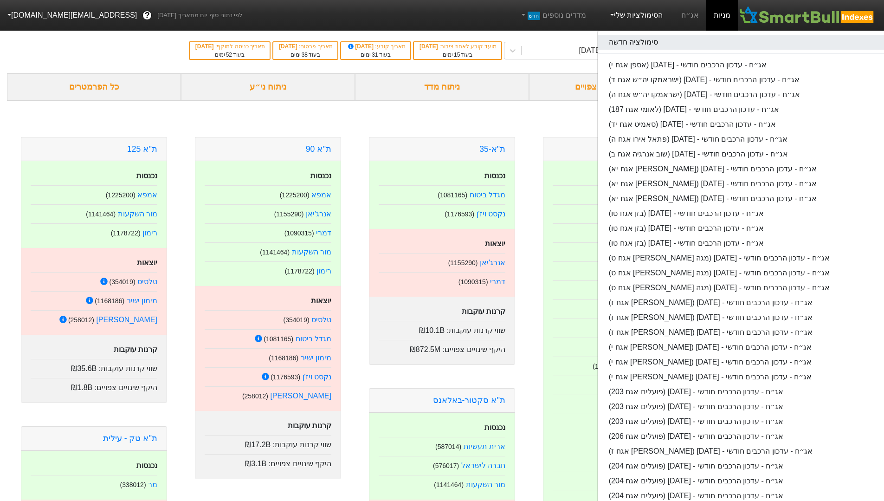
click at [640, 41] on link "סימולציה חדשה" at bounding box center [744, 42] width 293 height 15
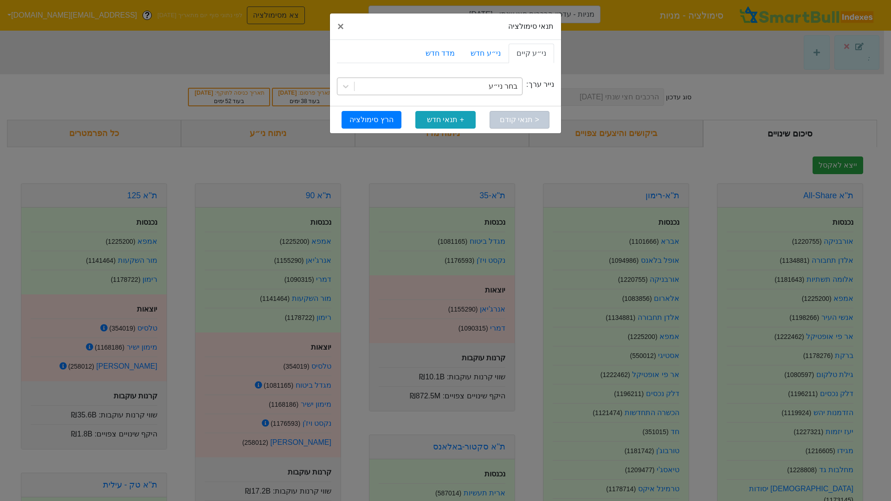
click at [487, 89] on div "בחר ני״ע" at bounding box center [439, 86] width 168 height 17
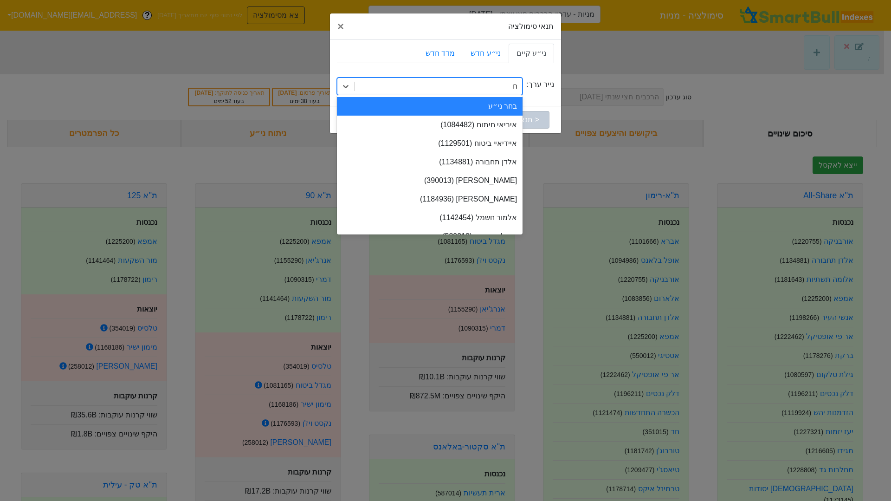
type input "חג"
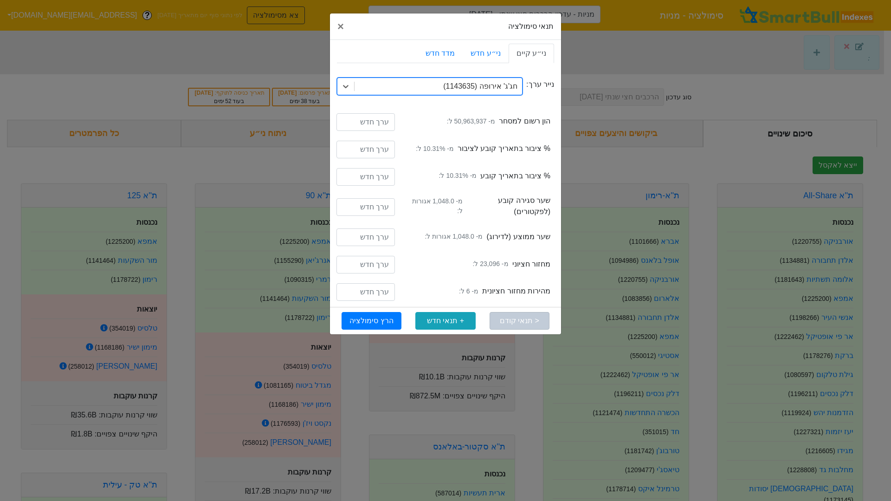
click at [460, 124] on small "מ- 50,963,937 ל:" at bounding box center [471, 122] width 48 height 10
drag, startPoint x: 457, startPoint y: 121, endPoint x: 489, endPoint y: 124, distance: 32.1
click at [489, 124] on small "מ- 50,963,937 ל:" at bounding box center [471, 122] width 48 height 10
copy small "50,963,937"
click at [376, 123] on input "number" at bounding box center [366, 122] width 58 height 18
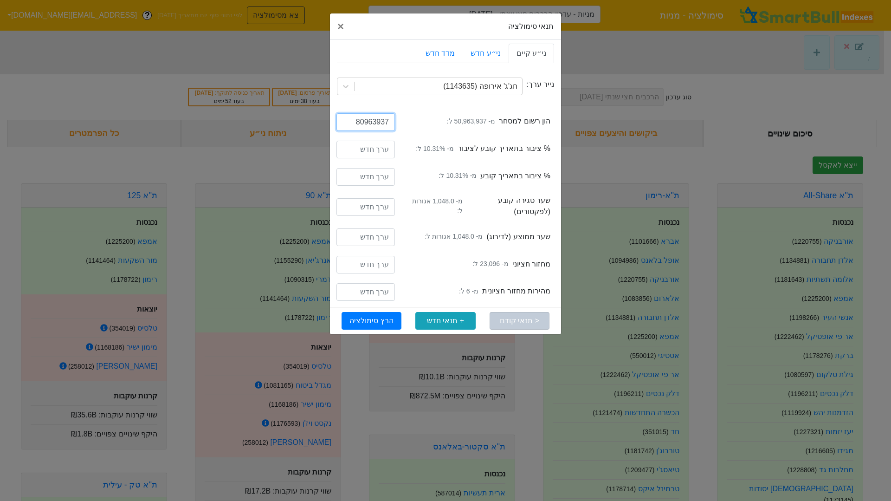
type input "80963937"
click at [374, 150] on input "number" at bounding box center [366, 150] width 58 height 18
type input "10.31"
click at [363, 205] on input "number" at bounding box center [366, 207] width 58 height 18
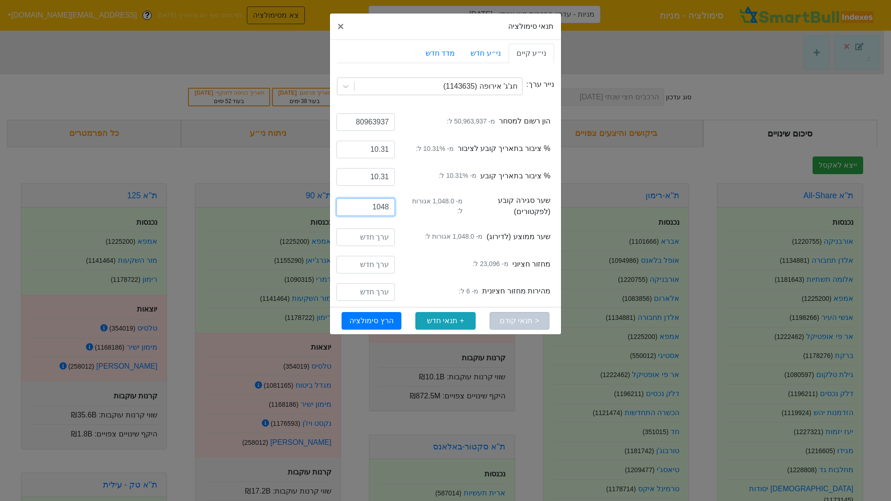
type input "1048"
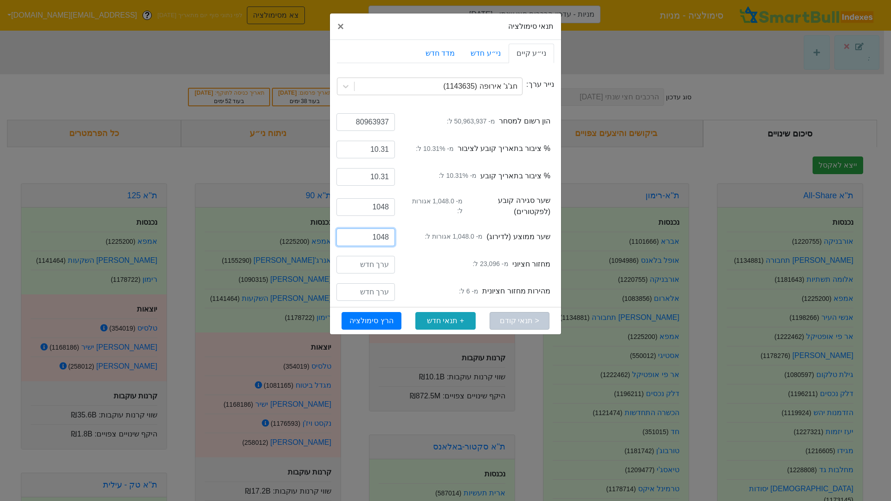
type input "1048"
type input "23096"
type input "6"
click button "הרץ סימולציה"
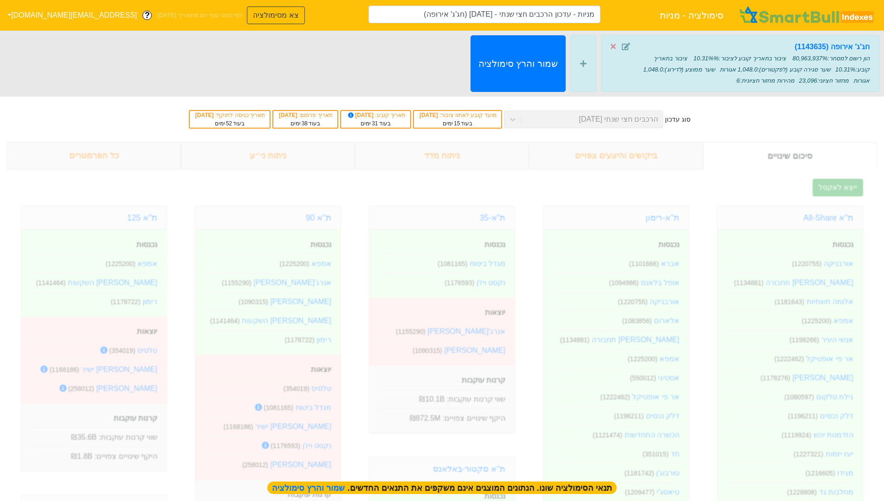
type input "מניות - עדכון הרכבים חצי שנתי - 06/11/25 (חג'ג' אירופה)"
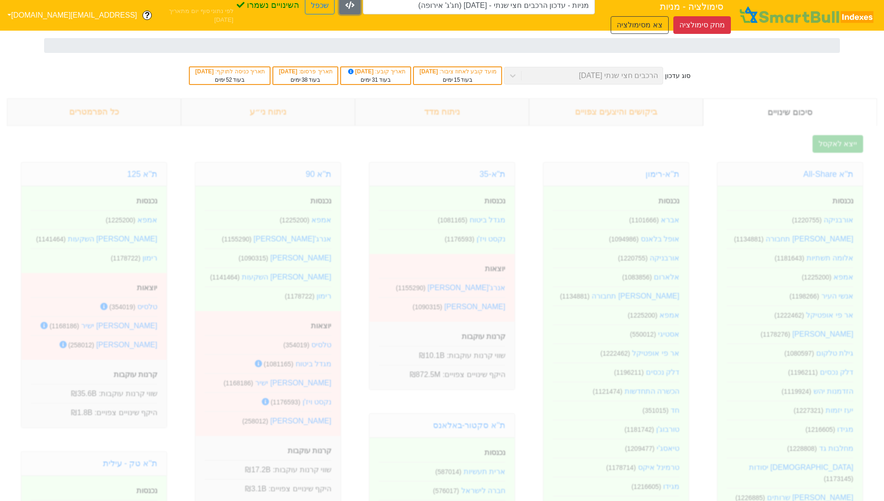
click icon "button"
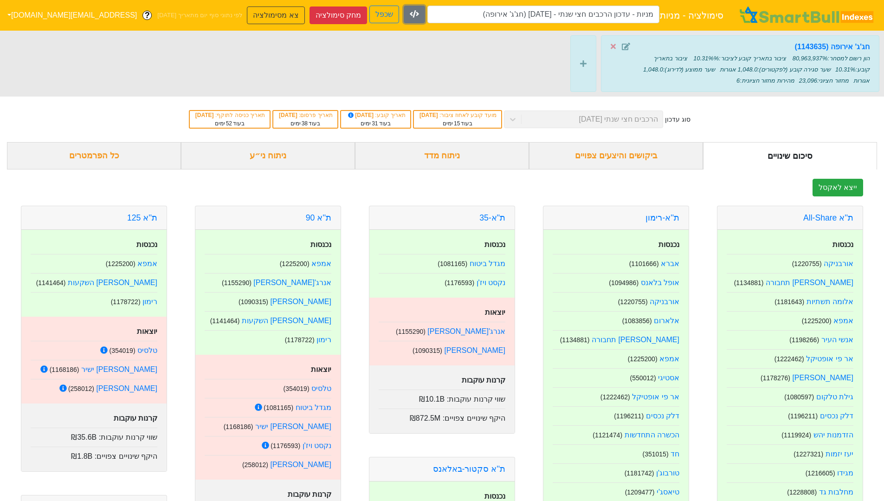
click icon "button"
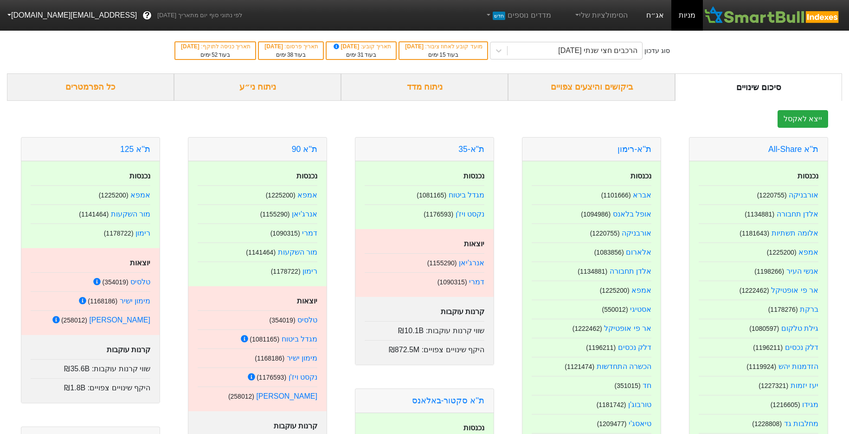
click at [655, 14] on link "אג״ח" at bounding box center [655, 15] width 32 height 31
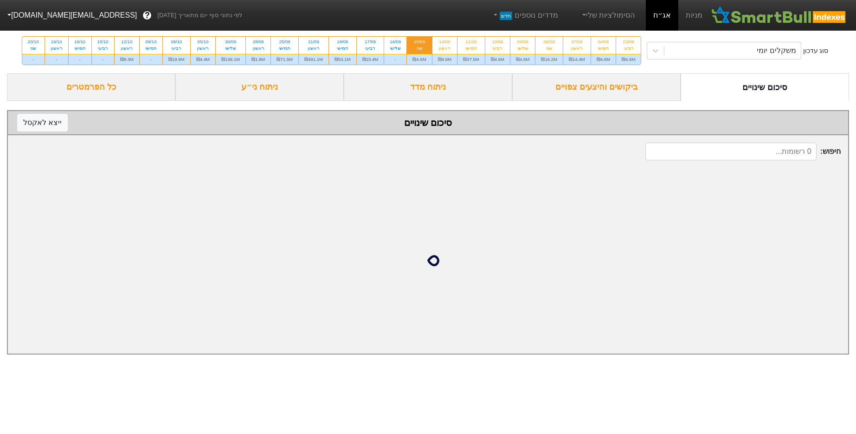
click at [661, 39] on div "סוג עדכון משקלים יומי 03/09 רביעי ₪4.6M 04/09 חמישי ₪4.6M 07/09 ראשון ₪14.4M 08…" at bounding box center [428, 50] width 856 height 45
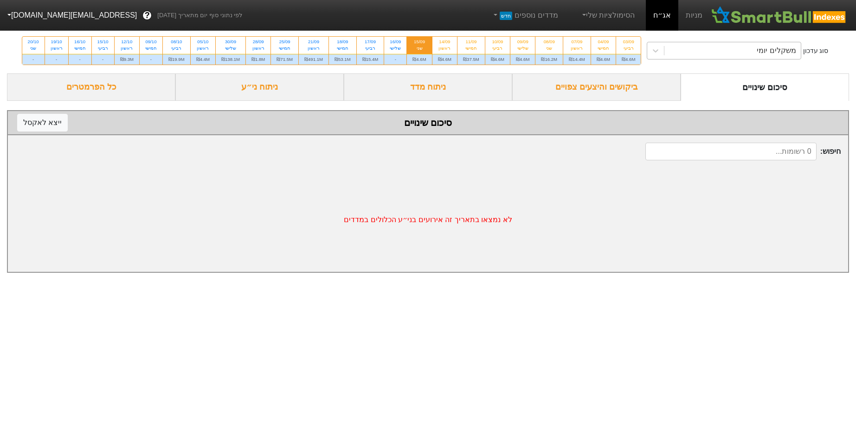
click at [705, 49] on div "משקלים יומי" at bounding box center [733, 50] width 136 height 17
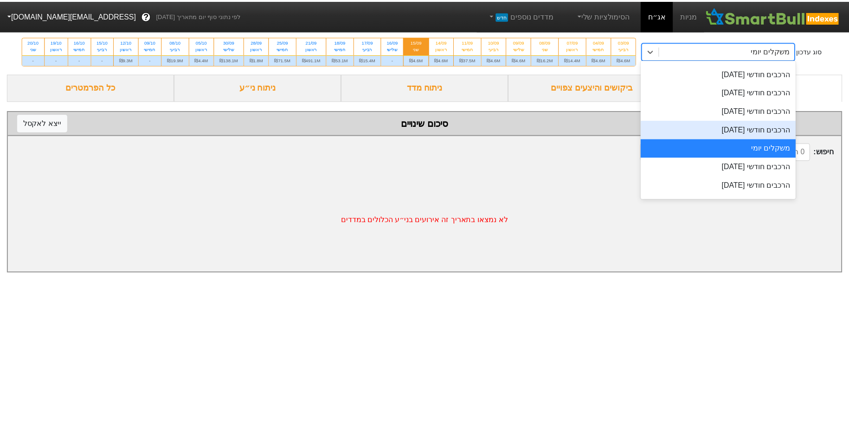
scroll to position [347, 0]
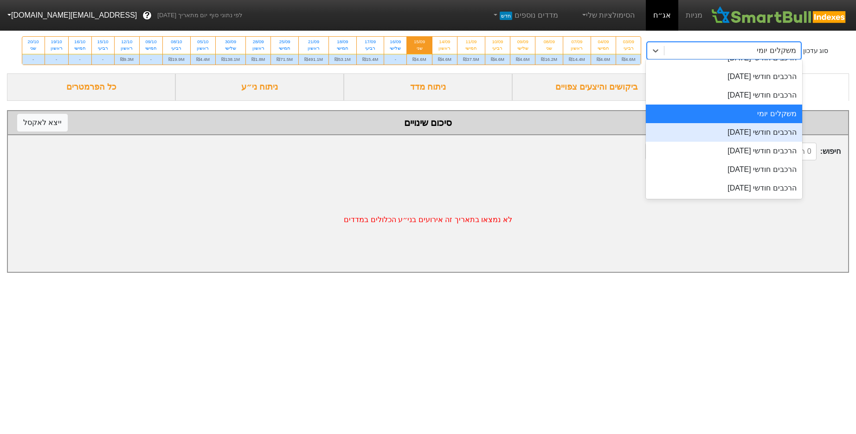
click at [758, 135] on div "הרכבים חודשי 29/09/2025" at bounding box center [724, 132] width 156 height 19
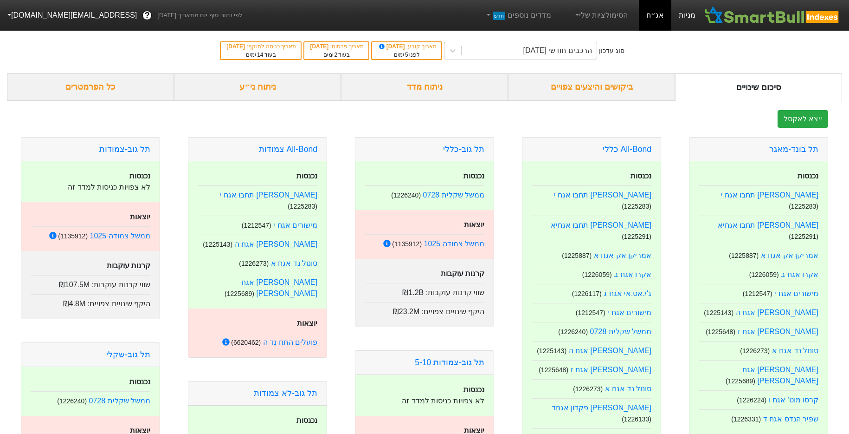
click at [693, 15] on link "מניות" at bounding box center [688, 15] width 32 height 31
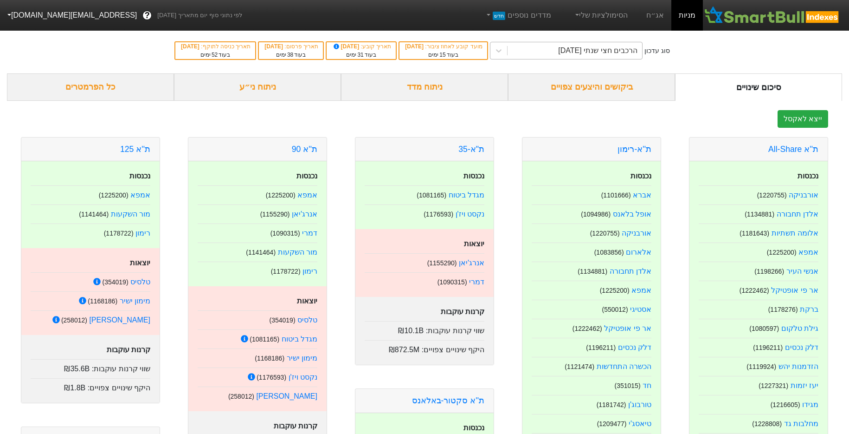
click at [527, 50] on div "הרכבים חצי שנתי [DATE]" at bounding box center [575, 50] width 135 height 17
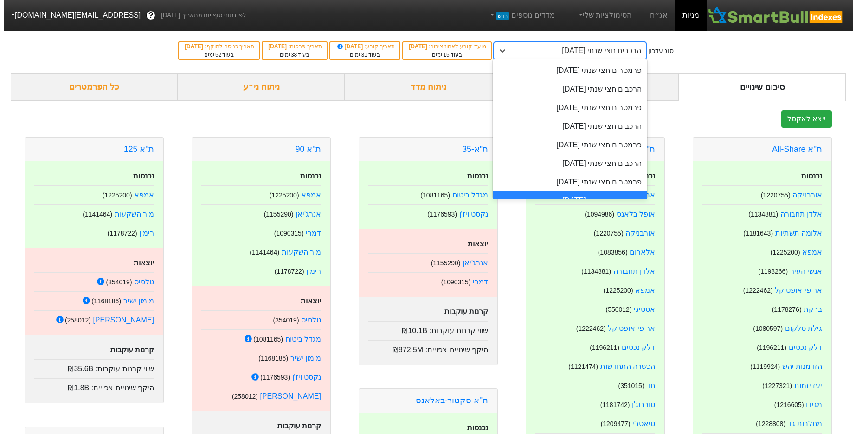
scroll to position [13, 0]
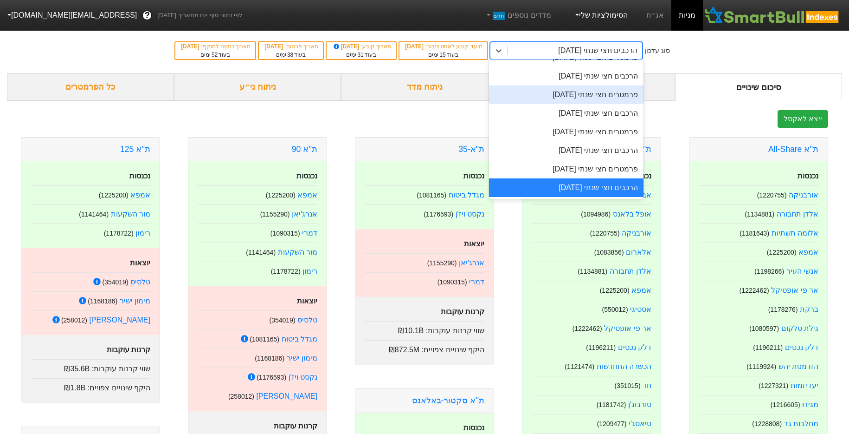
drag, startPoint x: 605, startPoint y: 15, endPoint x: 604, endPoint y: 23, distance: 7.5
click at [605, 15] on link "הסימולציות שלי" at bounding box center [601, 15] width 62 height 19
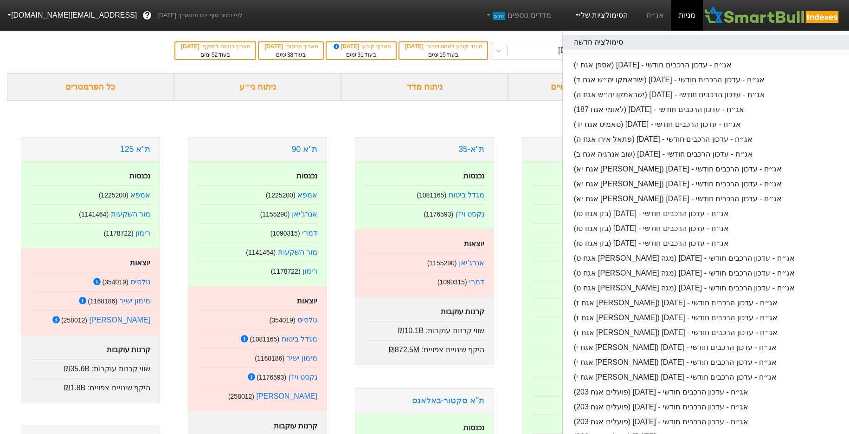
click at [606, 40] on link "סימולציה חדשה" at bounding box center [709, 42] width 293 height 15
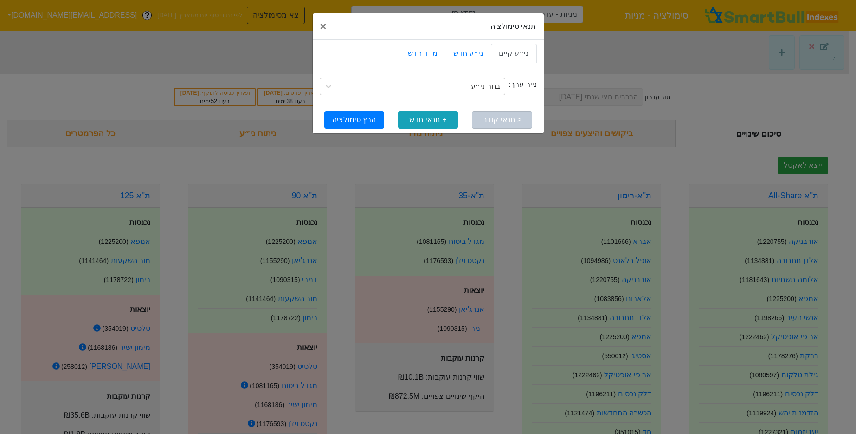
click at [463, 98] on div "נייר ערך: בחר ני״ע" at bounding box center [428, 86] width 217 height 39
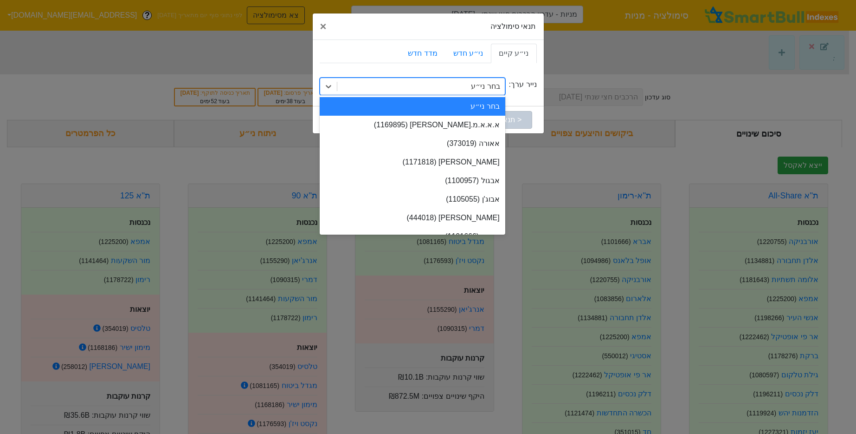
click at [471, 89] on div "בחר ני״ע" at bounding box center [421, 86] width 168 height 17
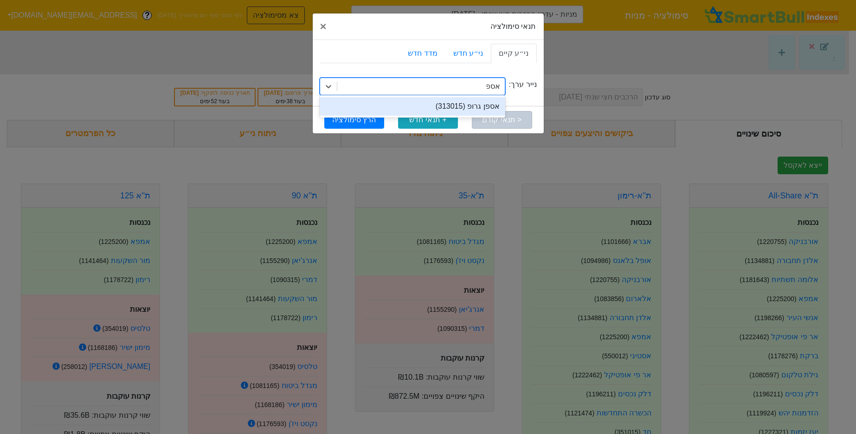
type input "אספן"
click at [483, 105] on div "אספן גרופ (313015)" at bounding box center [413, 106] width 186 height 19
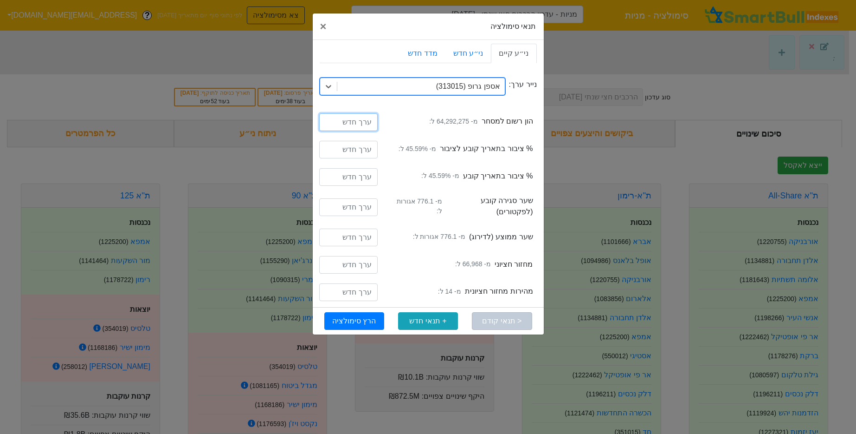
click at [365, 128] on input "number" at bounding box center [348, 122] width 58 height 18
click at [458, 96] on div "נייר ערך: אספן גרופ (313015)" at bounding box center [428, 86] width 217 height 39
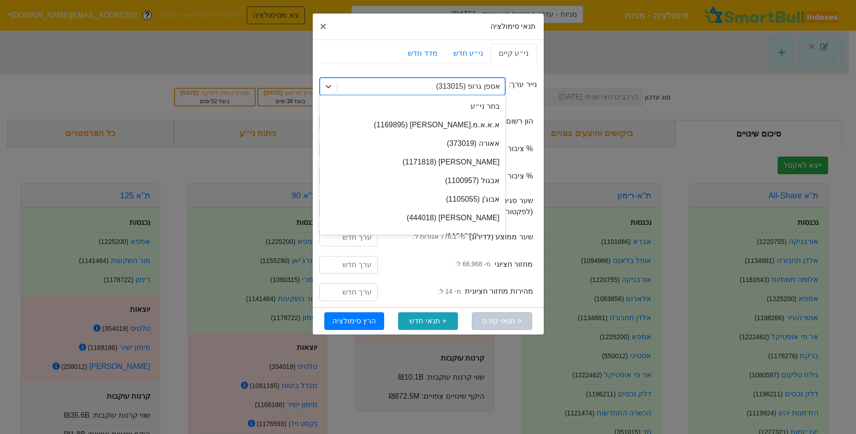
click at [465, 85] on div "אספן גרופ (313015)" at bounding box center [468, 86] width 64 height 11
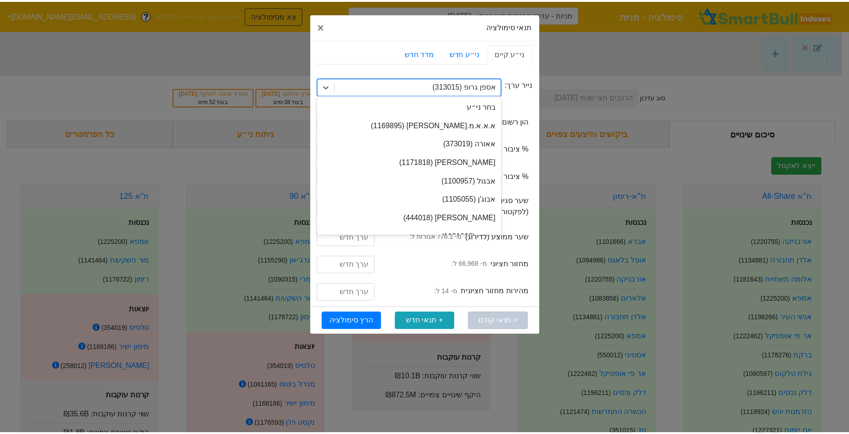
scroll to position [1633, 0]
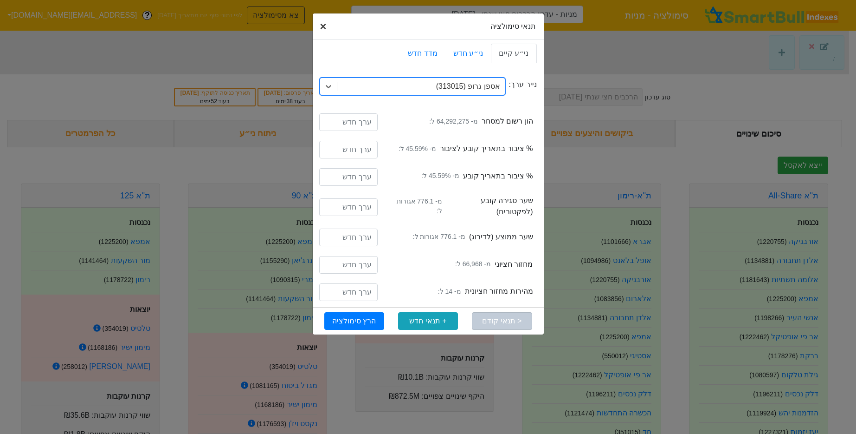
click at [324, 26] on span "×" at bounding box center [323, 26] width 6 height 13
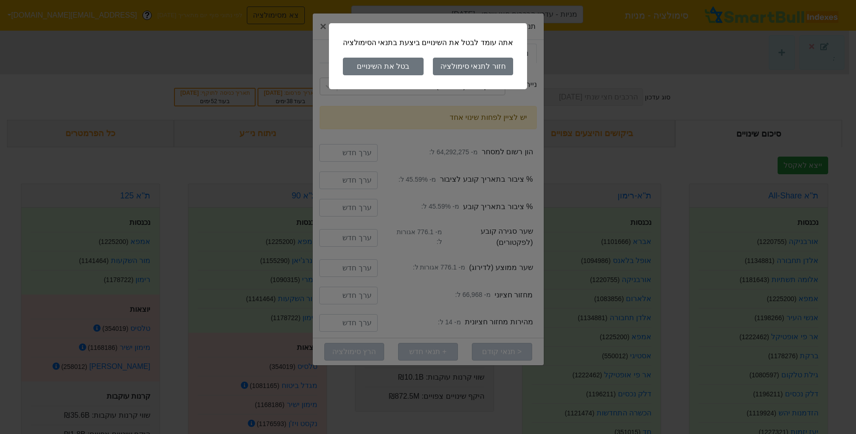
click at [368, 64] on button "בטל את השינויים" at bounding box center [383, 67] width 81 height 18
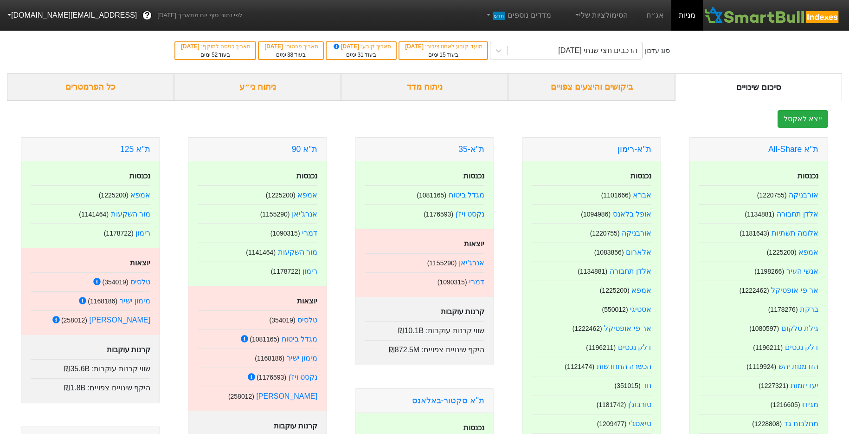
click at [6, 15] on button "[EMAIL_ADDRESS][DOMAIN_NAME]" at bounding box center [71, 15] width 143 height 17
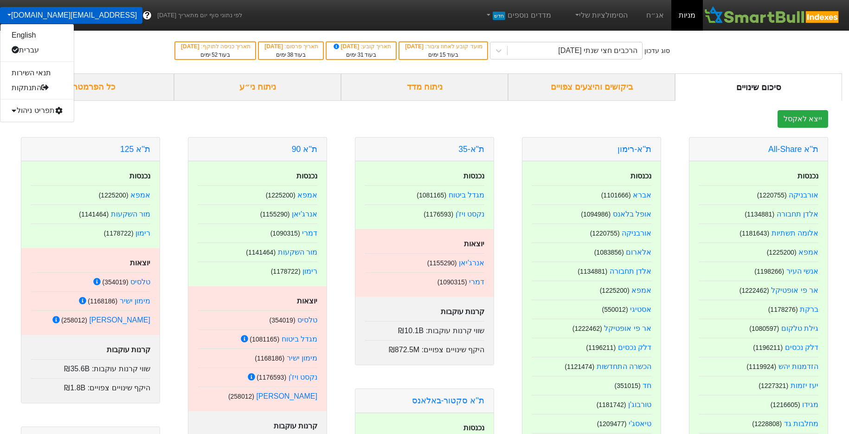
click at [43, 100] on div "English עברית תנאי השירות התנתקות תפריט ניהול" at bounding box center [37, 73] width 74 height 98
click at [43, 103] on div "תפריט ניהול" at bounding box center [36, 110] width 73 height 15
click at [58, 129] on link "טעינת נתונים" at bounding box center [36, 125] width 73 height 15
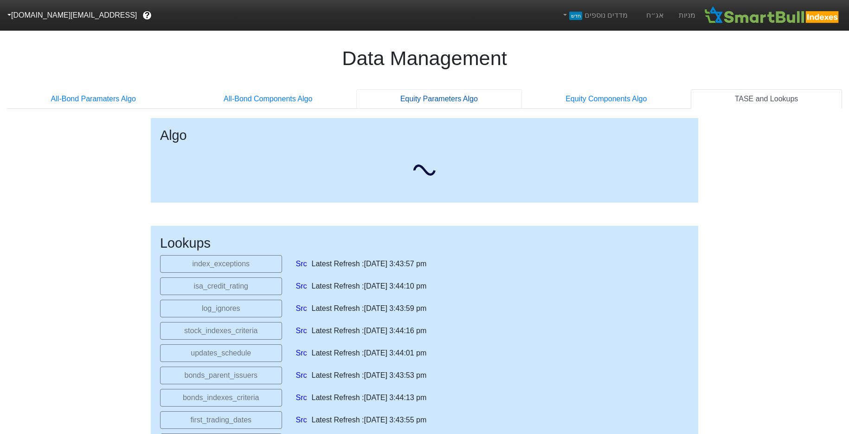
select select "2025-11-06T00:00:00.000Z"
select select "2025-09-29T00:00:00.000Z"
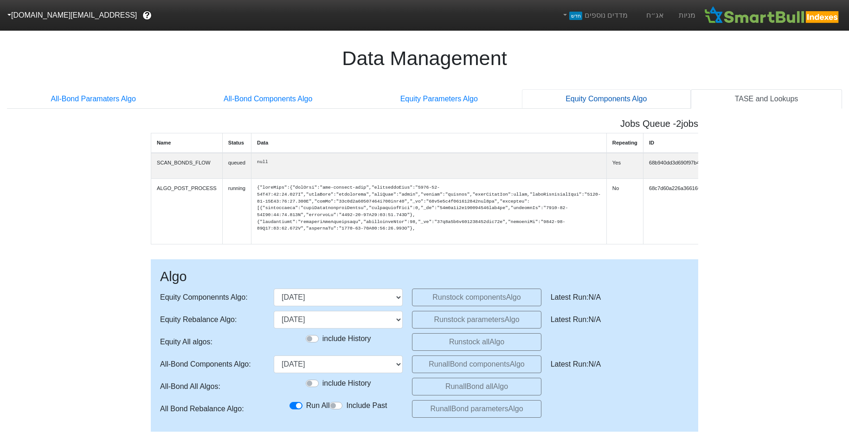
click at [617, 100] on link "Equity Components Algo" at bounding box center [606, 98] width 169 height 19
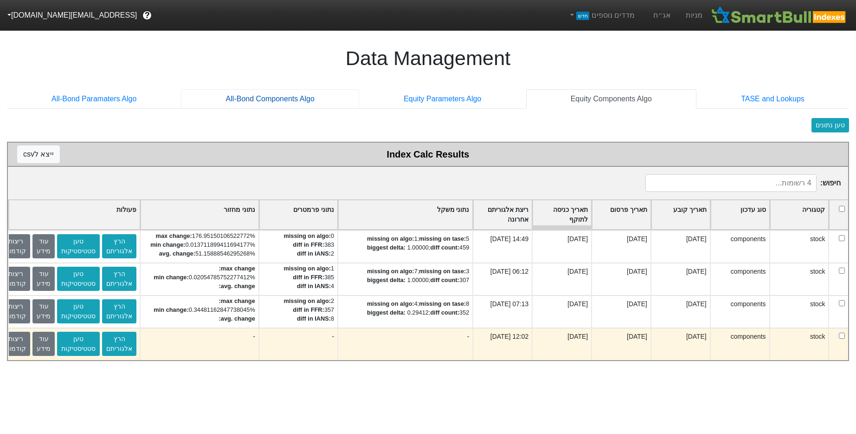
click at [267, 99] on link "All-Bond Components Algo" at bounding box center [270, 98] width 178 height 19
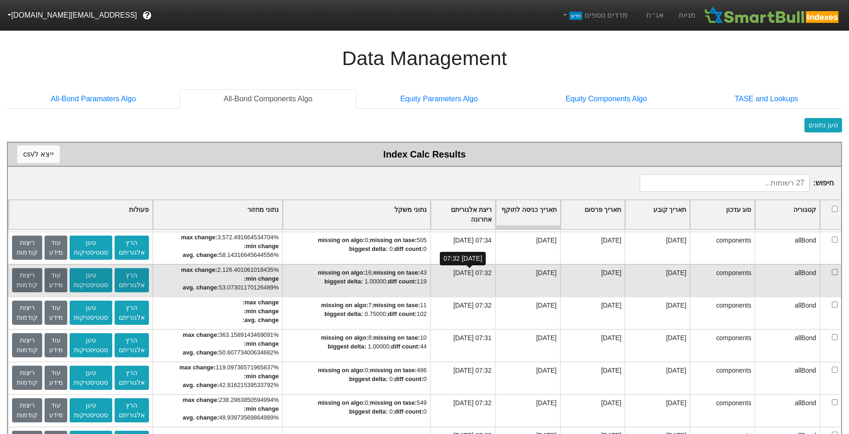
scroll to position [552, 0]
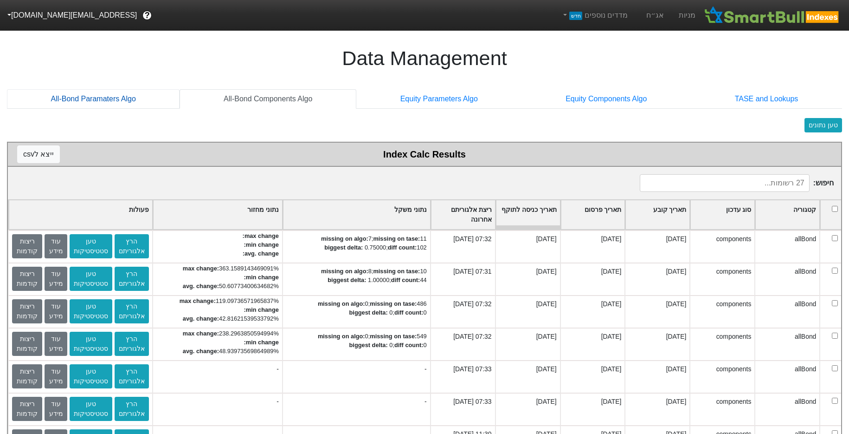
click at [103, 108] on link "All-Bond Paramaters Algo" at bounding box center [93, 98] width 173 height 19
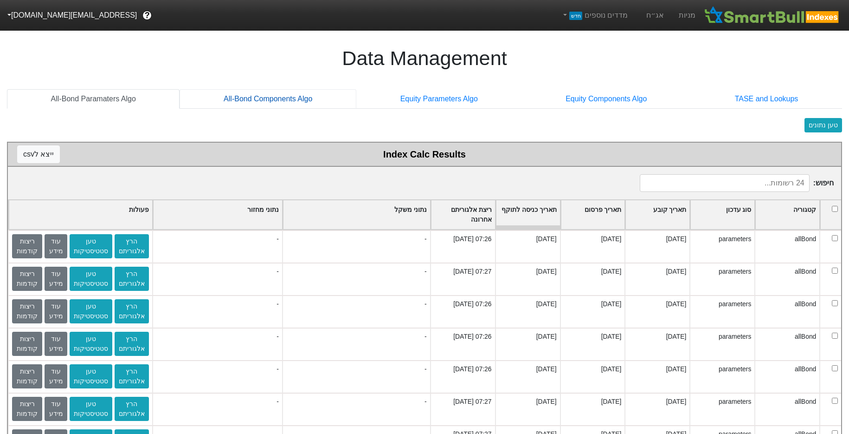
drag, startPoint x: 261, startPoint y: 93, endPoint x: 257, endPoint y: 97, distance: 5.3
click at [261, 93] on link "All-Bond Components Algo" at bounding box center [268, 98] width 177 height 19
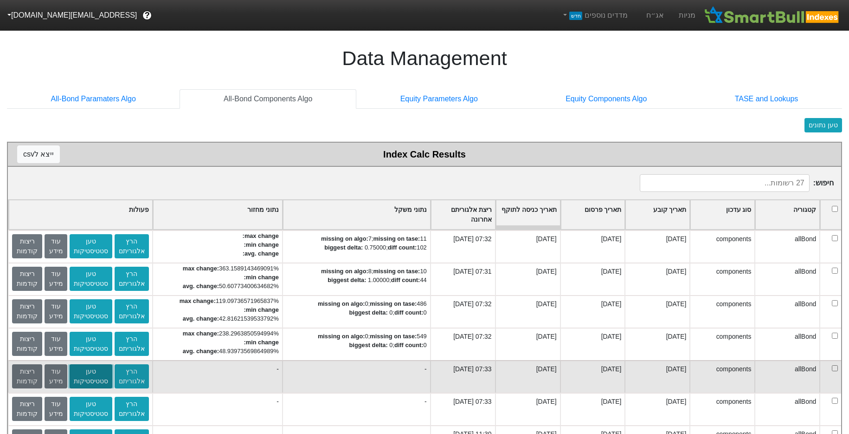
click at [103, 383] on button "טען סטטיסטיקות" at bounding box center [91, 376] width 43 height 24
click at [58, 376] on button "עוד מידע" at bounding box center [56, 376] width 22 height 24
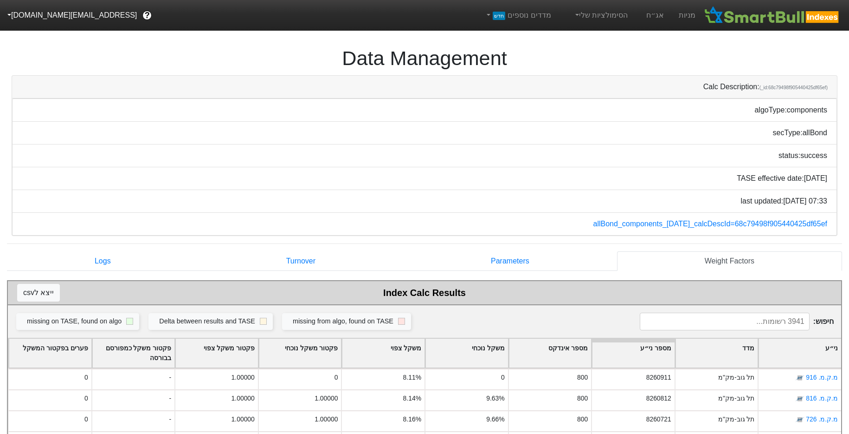
drag, startPoint x: 829, startPoint y: 222, endPoint x: 590, endPoint y: 232, distance: 238.8
click at [590, 232] on div "allBond_components_[DATE]_calcDescId=68c79498f905440425df65ef" at bounding box center [424, 224] width 825 height 23
copy link "allBond_components_[DATE]_calcDescId=68c79498f905440425df65ef"
drag, startPoint x: 602, startPoint y: 181, endPoint x: 610, endPoint y: 202, distance: 22.2
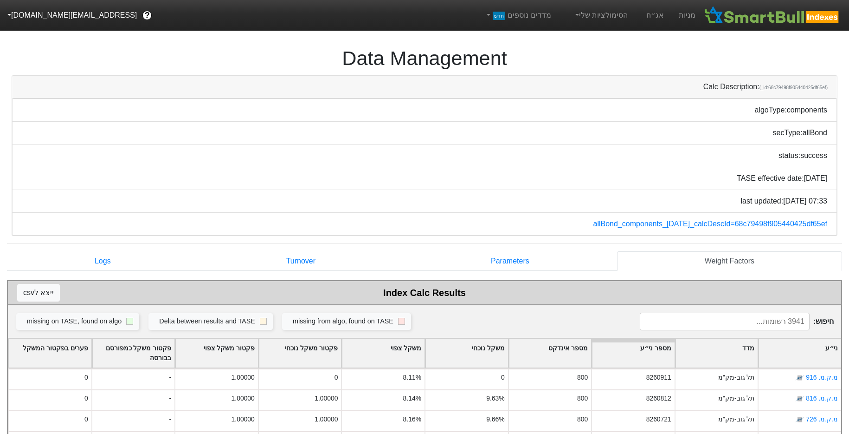
click at [600, 188] on div "TASE effective date: [DATE]" at bounding box center [424, 178] width 825 height 23
click at [615, 231] on div "allBond_components_15-09-25_calcDescId=68c79498f905440425df65ef" at bounding box center [424, 224] width 825 height 23
click at [616, 227] on link "allBond_components_15-09-25_calcDescId=68c79498f905440425df65ef" at bounding box center [710, 224] width 234 height 8
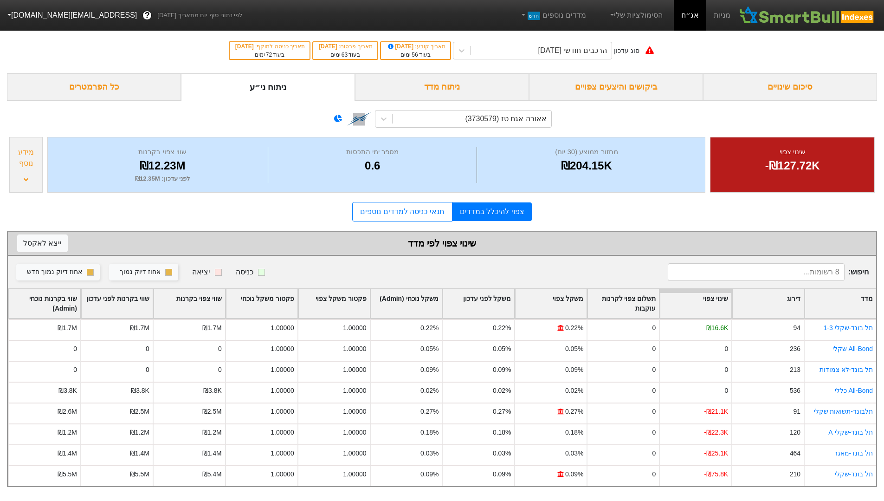
click at [371, 64] on div "סוג עדכון הרכבים חודשי [DATE] תאריך קובע : [DATE] בעוד 56 ימים תאריך פרסום : [D…" at bounding box center [442, 50] width 884 height 45
